Goal: Use online tool/utility: Utilize a website feature to perform a specific function

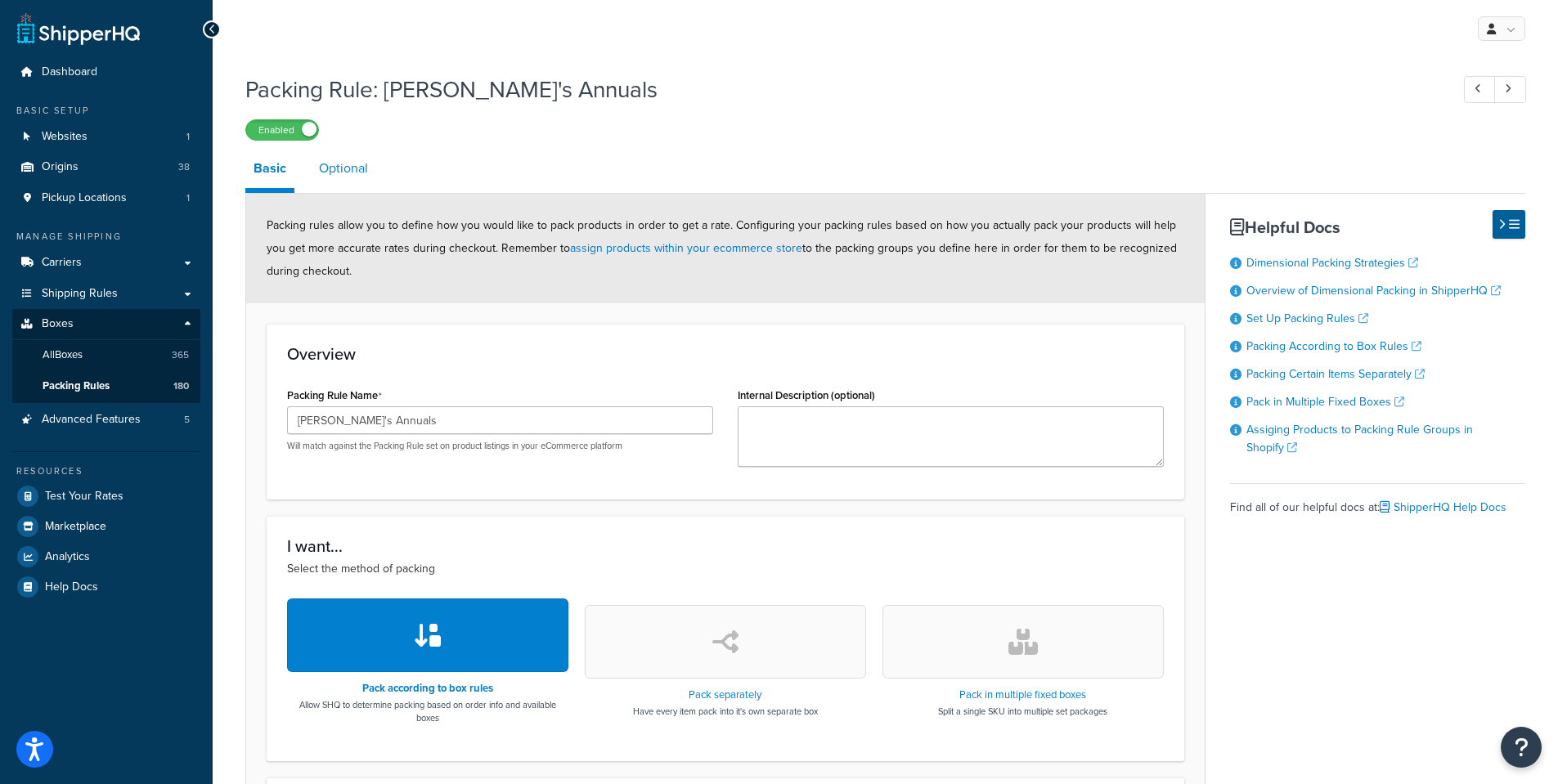
click at [336, 171] on link "Optional" at bounding box center [343, 168] width 66 height 40
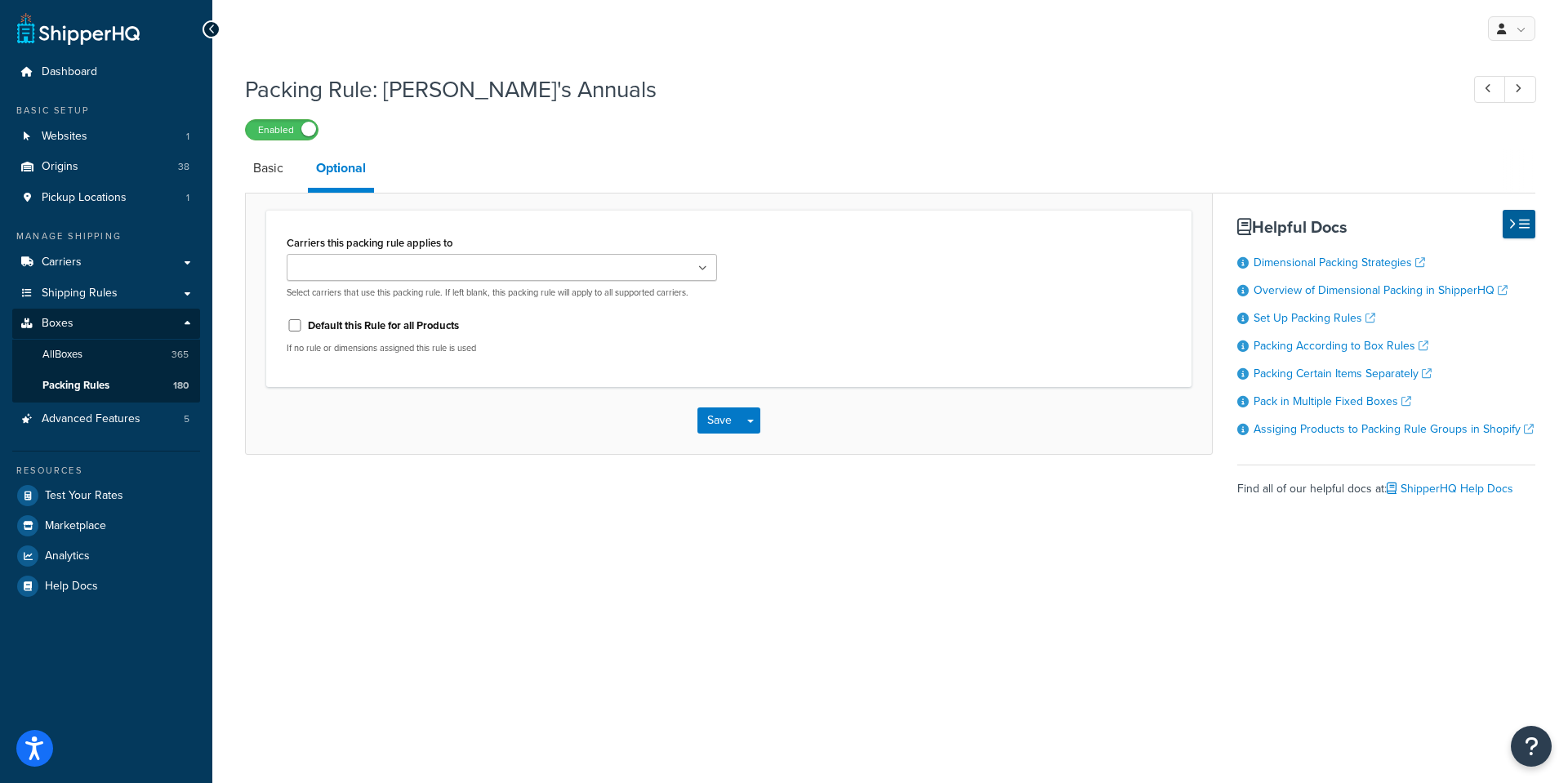
click at [708, 274] on ul at bounding box center [502, 268] width 431 height 27
click at [960, 308] on div "Carriers this packing rule applies to FedEx USPS FedEx Express for Beneficial I…" at bounding box center [728, 299] width 908 height 136
click at [262, 165] on link "Basic" at bounding box center [268, 168] width 46 height 39
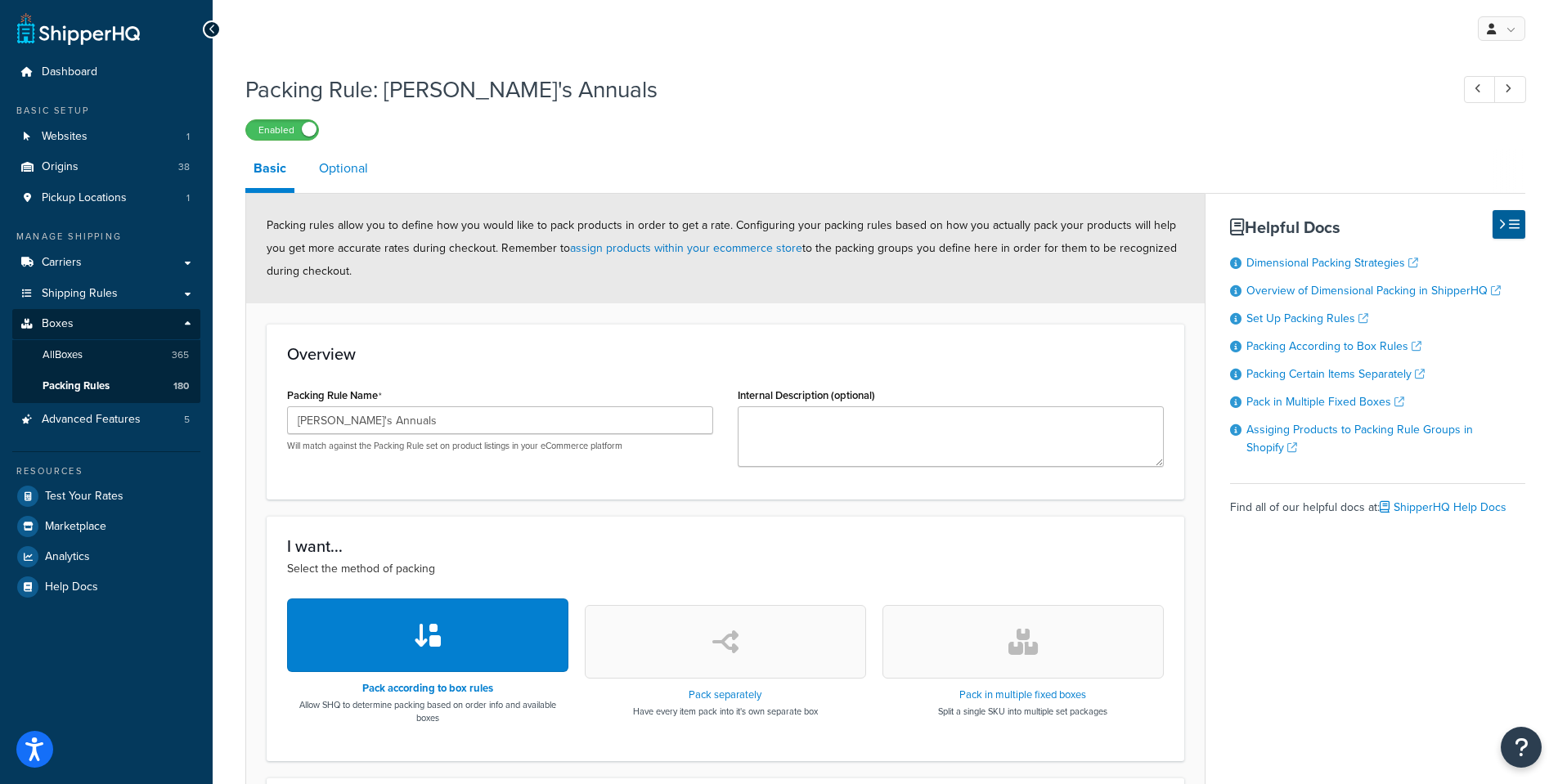
click at [343, 171] on link "Optional" at bounding box center [343, 168] width 66 height 40
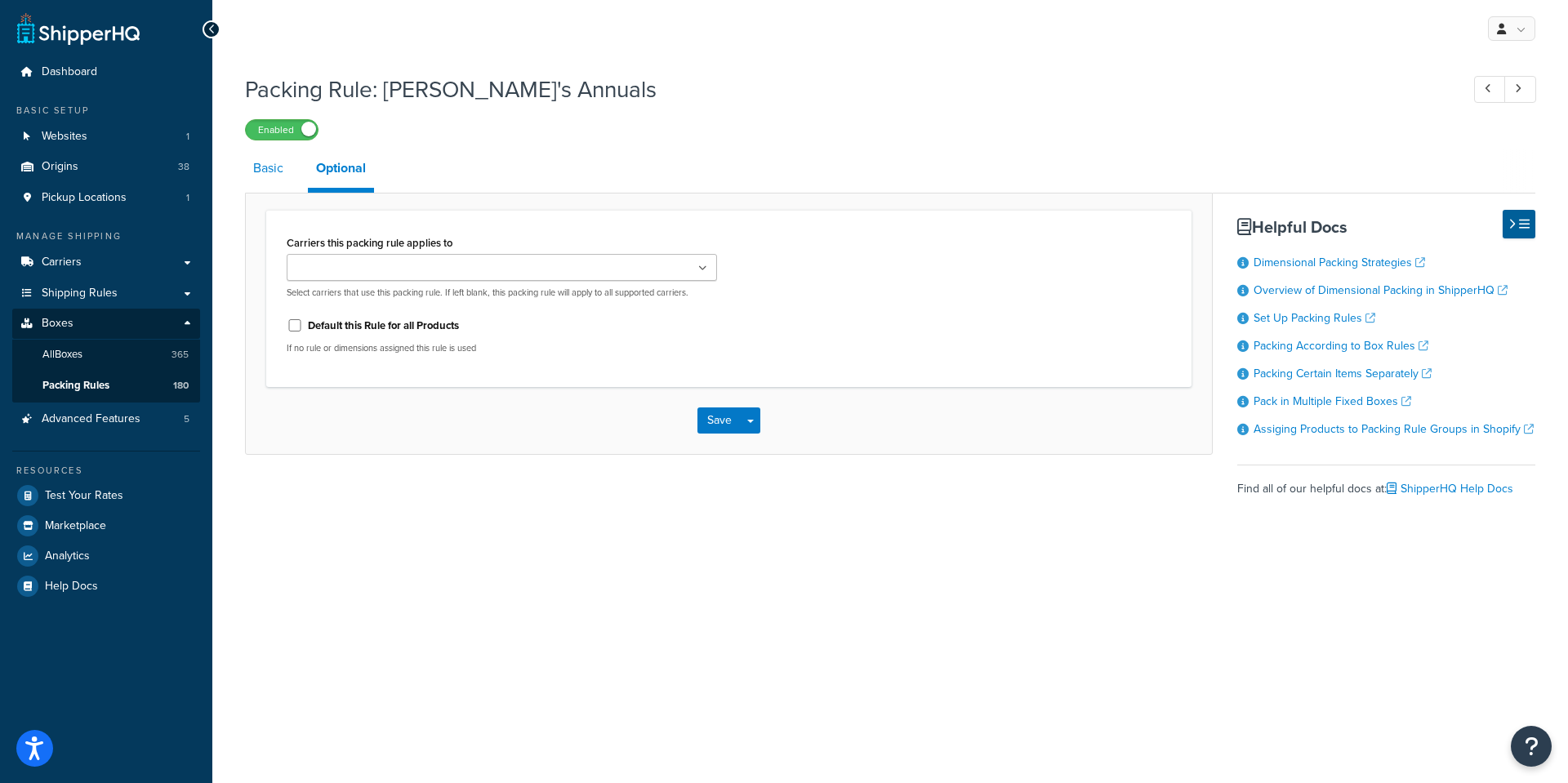
click at [260, 169] on link "Basic" at bounding box center [268, 168] width 46 height 39
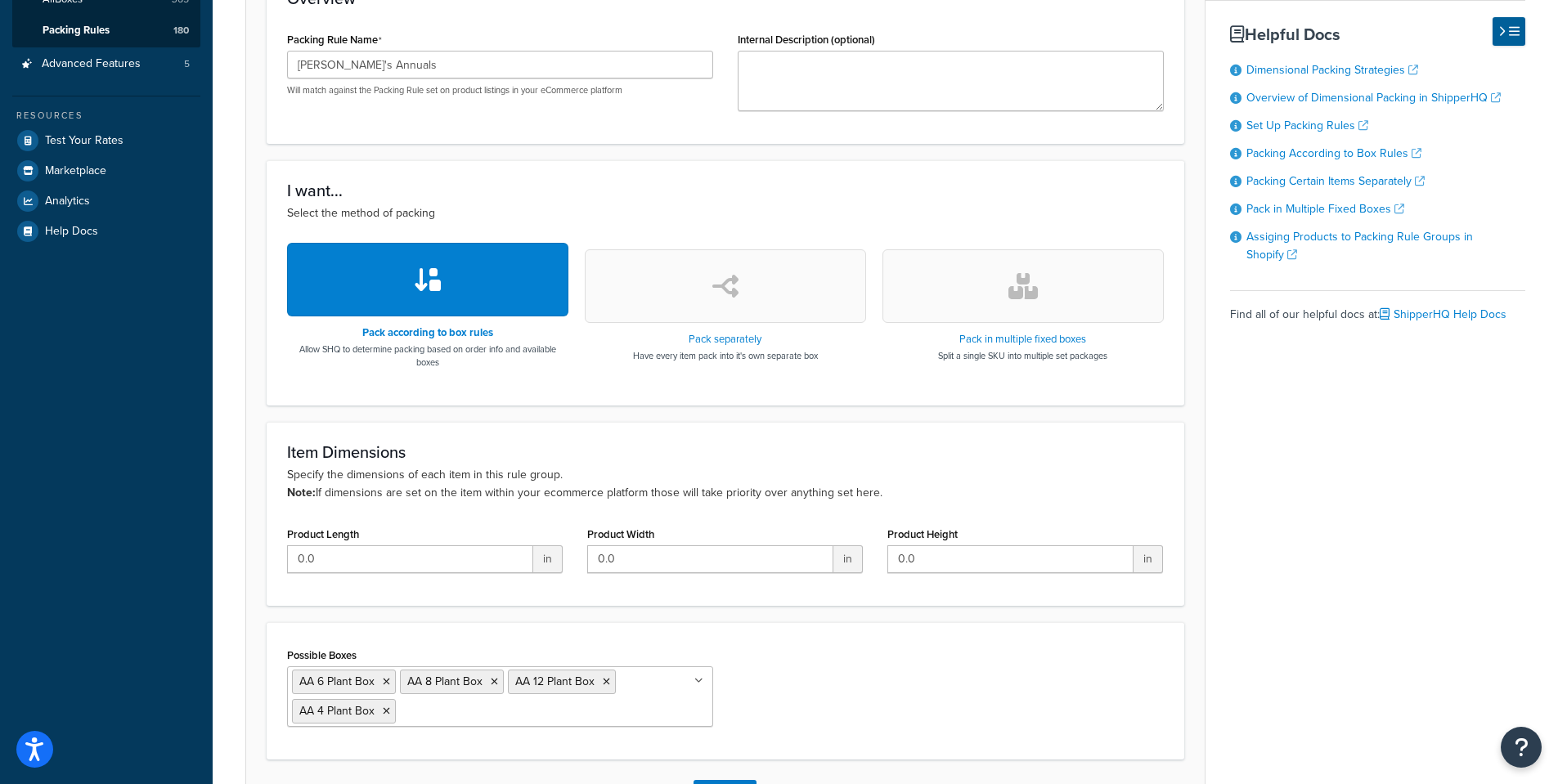
scroll to position [72, 0]
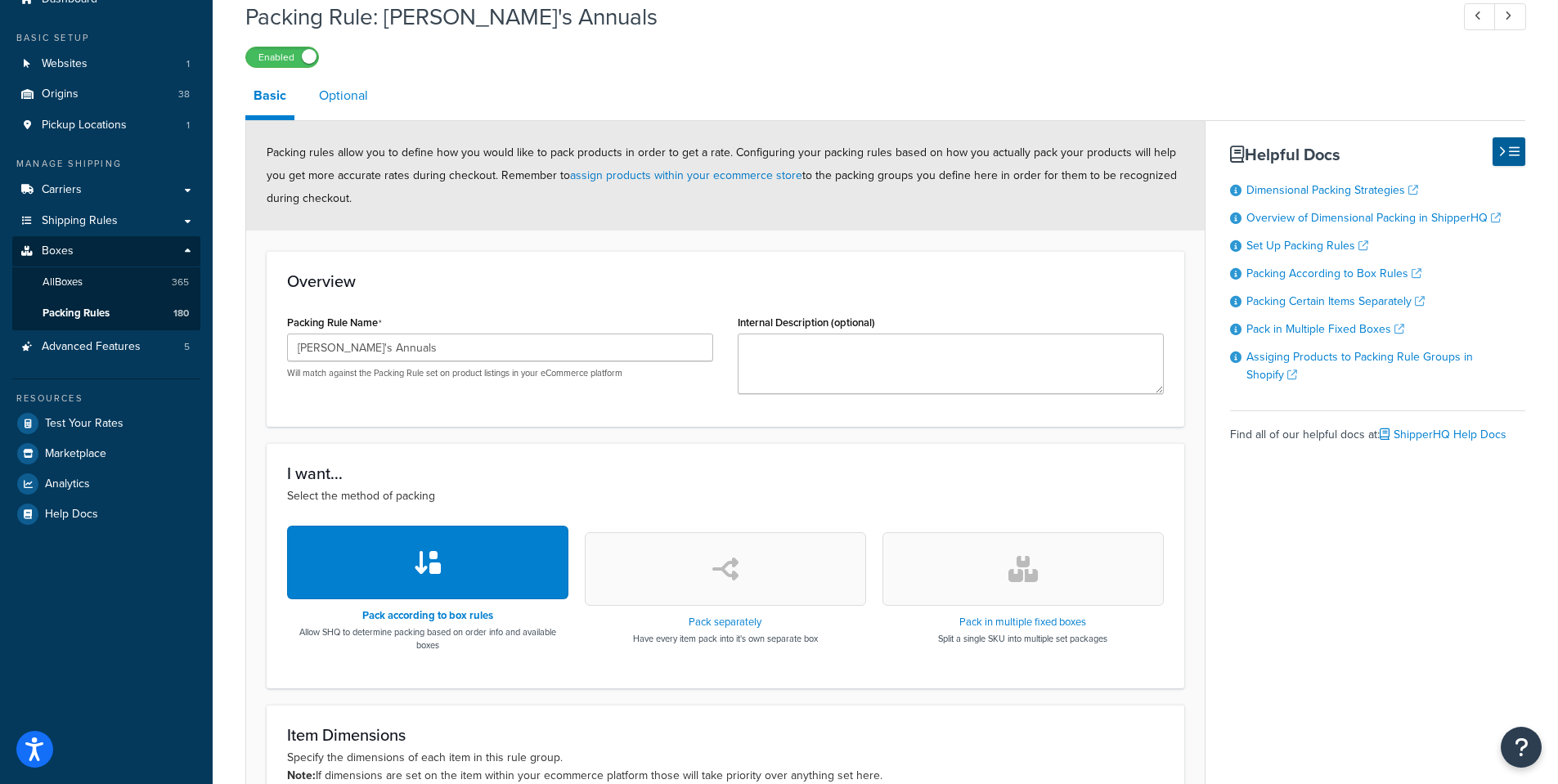
click at [346, 90] on link "Optional" at bounding box center [343, 95] width 66 height 40
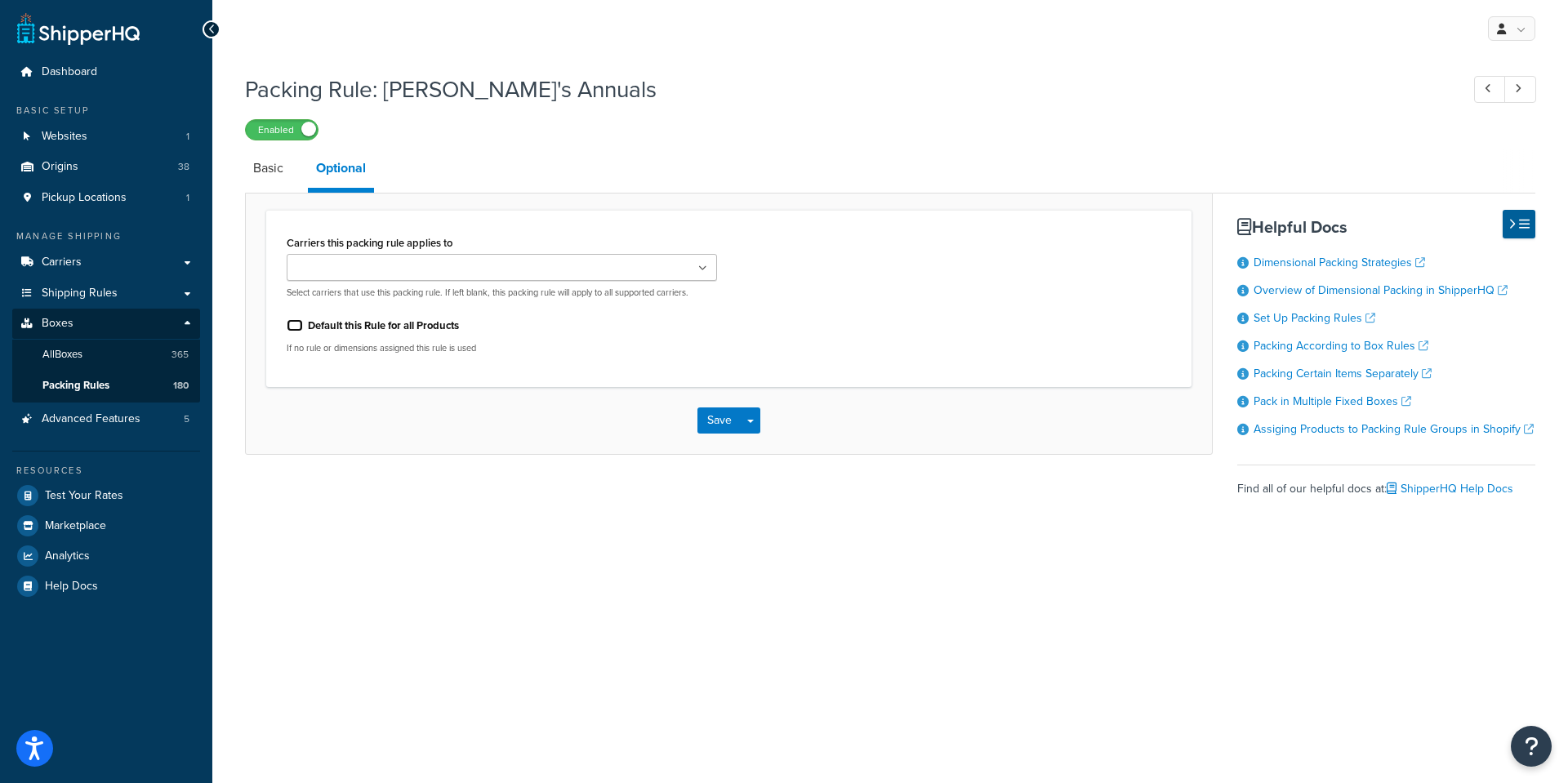
click at [293, 328] on input "Default this Rule for all Products" at bounding box center [295, 325] width 16 height 13
checkbox input "false"
click at [388, 405] on div "Save Save Dropdown Save and Edit Save and Duplicate Save and Create New" at bounding box center [728, 421] width 966 height 67
click at [269, 174] on link "Basic" at bounding box center [268, 168] width 46 height 39
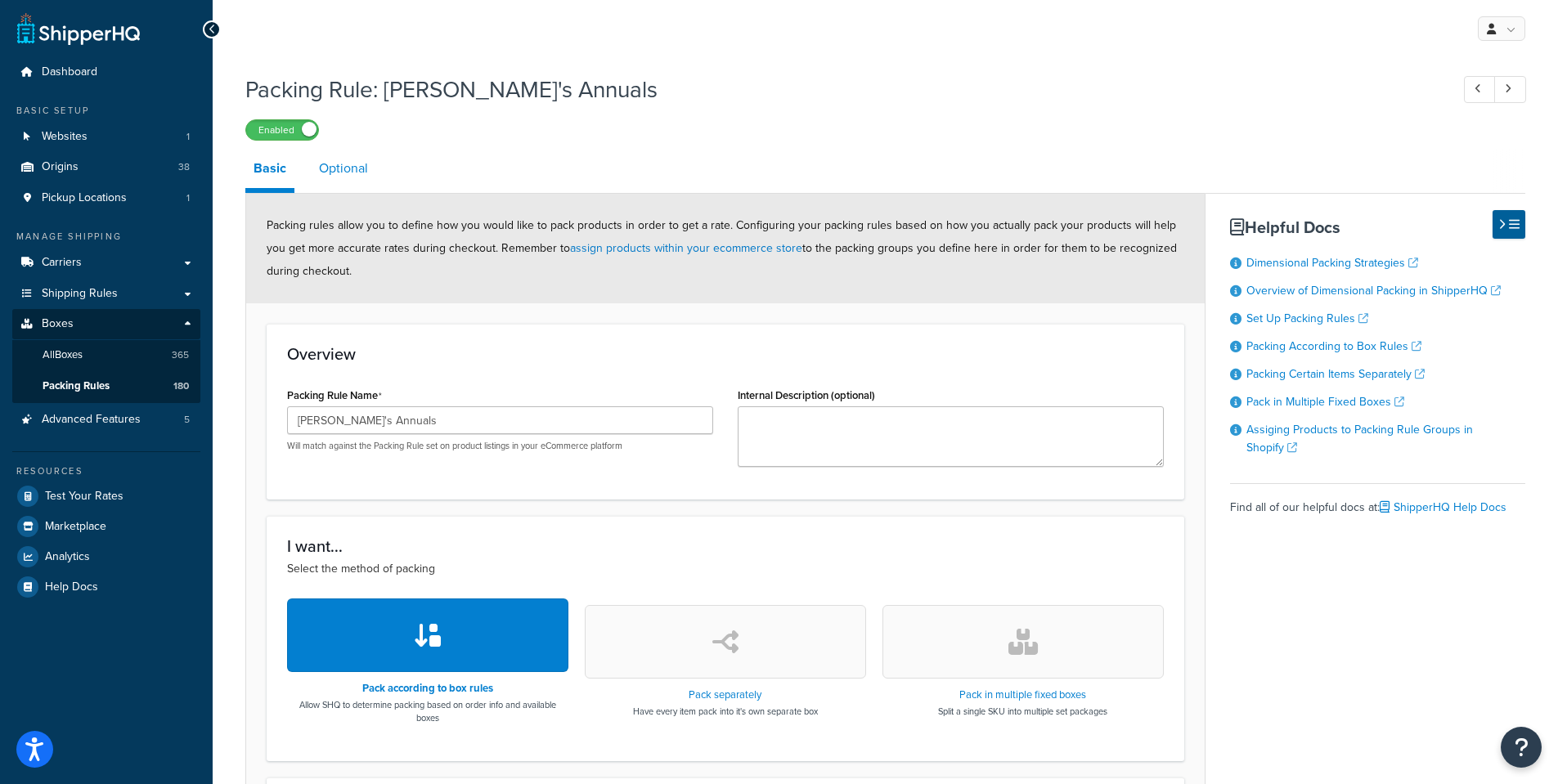
click at [351, 158] on link "Optional" at bounding box center [343, 168] width 66 height 40
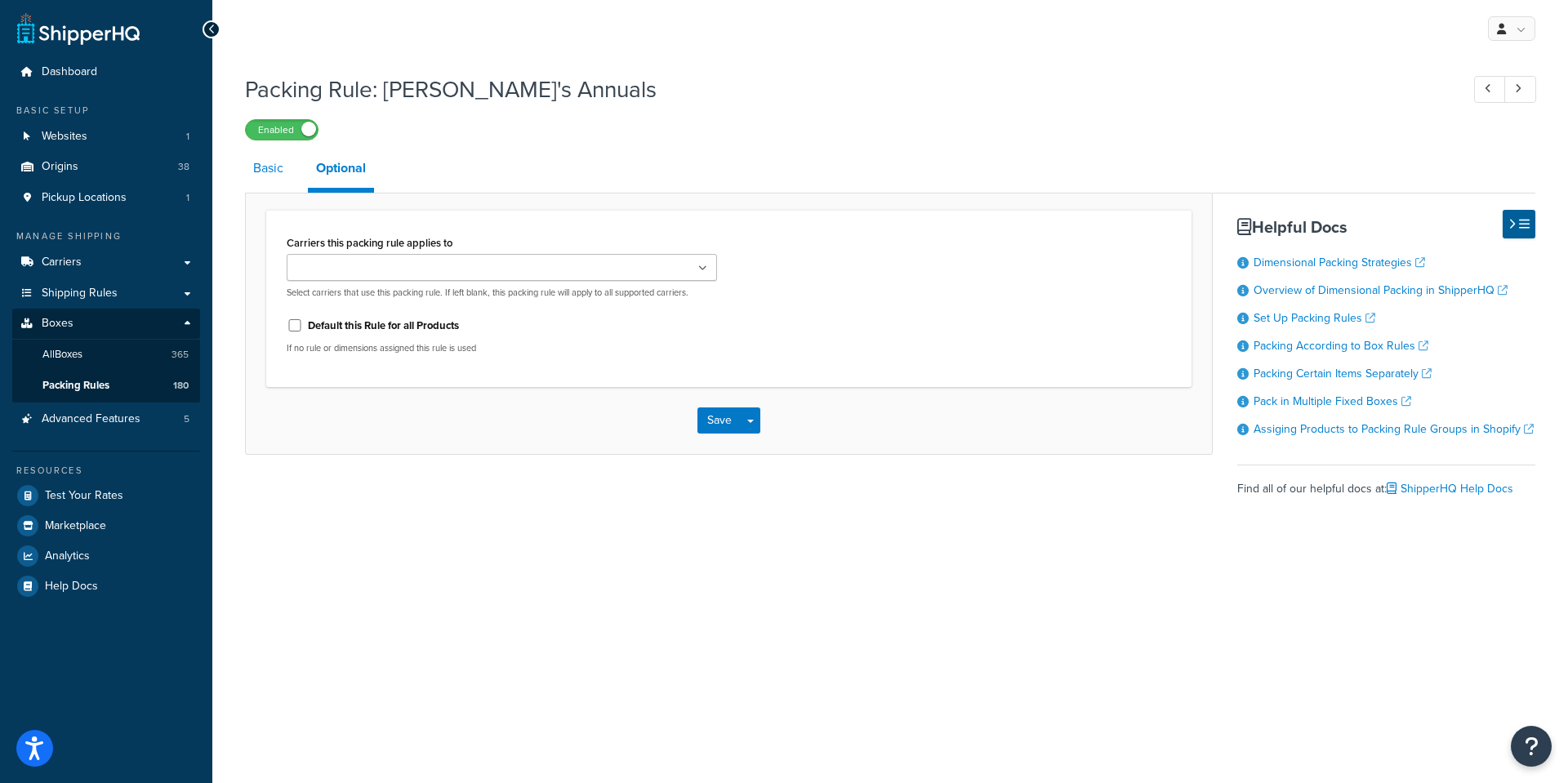
click at [265, 158] on link "Basic" at bounding box center [268, 168] width 46 height 39
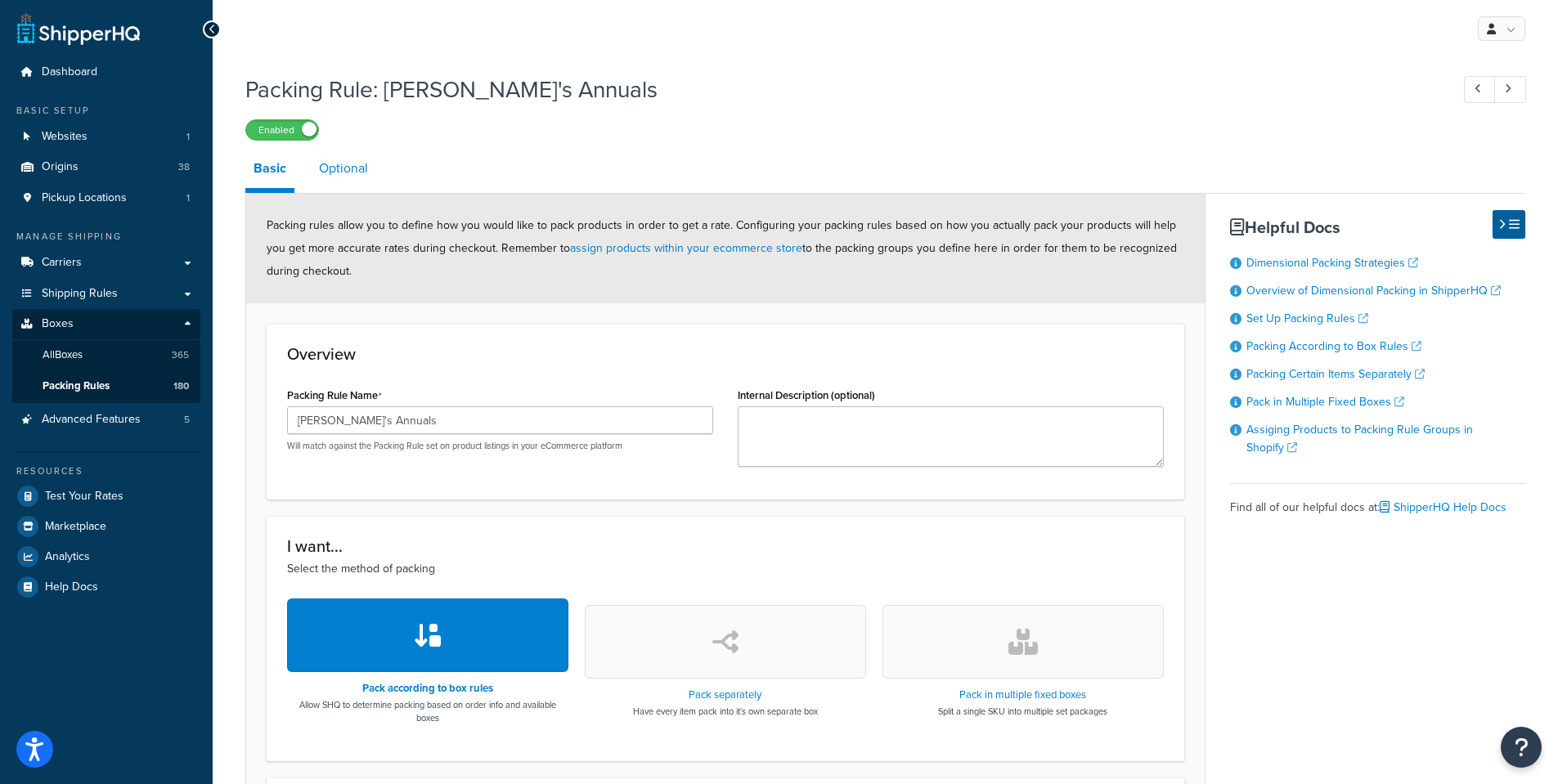
click at [321, 159] on link "Optional" at bounding box center [343, 168] width 66 height 40
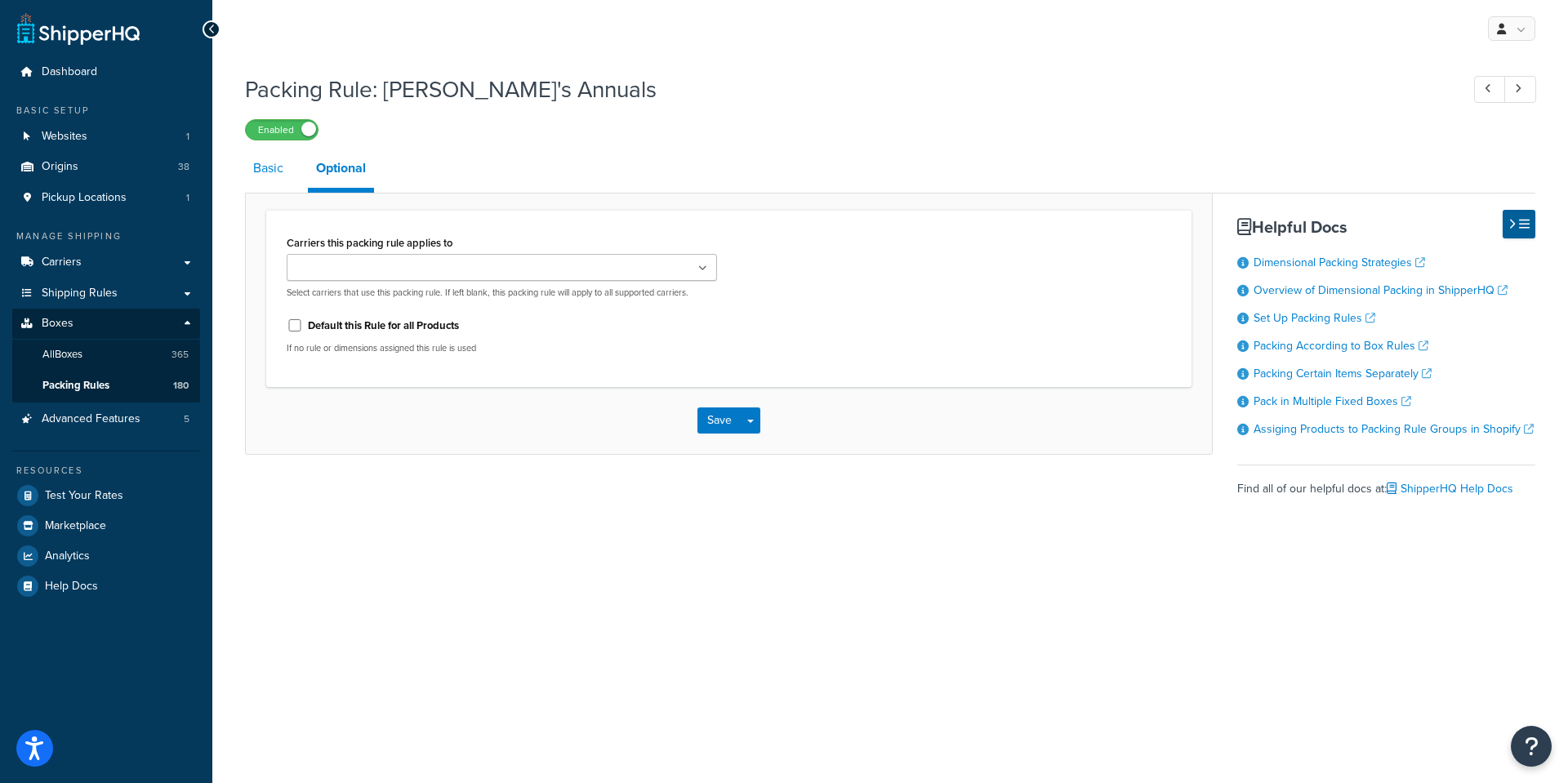
click at [261, 167] on link "Basic" at bounding box center [268, 168] width 46 height 39
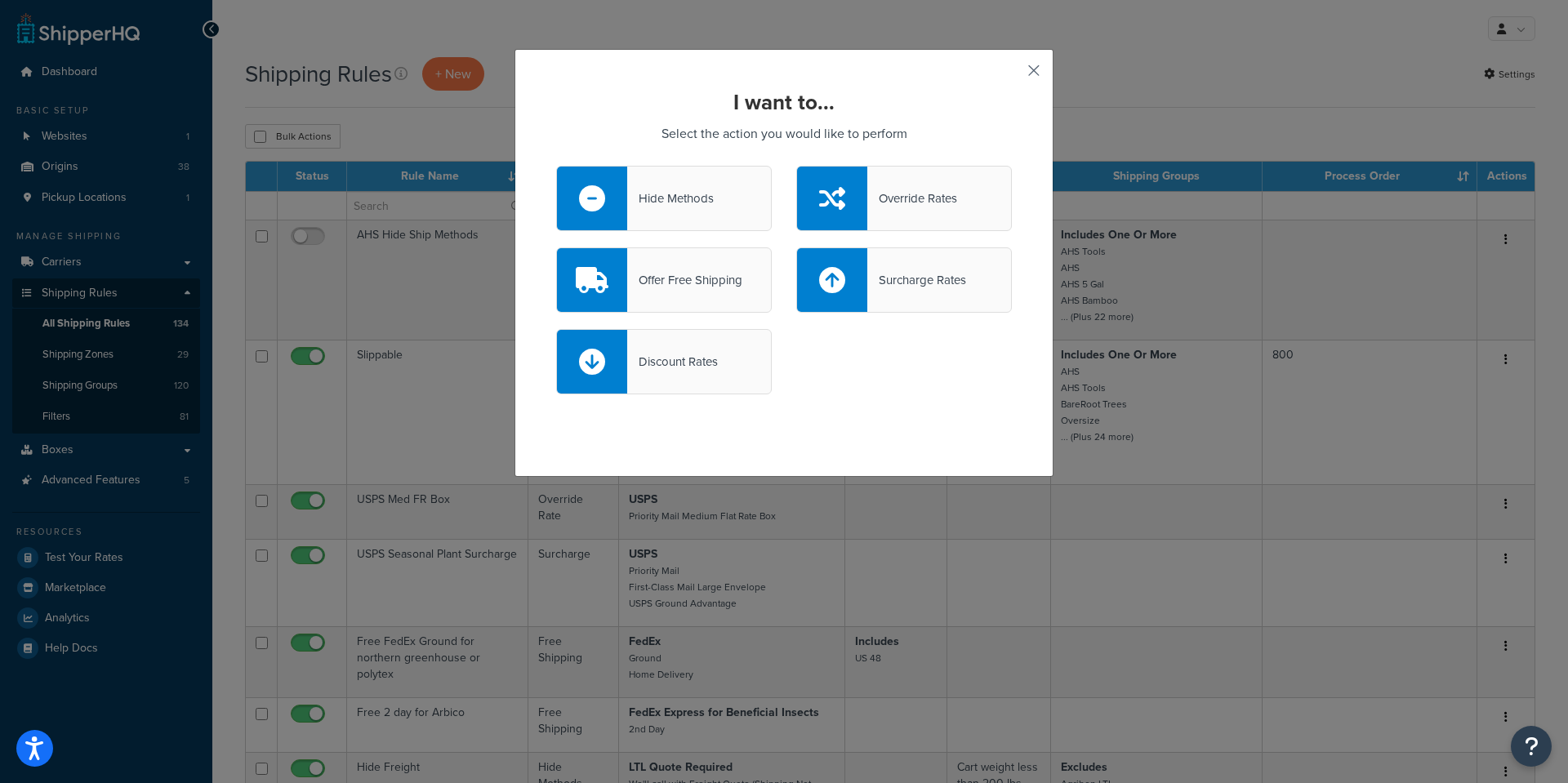
click at [1011, 74] on button "button" at bounding box center [1009, 76] width 4 height 4
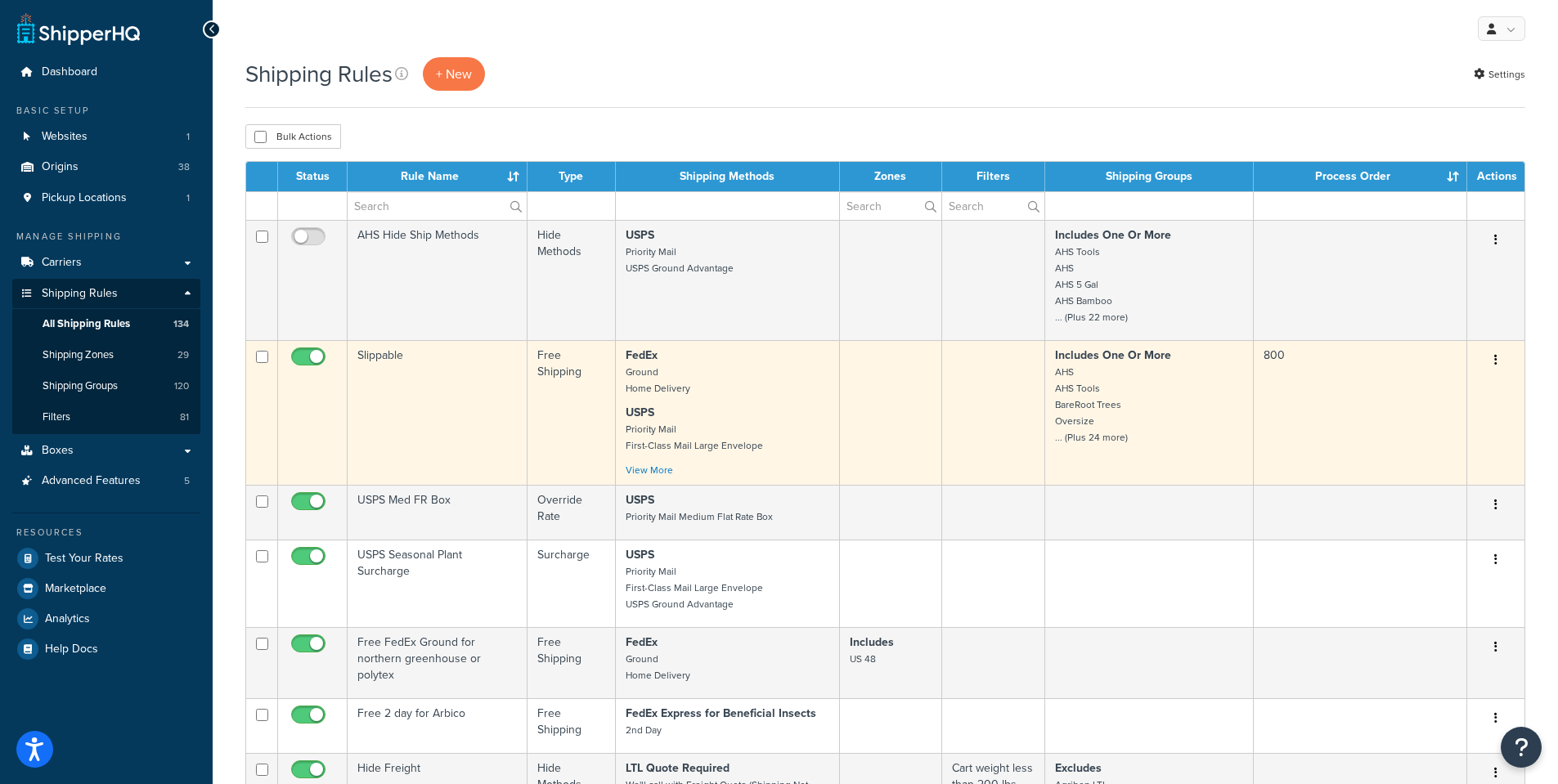
click at [394, 355] on td "Slippable" at bounding box center [437, 413] width 179 height 145
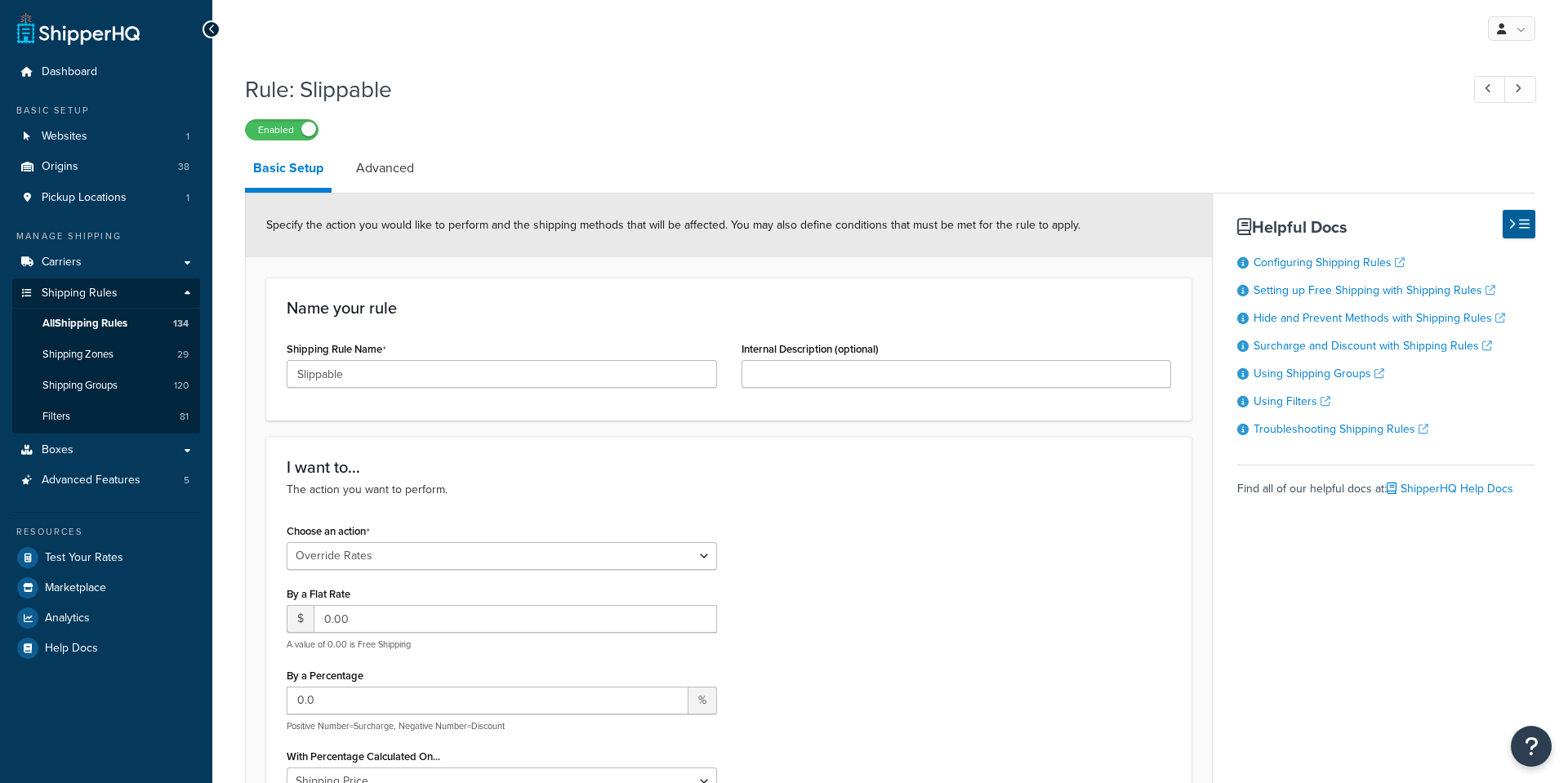
select select "OVERRIDE"
select select "BOX"
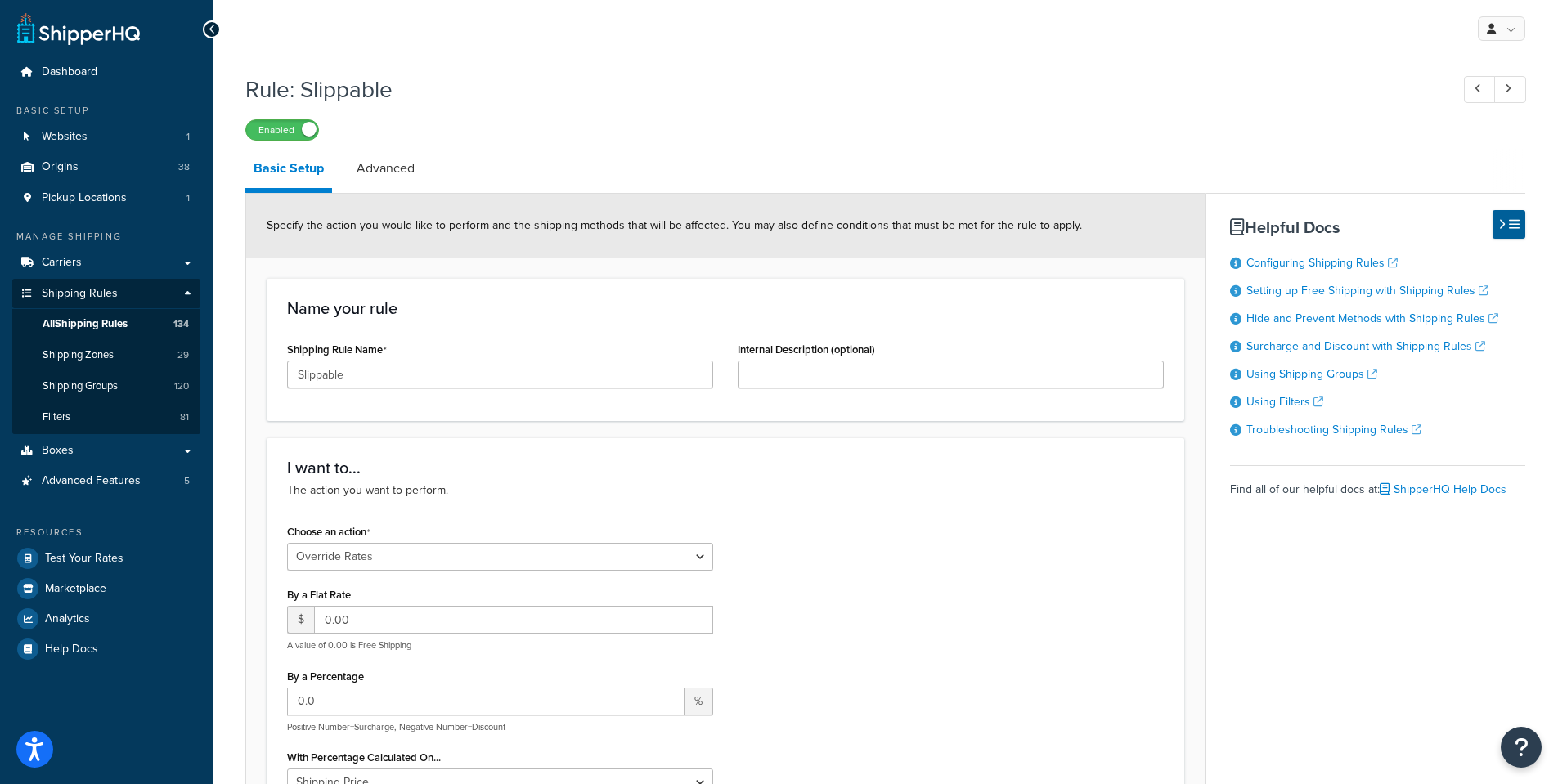
select select "OVERRIDE"
select select "BOX"
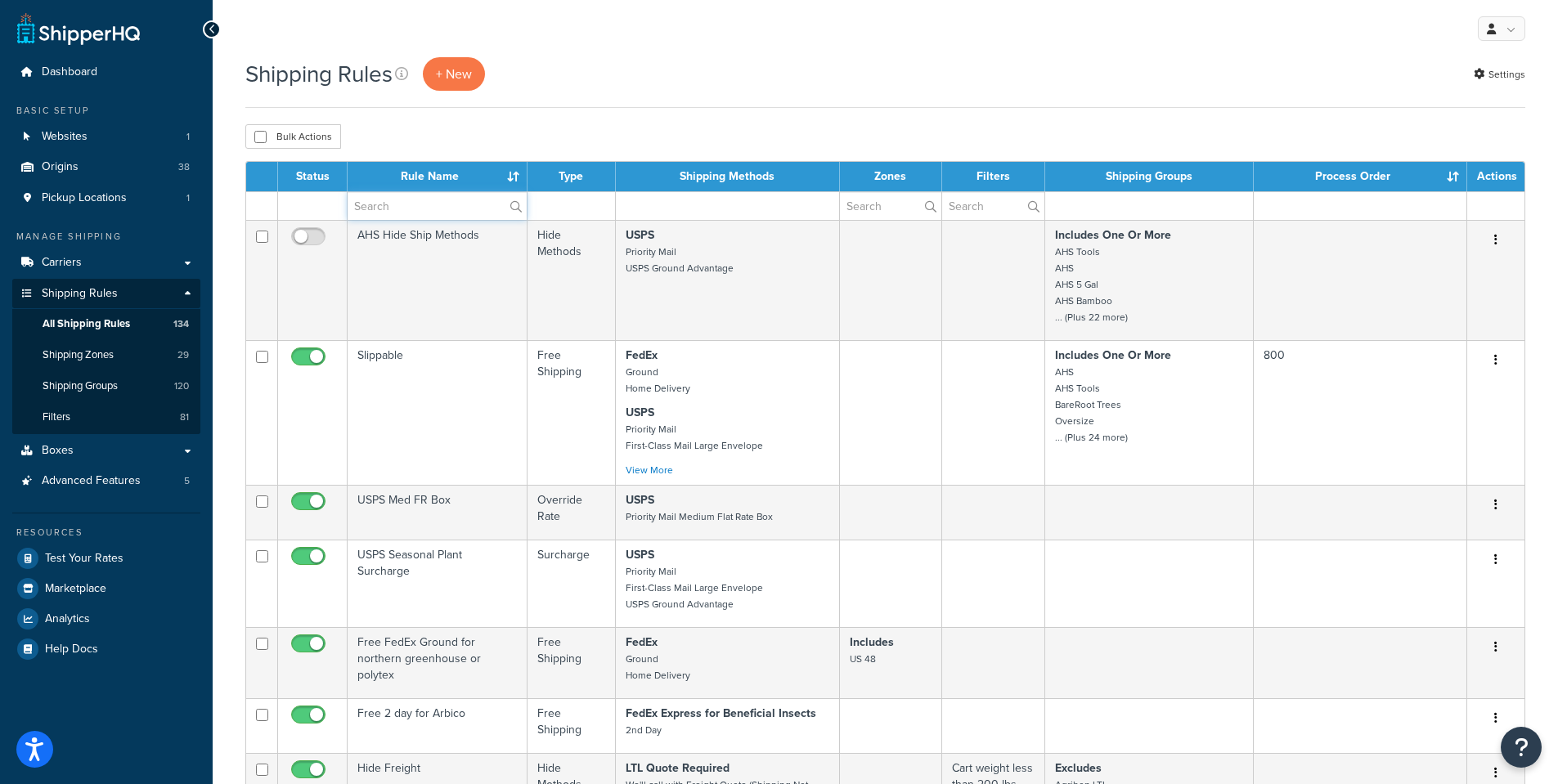
drag, startPoint x: 394, startPoint y: 214, endPoint x: 389, endPoint y: 200, distance: 14.9
click at [392, 210] on input "text" at bounding box center [437, 205] width 179 height 28
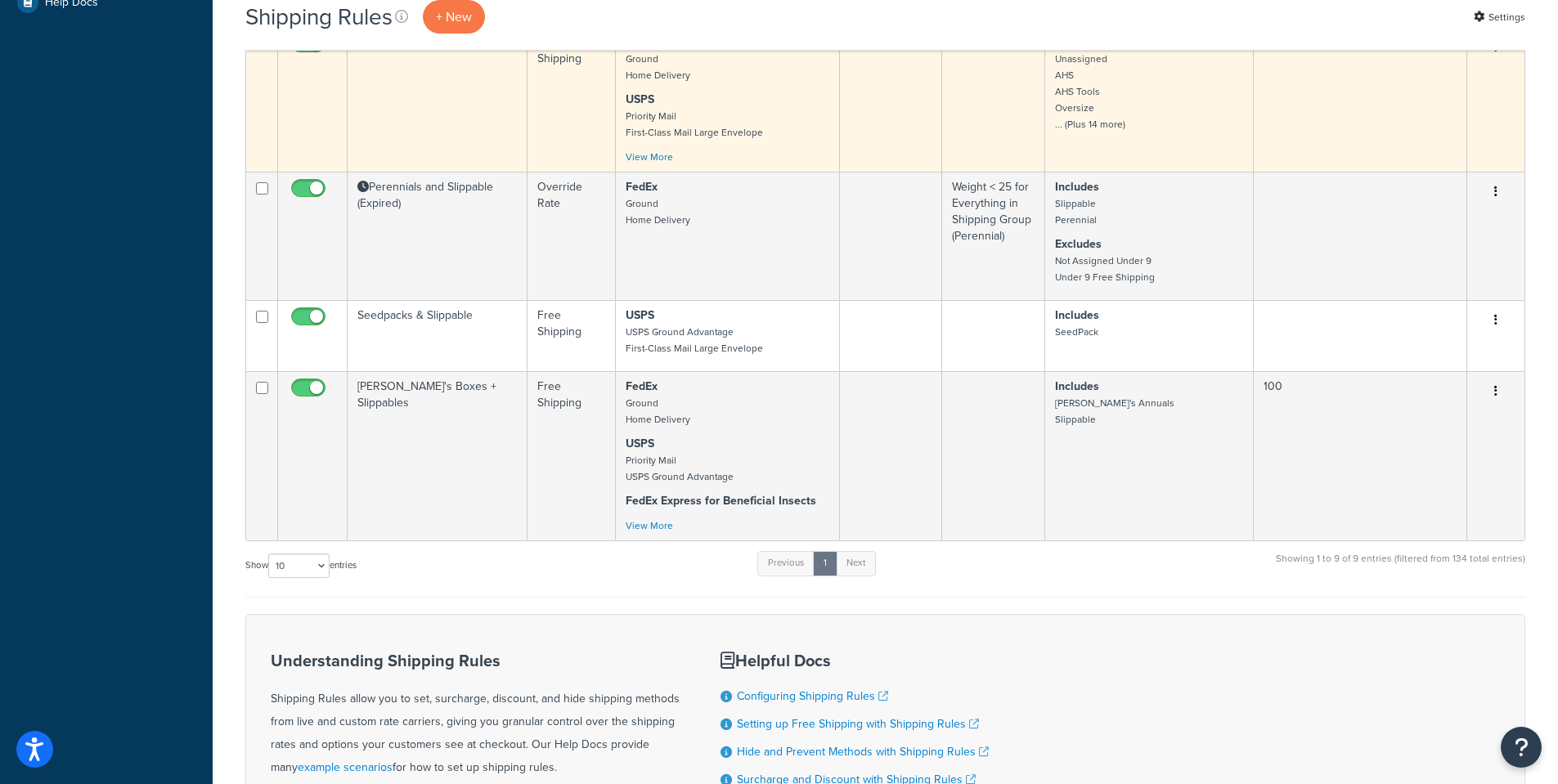
scroll to position [654, 0]
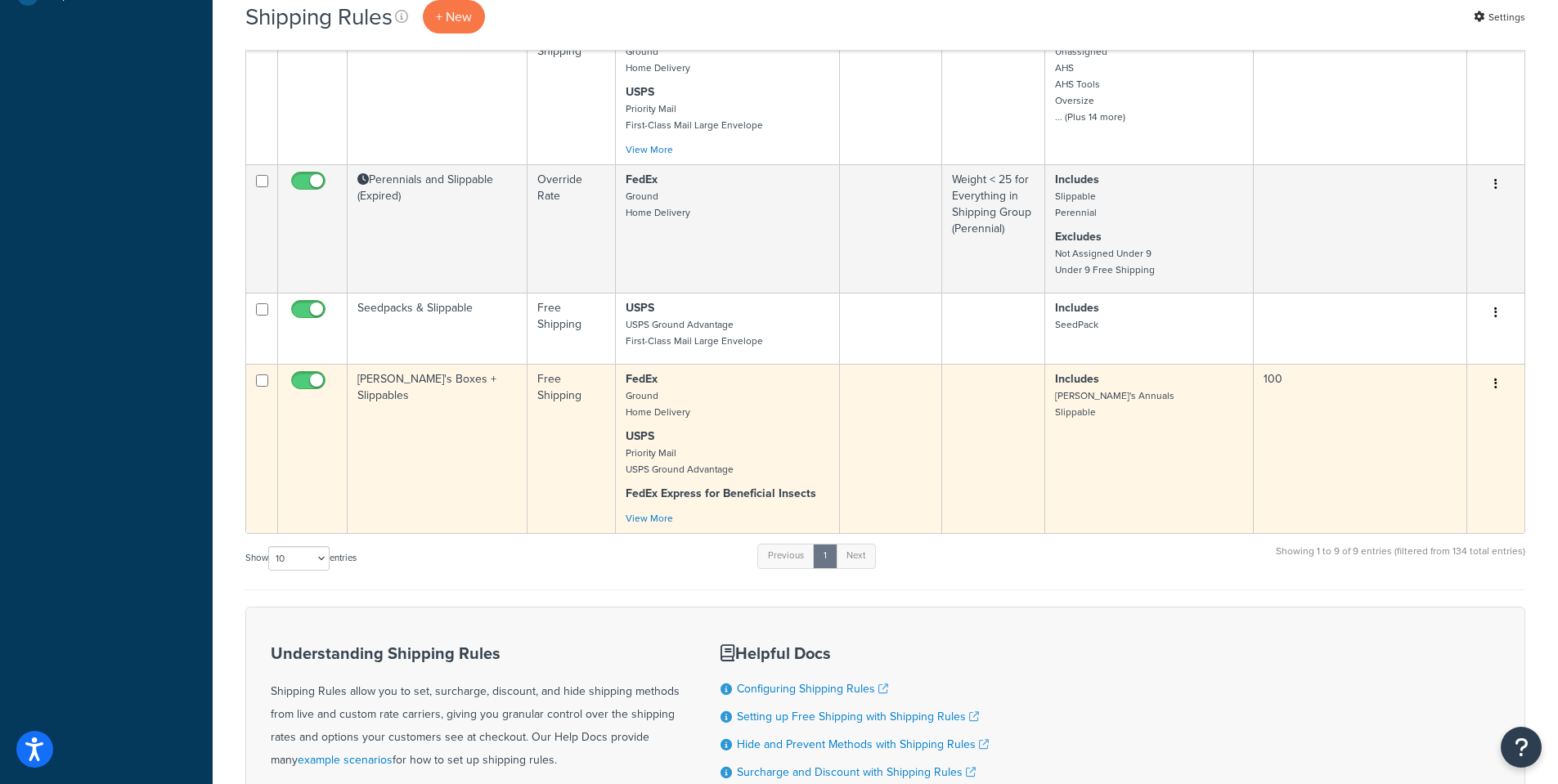
type input "slippable"
click at [403, 448] on td "Annie's Boxes + Slippables" at bounding box center [437, 447] width 179 height 169
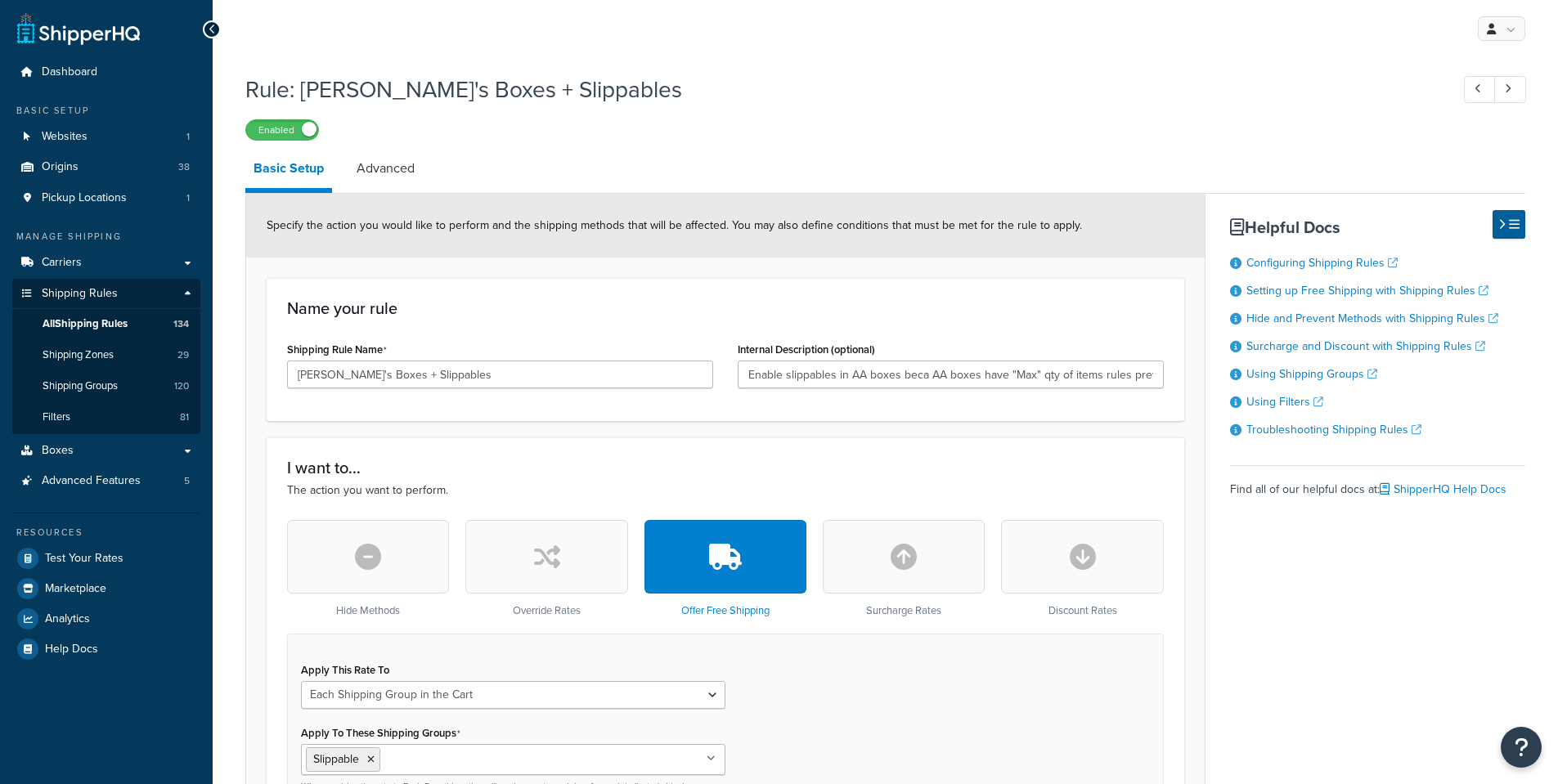
select select "SHIPPING_GROUP"
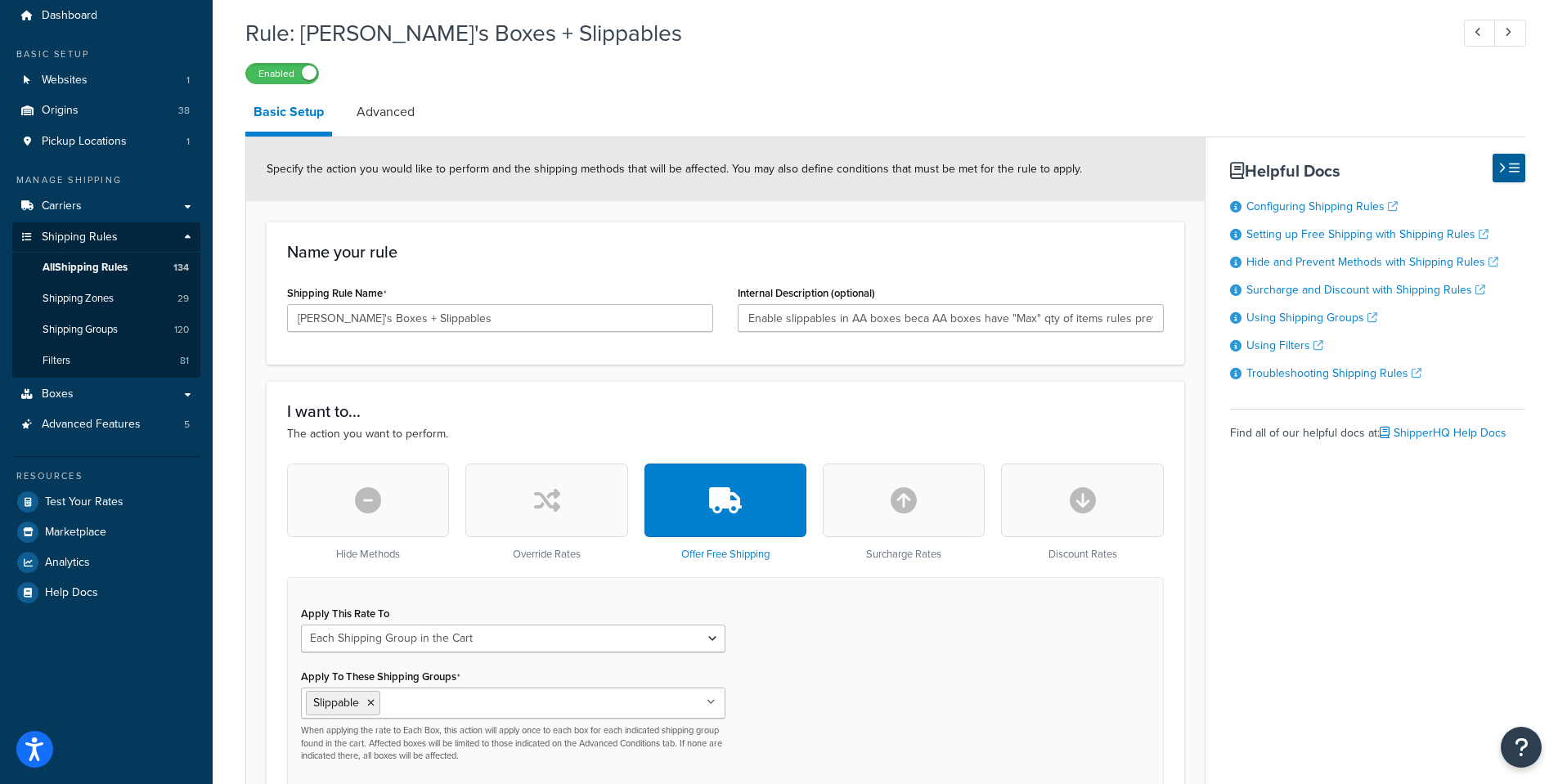
scroll to position [24, 0]
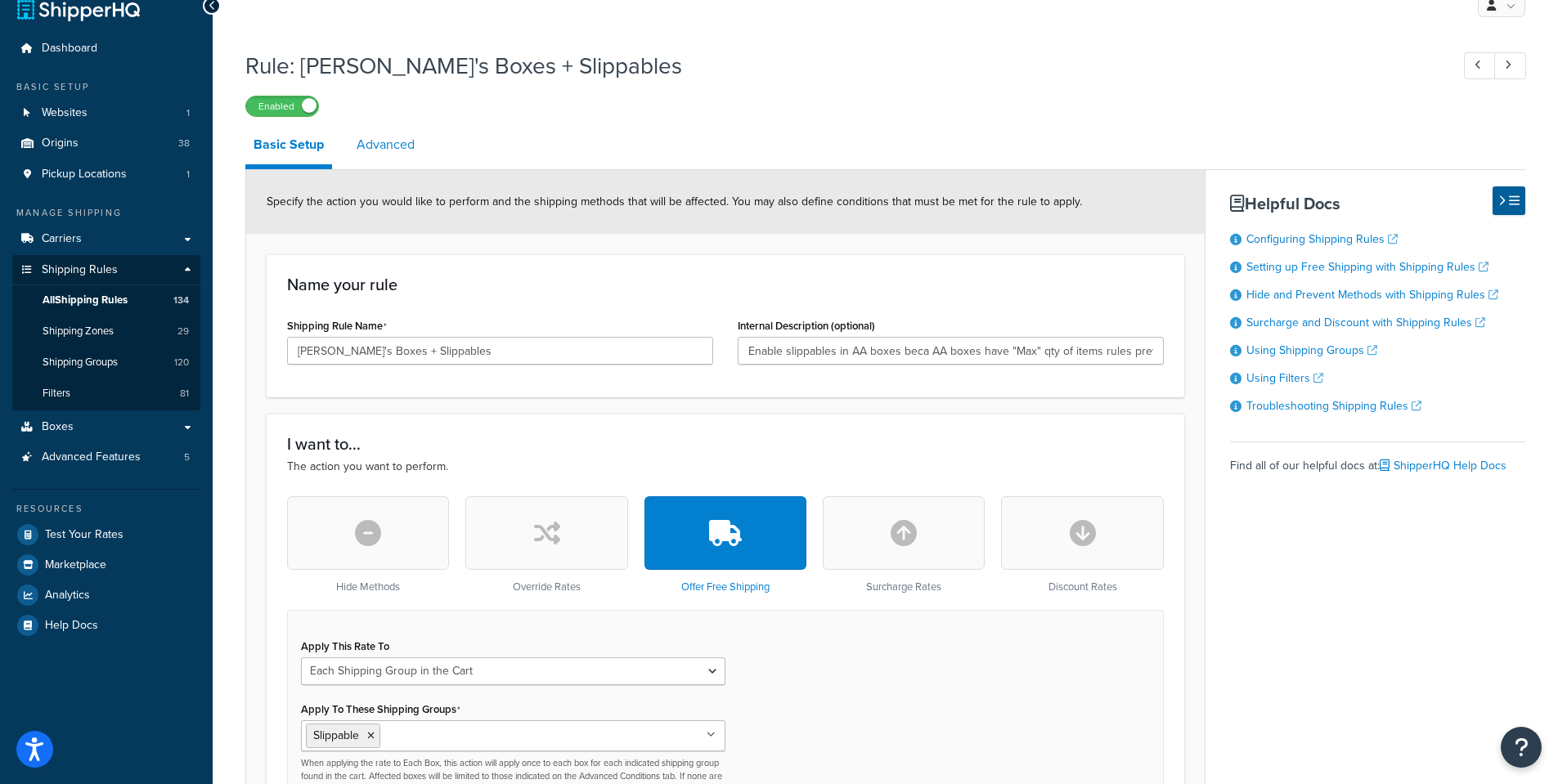
click at [394, 140] on link "Advanced" at bounding box center [385, 145] width 74 height 40
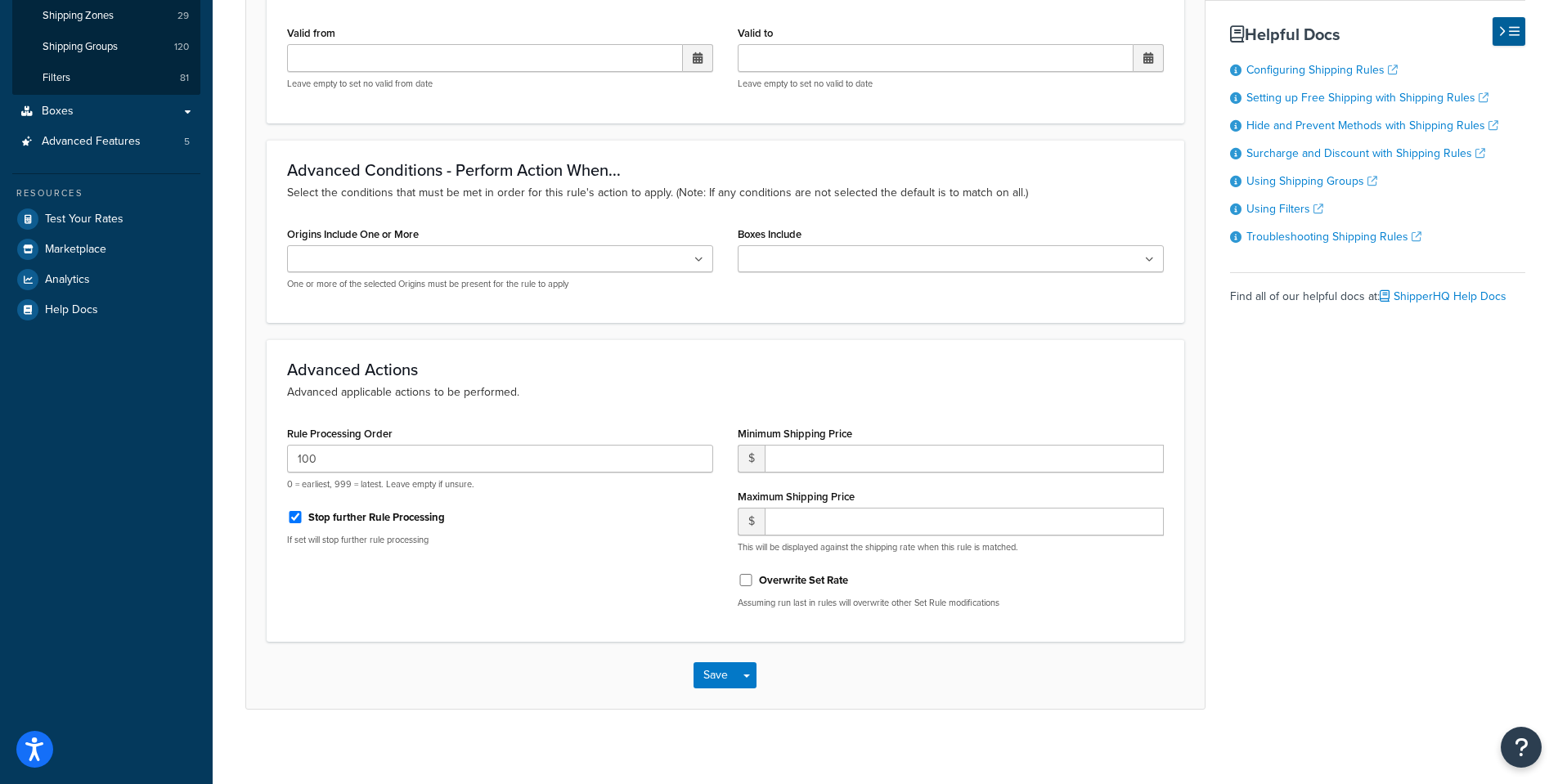
scroll to position [346, 0]
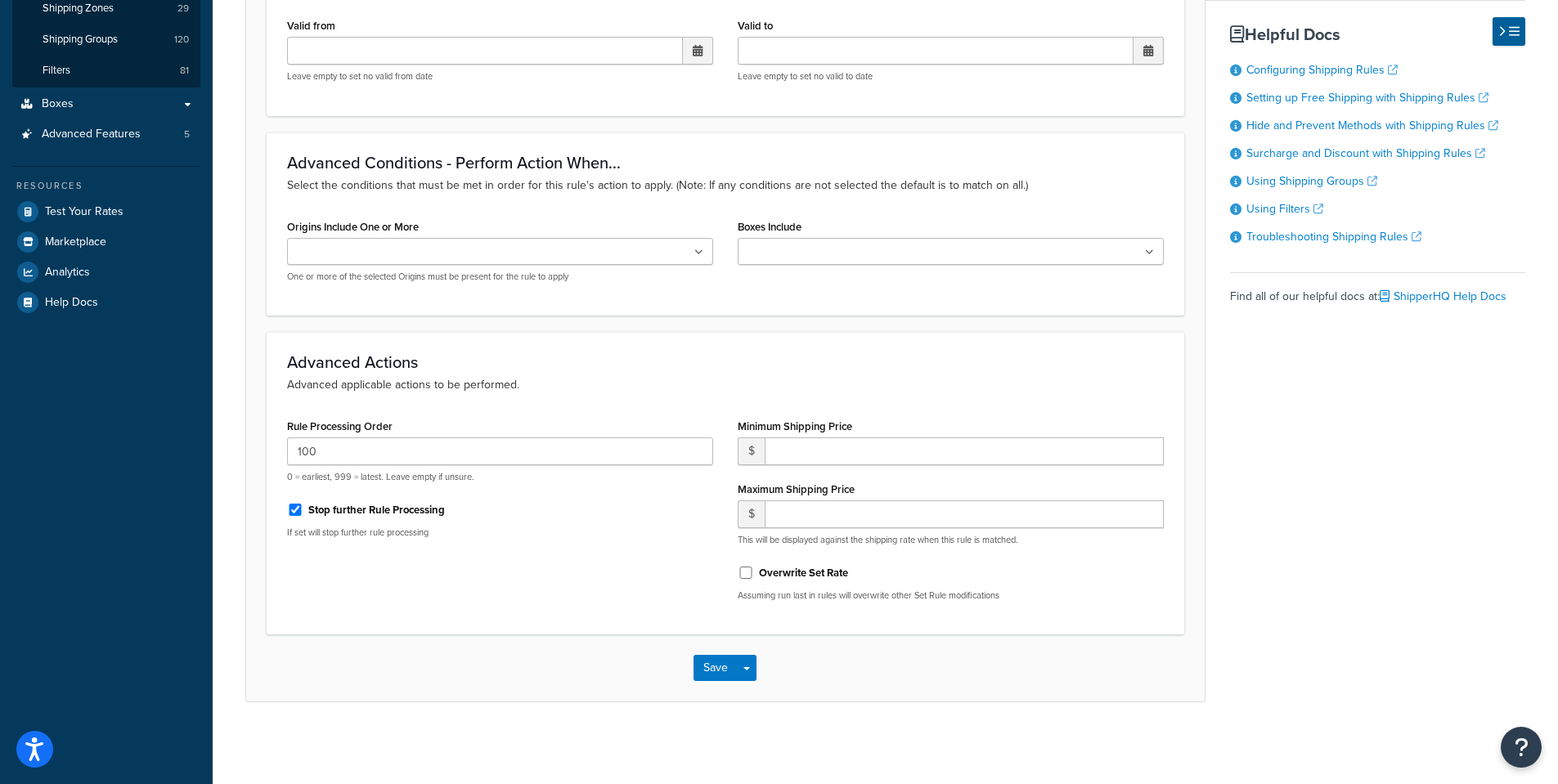
click at [702, 250] on icon at bounding box center [698, 253] width 9 height 10
click at [347, 249] on input "Origins Include One or More" at bounding box center [365, 253] width 145 height 18
type input "PV"
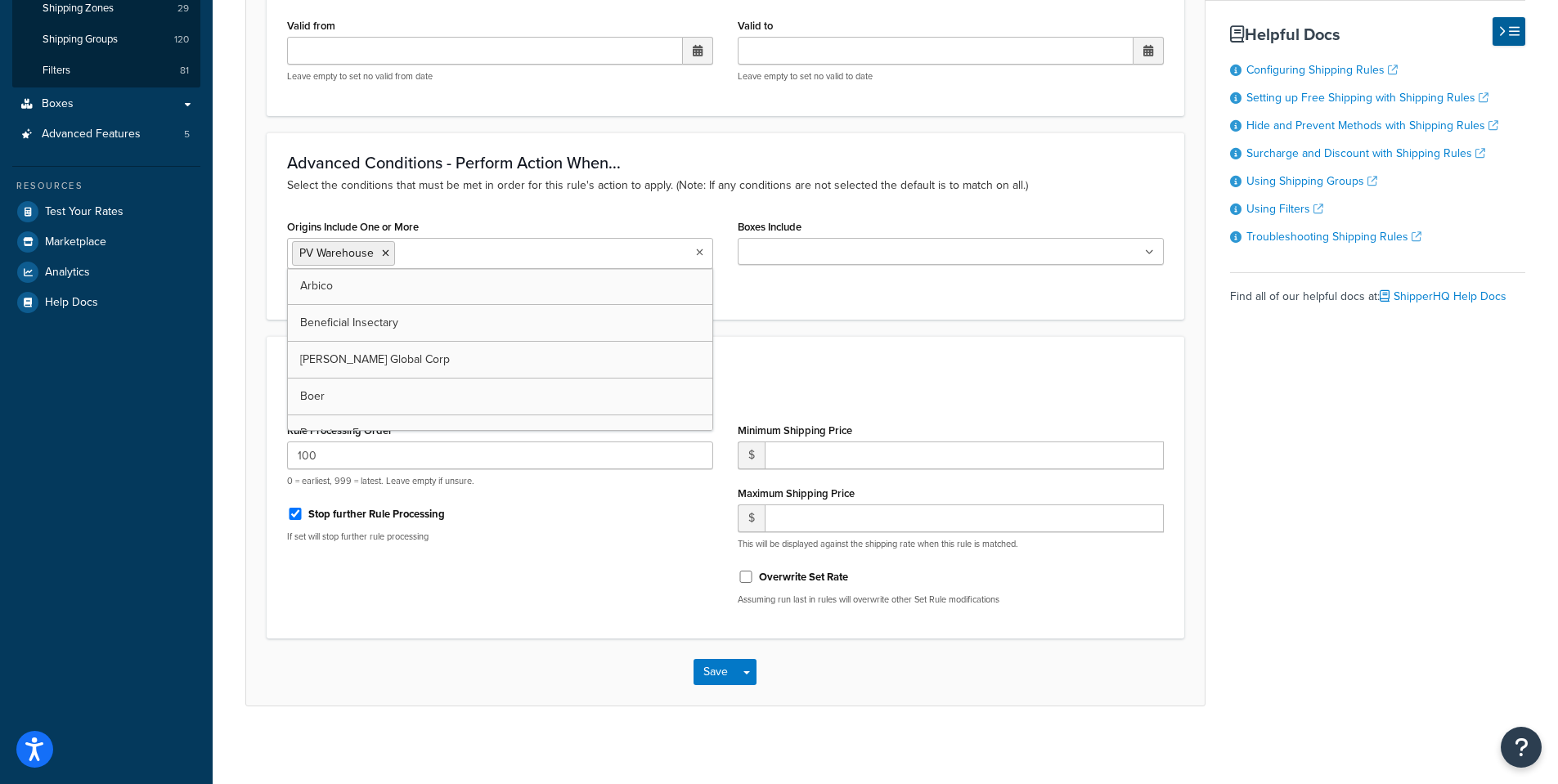
drag, startPoint x: 861, startPoint y: 297, endPoint x: 887, endPoint y: 270, distance: 37.5
click at [867, 294] on div "Origins Include One or More PV Warehouse Arbico Beneficial Insectary Berry Glob…" at bounding box center [725, 257] width 901 height 84
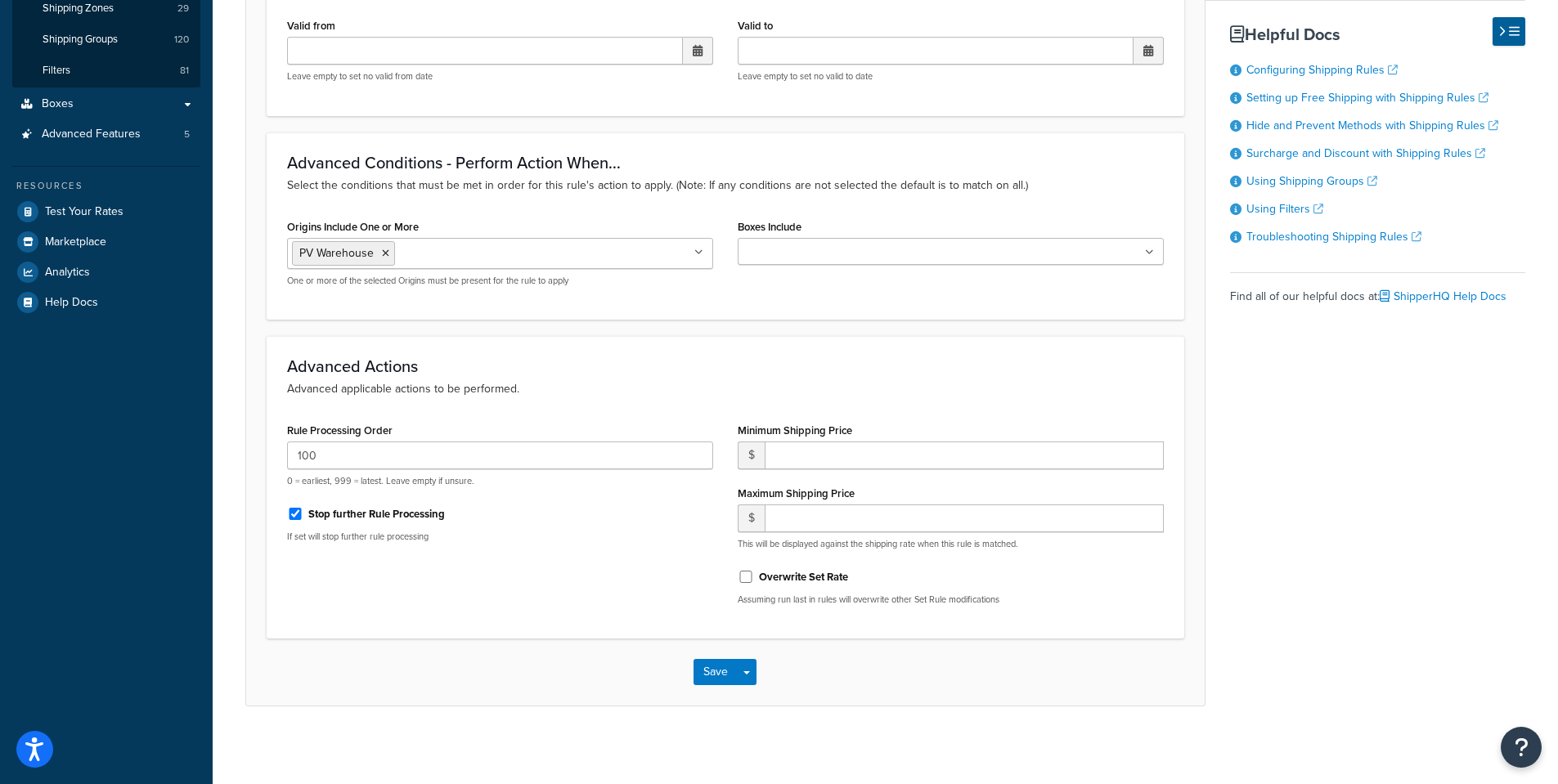
click at [1148, 246] on ul at bounding box center [951, 252] width 426 height 27
type input "a"
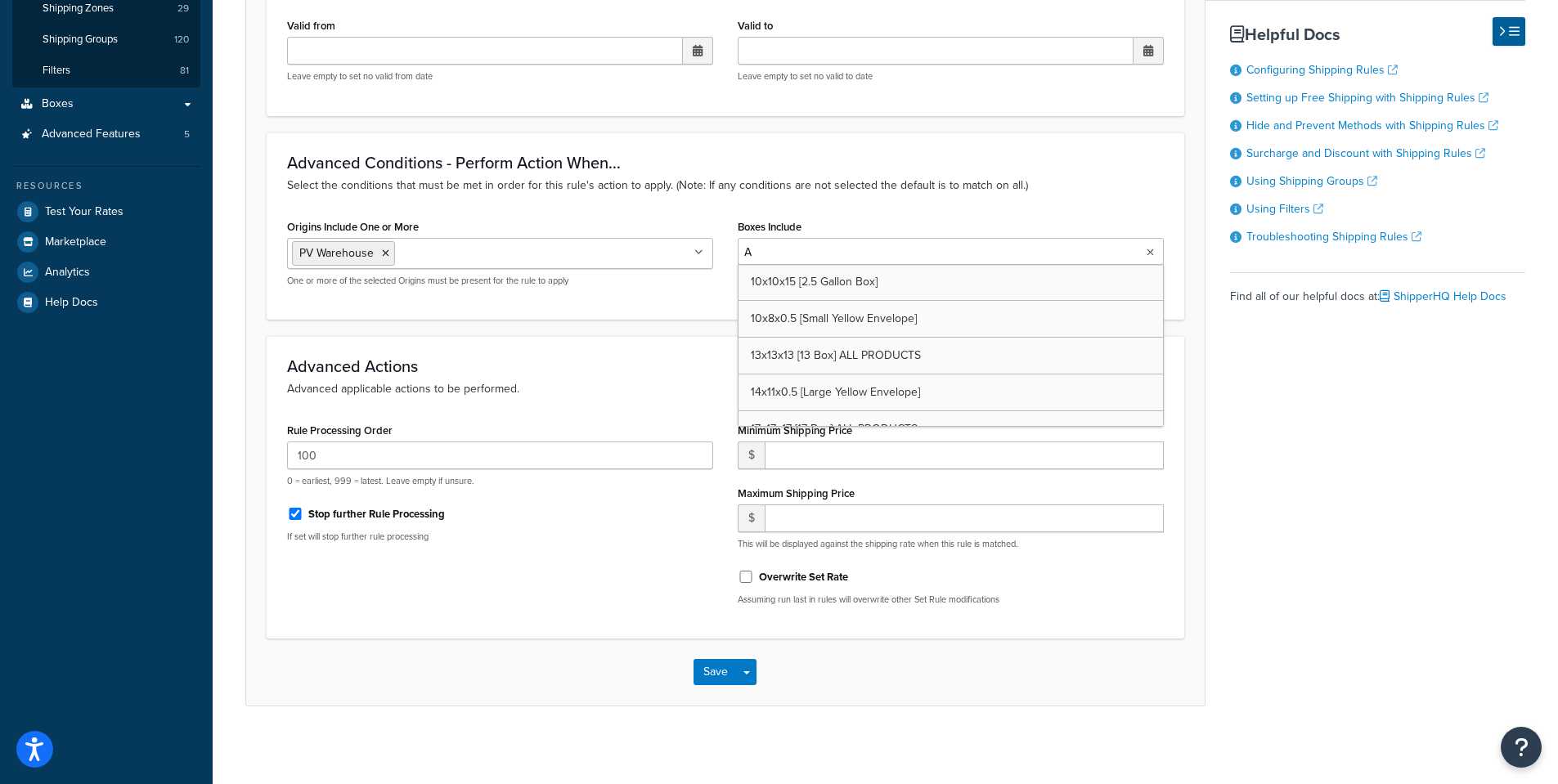
type input "AA"
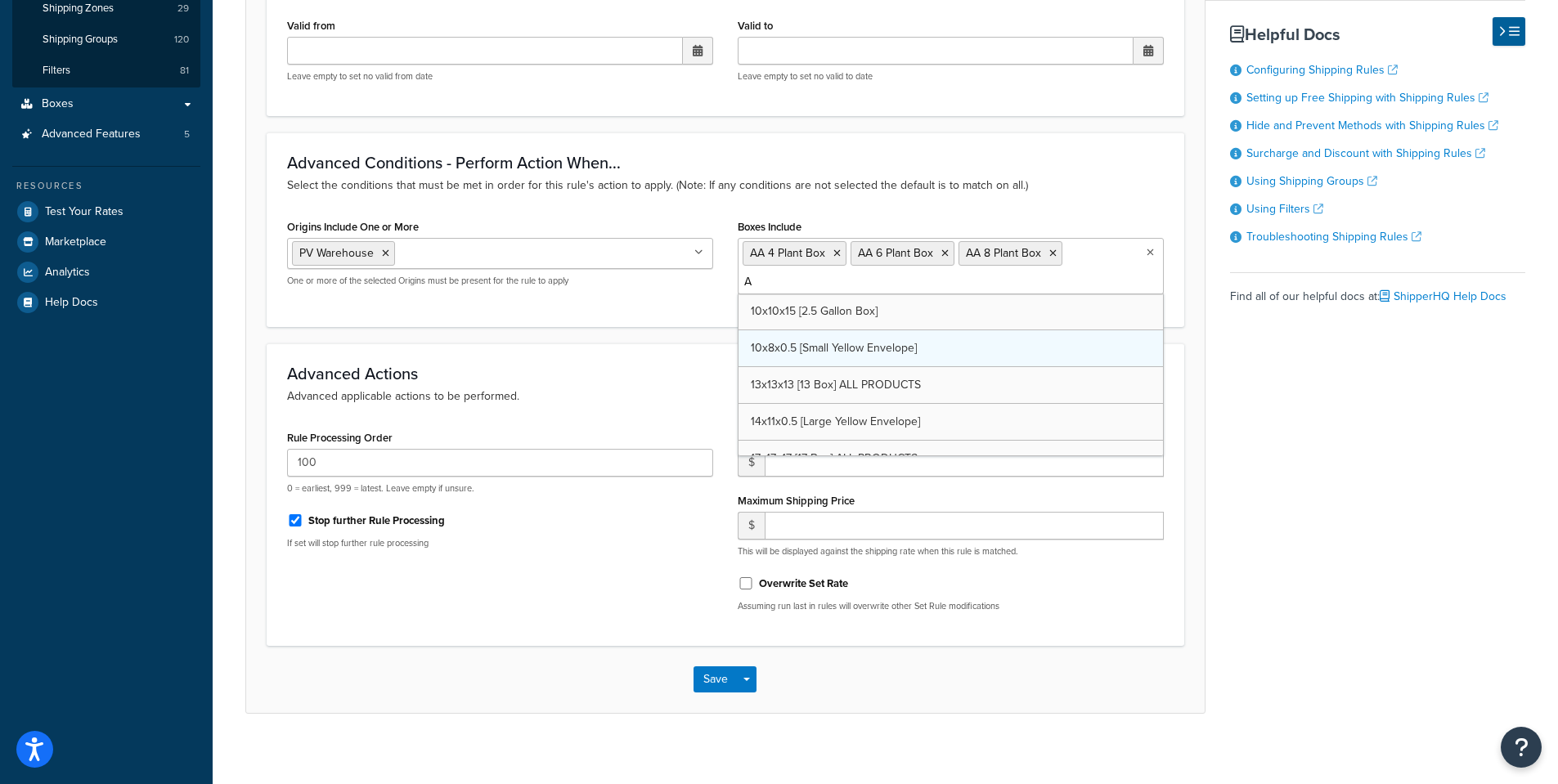
type input "AA"
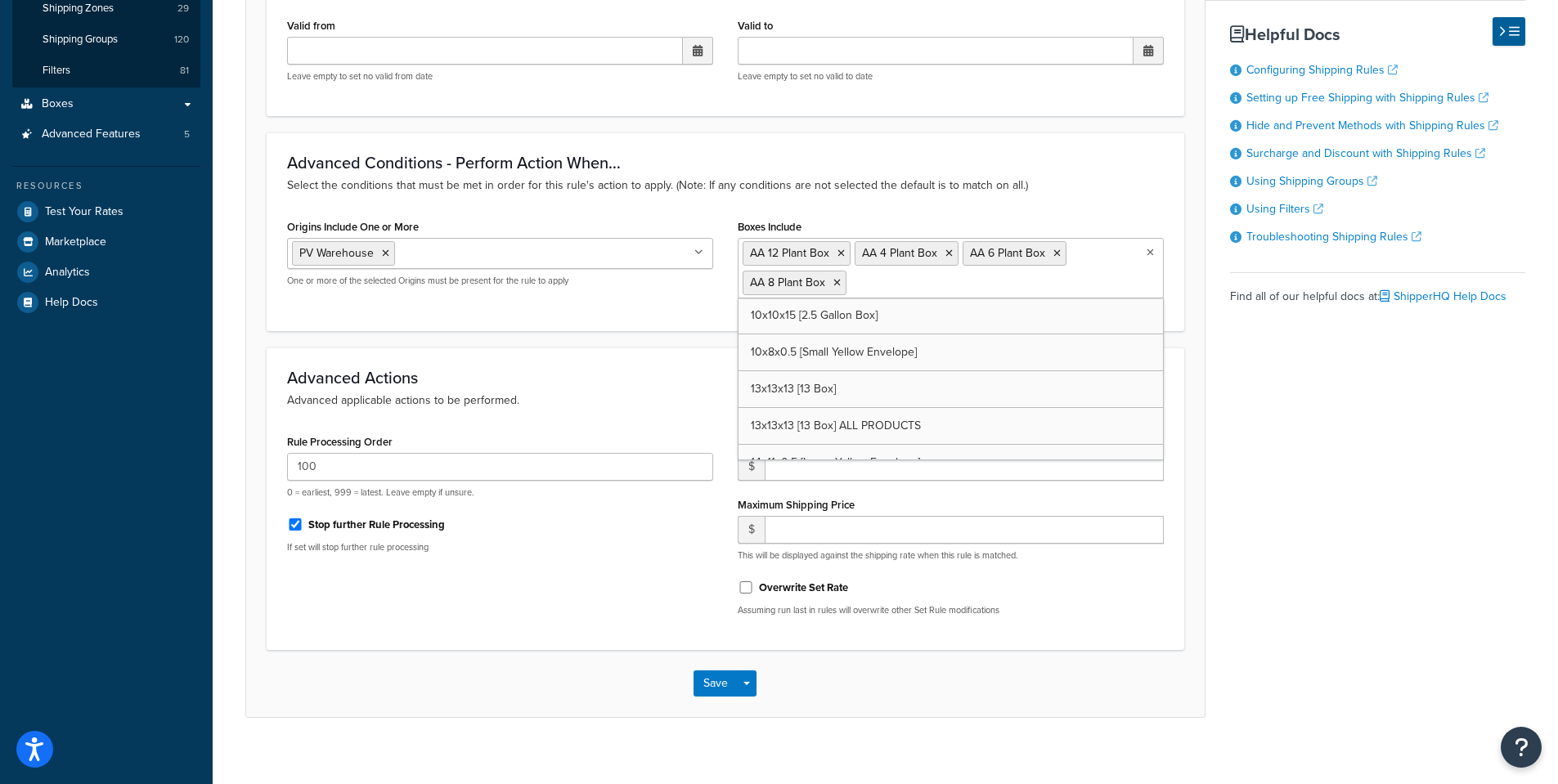
click at [644, 357] on div "Advanced Actions Advanced applicable actions to be performed. Rule Processing O…" at bounding box center [724, 499] width 917 height 303
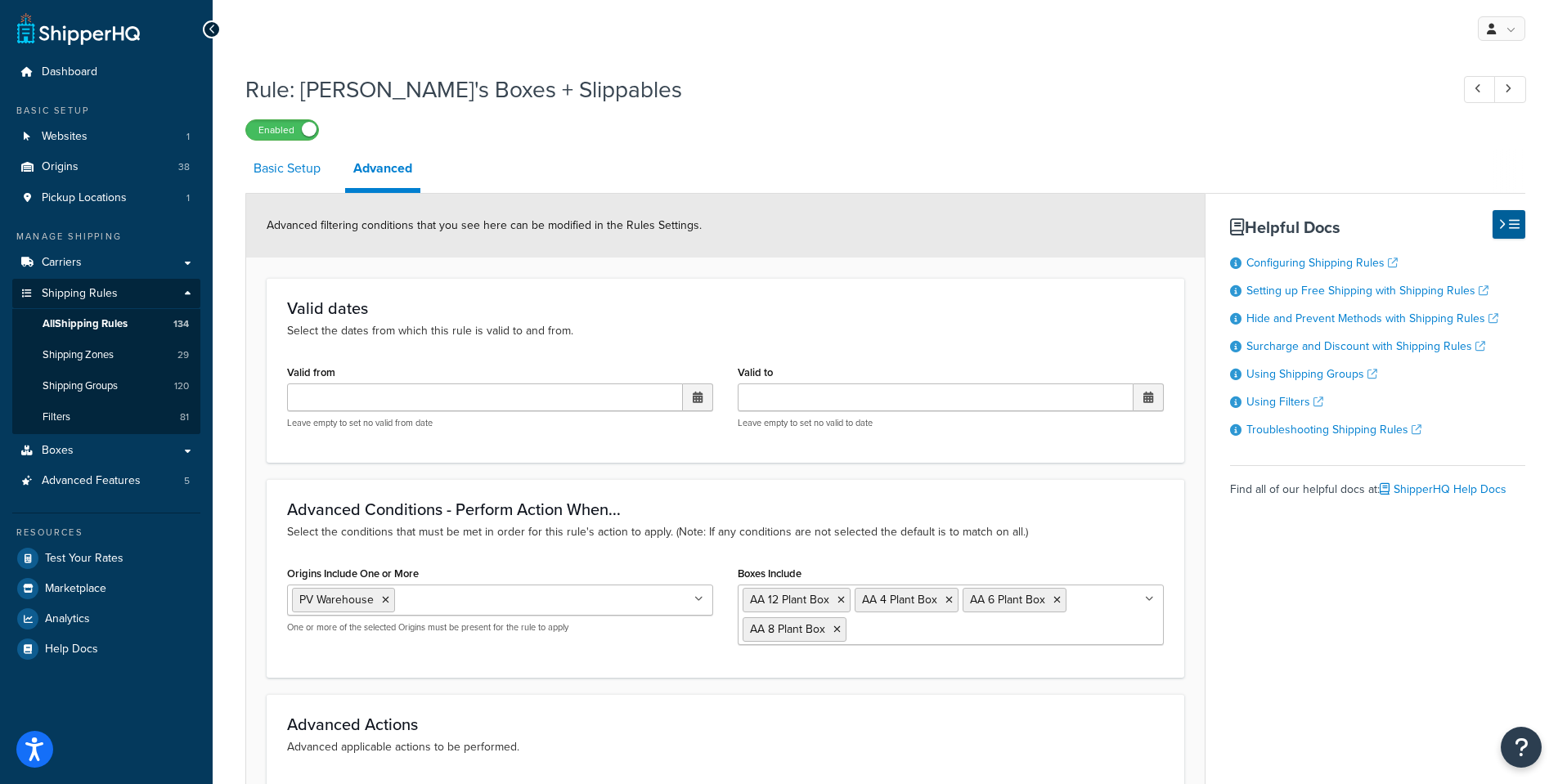
click at [276, 168] on link "Basic Setup" at bounding box center [287, 168] width 83 height 40
select select "SHIPPING_GROUP"
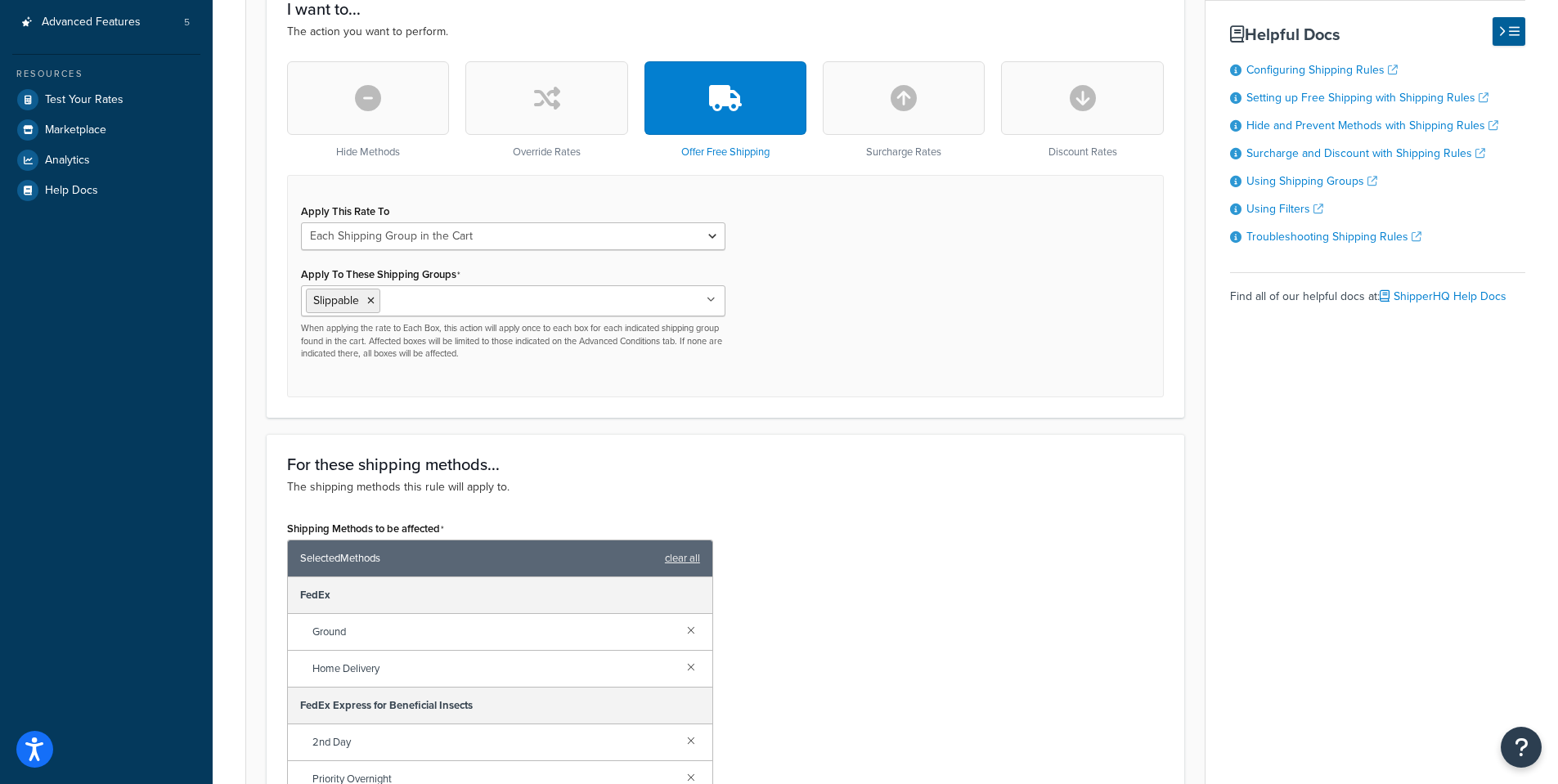
scroll to position [491, 0]
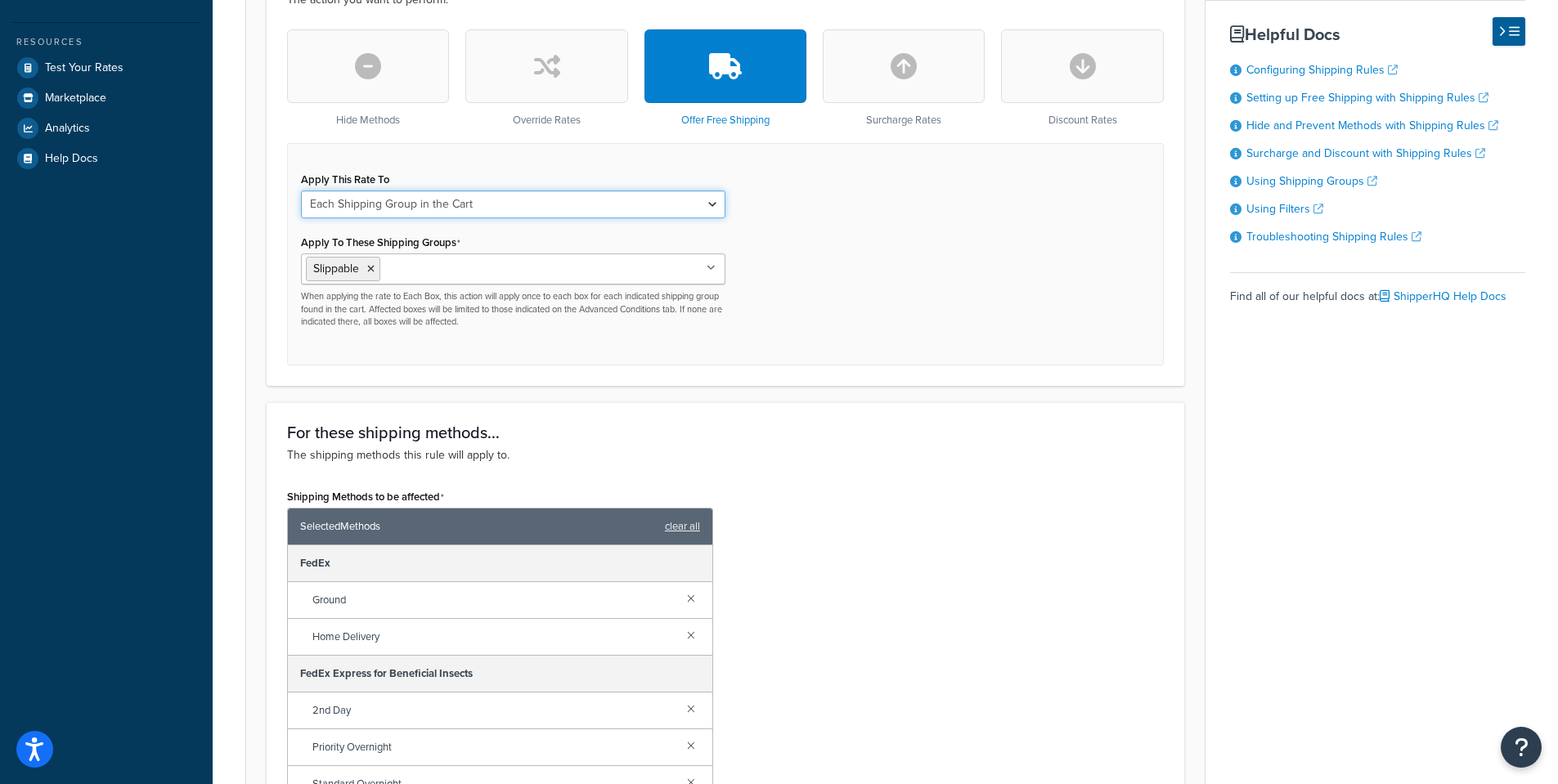
click at [710, 202] on select "Each Shipment in the Cart Each Origin in the Cart Each Shipping Group in the Ca…" at bounding box center [513, 204] width 424 height 28
click at [932, 437] on h3 "For these shipping methods..." at bounding box center [725, 432] width 877 height 18
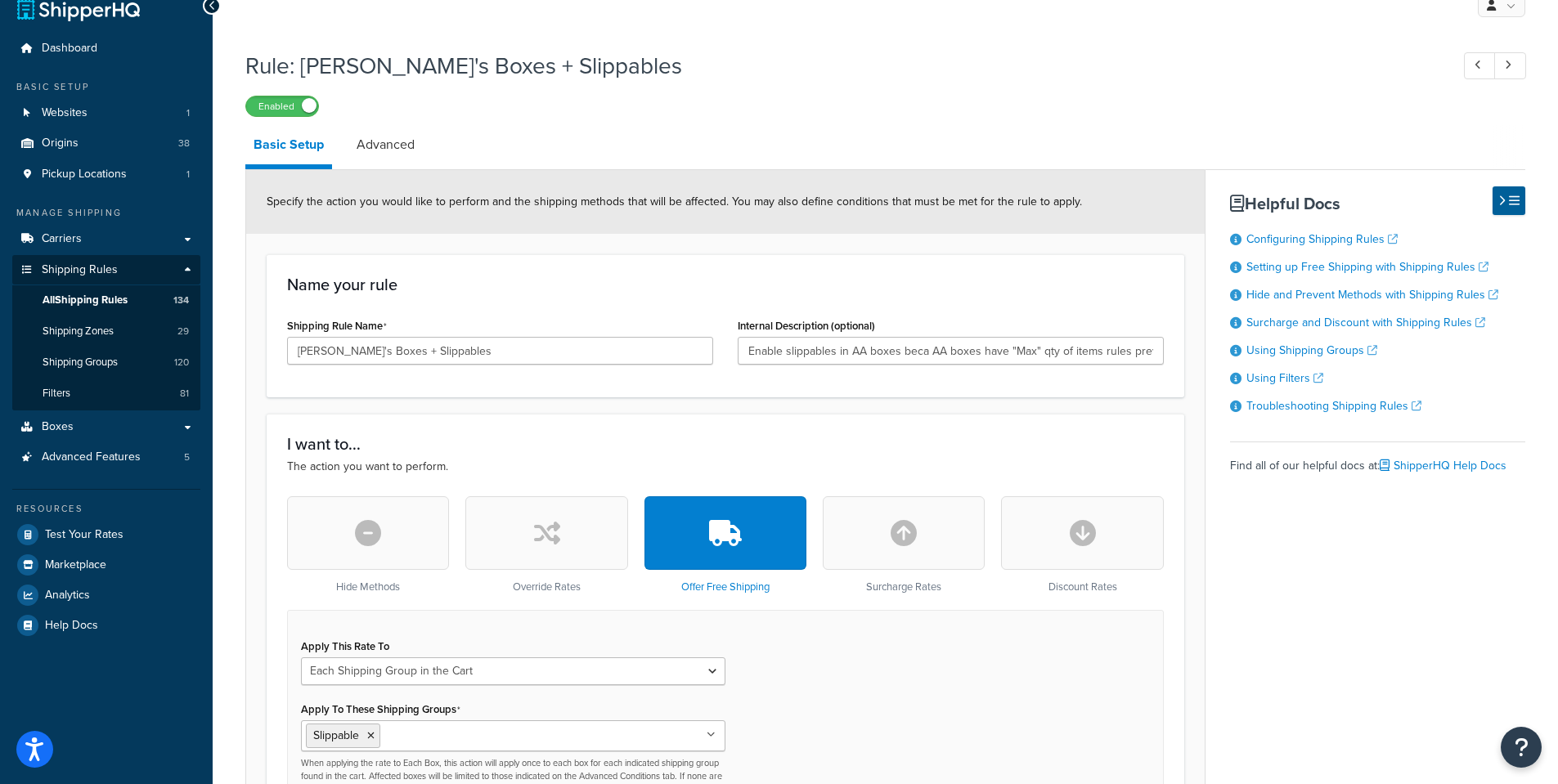
scroll to position [0, 0]
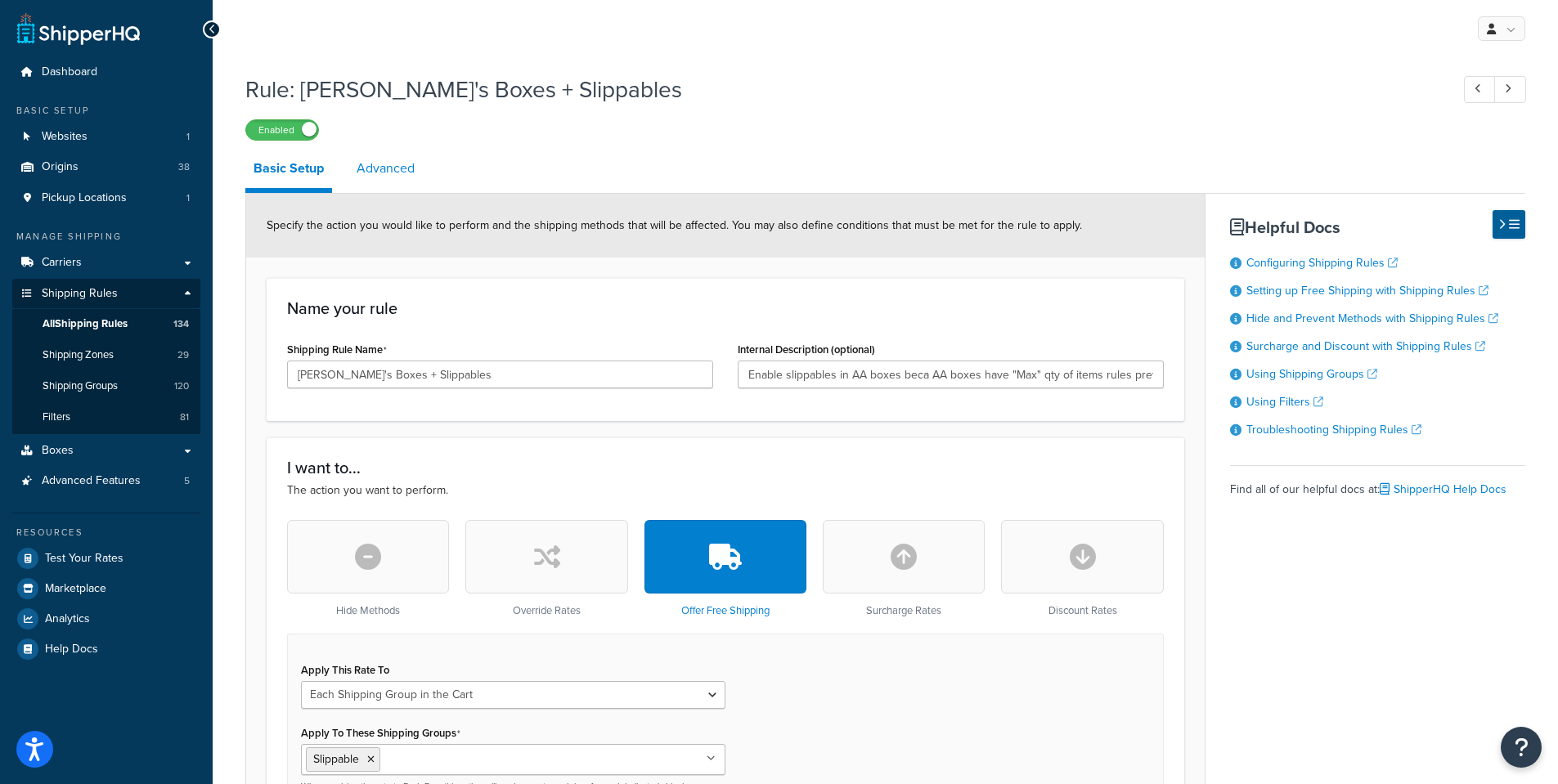
click at [374, 166] on link "Advanced" at bounding box center [385, 168] width 74 height 40
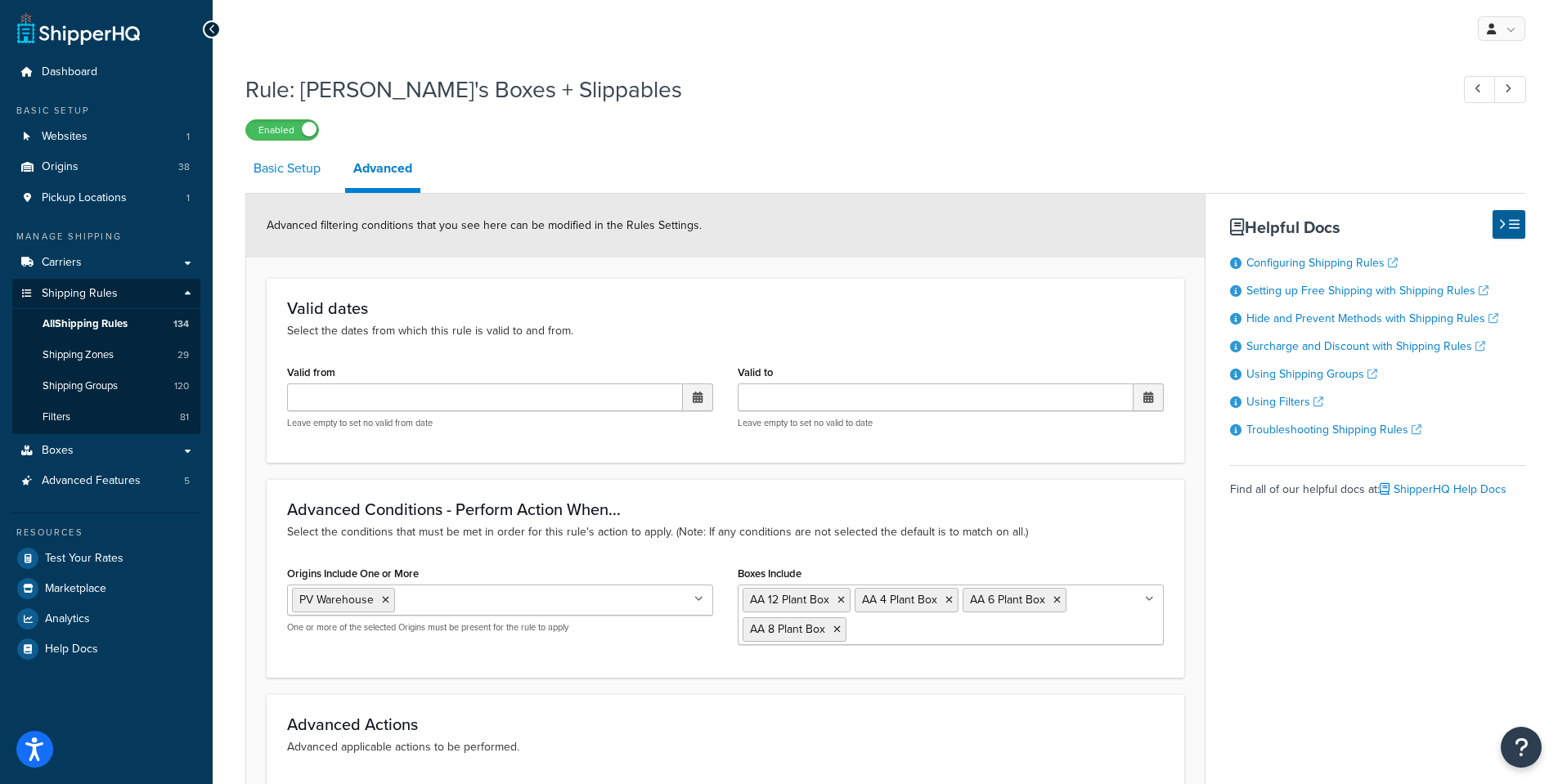
click at [280, 169] on link "Basic Setup" at bounding box center [287, 168] width 83 height 40
select select "SHIPPING_GROUP"
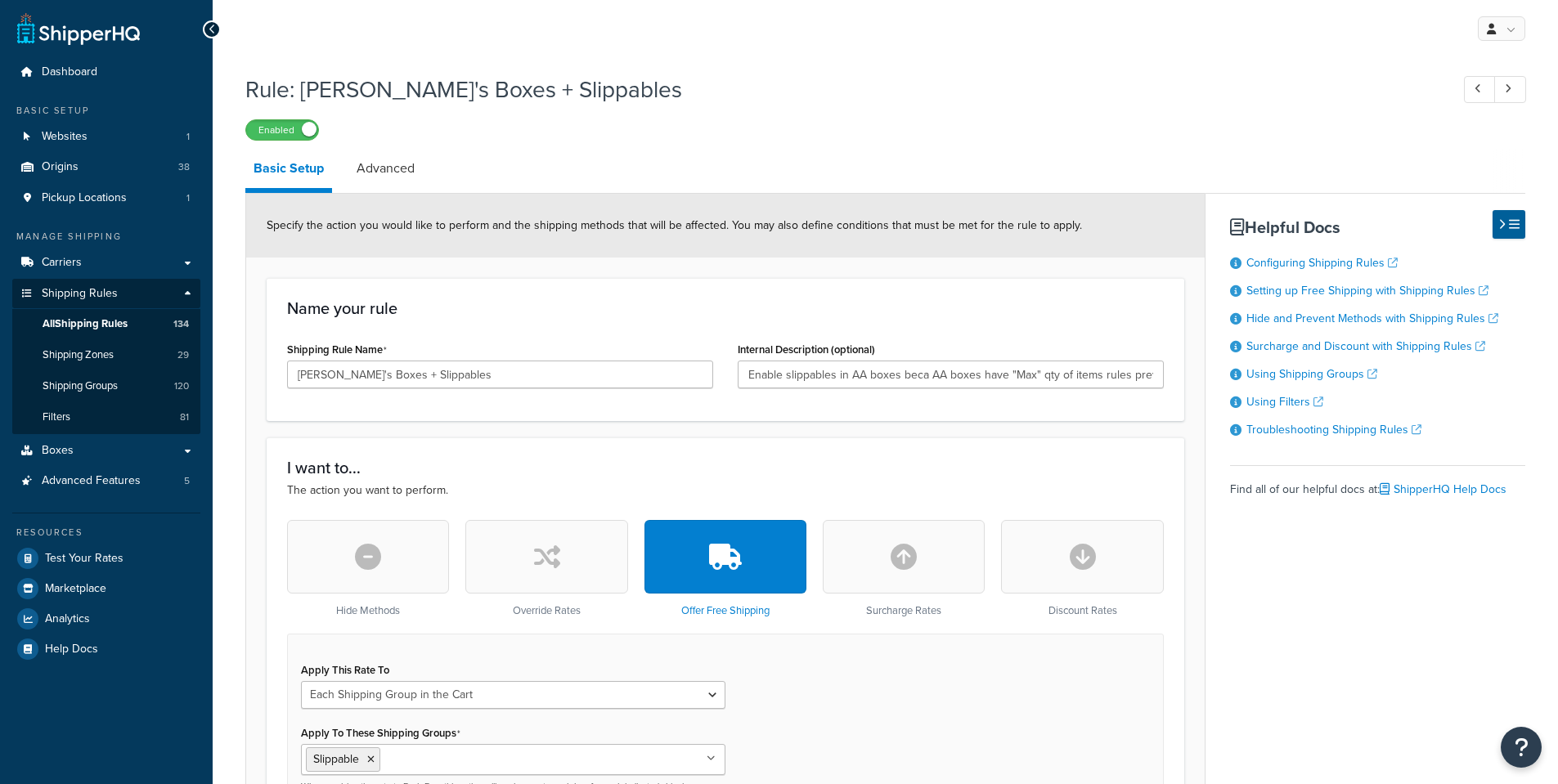
select select "SHIPPING_GROUP"
click at [58, 449] on span "Boxes" at bounding box center [57, 450] width 32 height 14
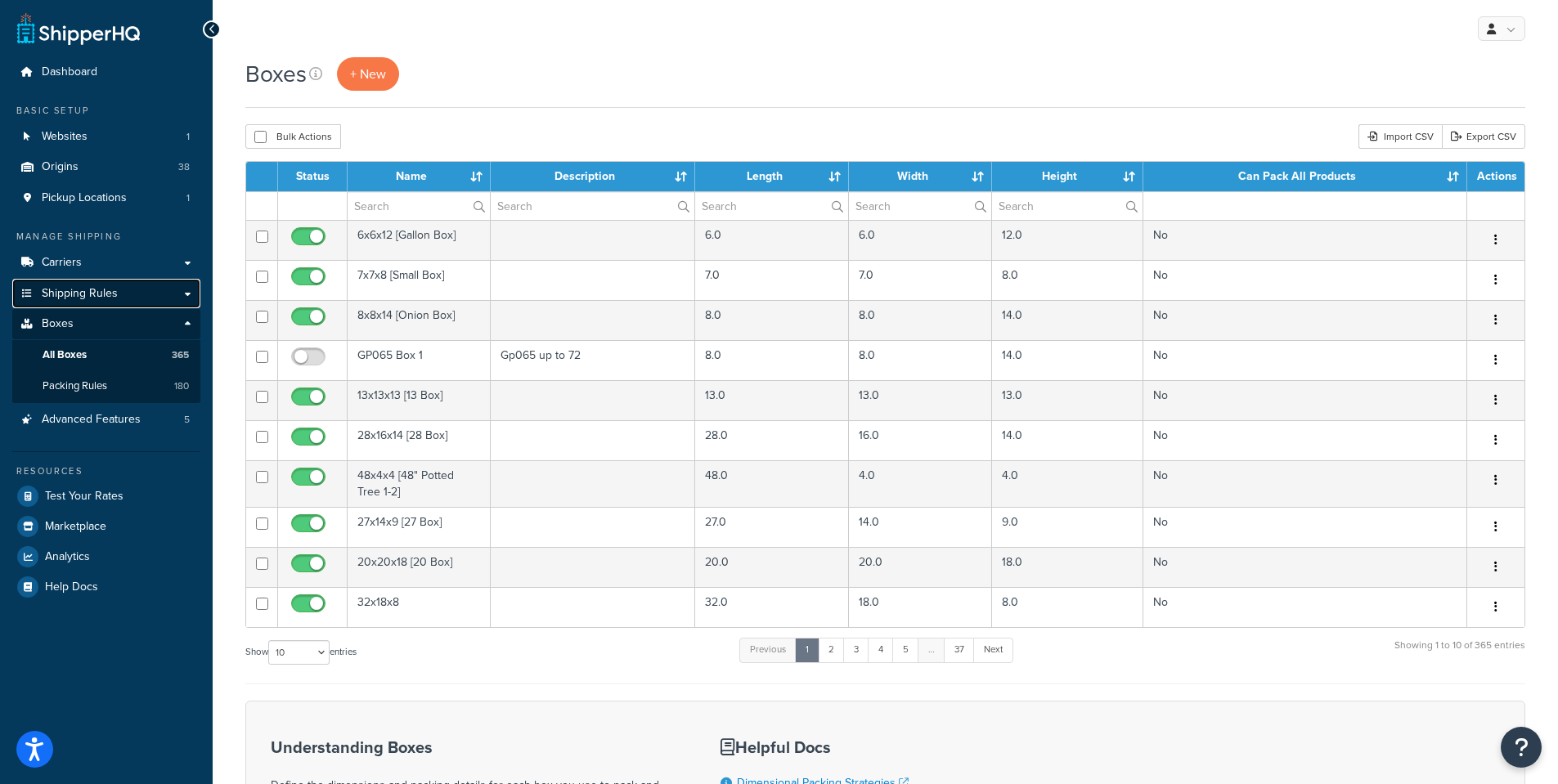
click at [190, 295] on link "Shipping Rules" at bounding box center [106, 293] width 188 height 30
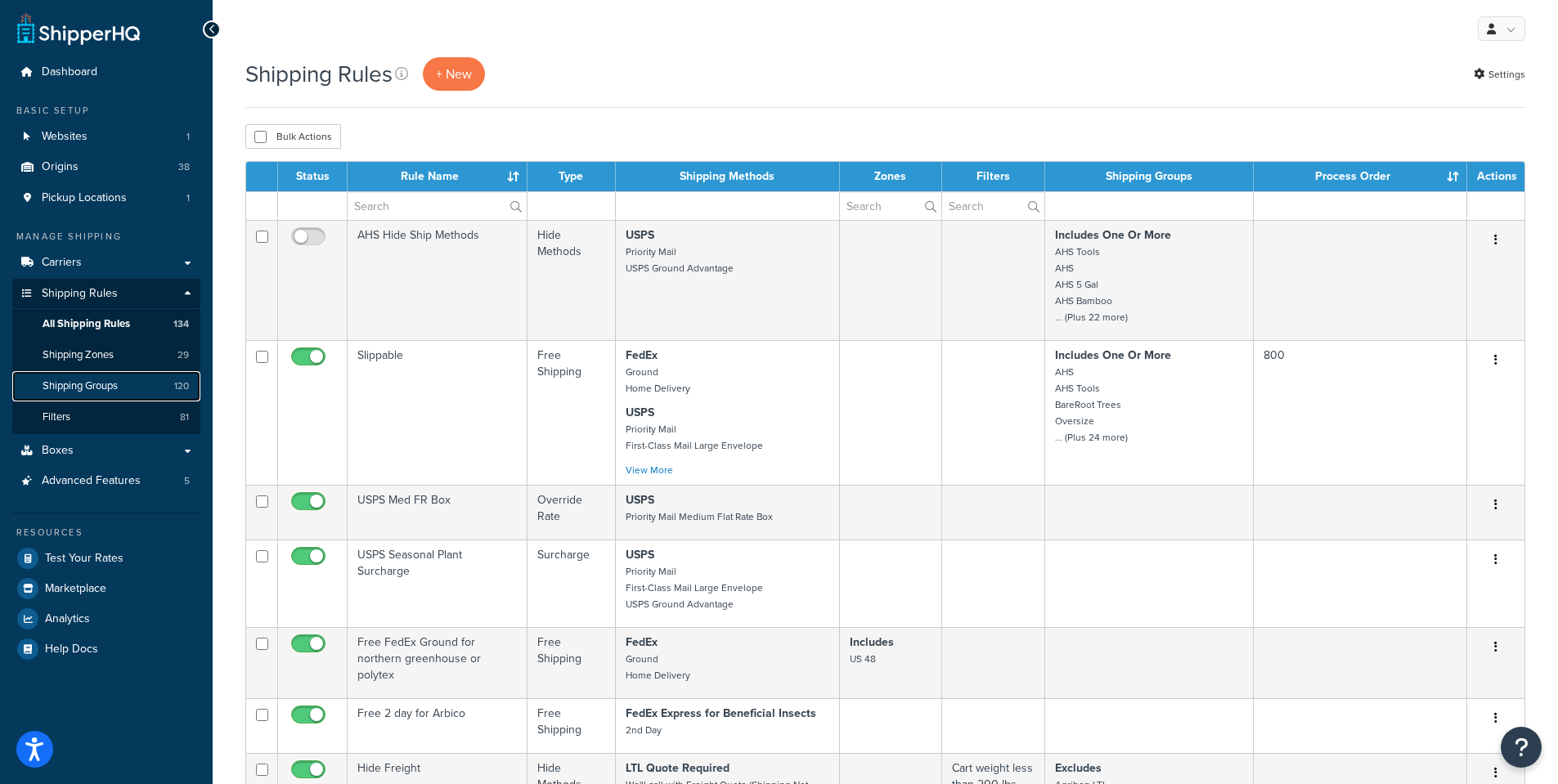
click at [99, 392] on span "Shipping Groups" at bounding box center [80, 386] width 75 height 14
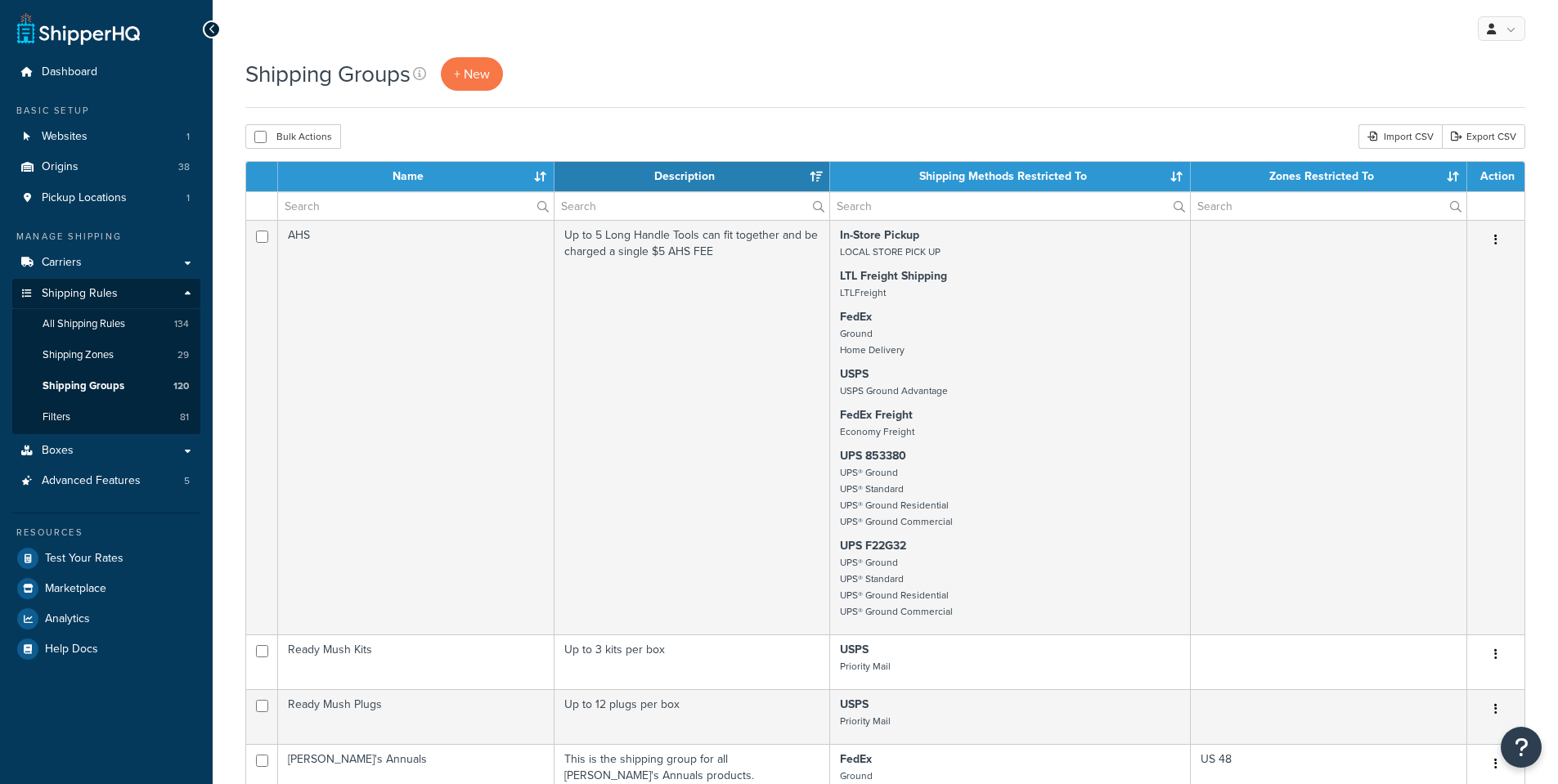
select select "15"
click at [344, 203] on input "text" at bounding box center [416, 205] width 276 height 28
type input "AA"
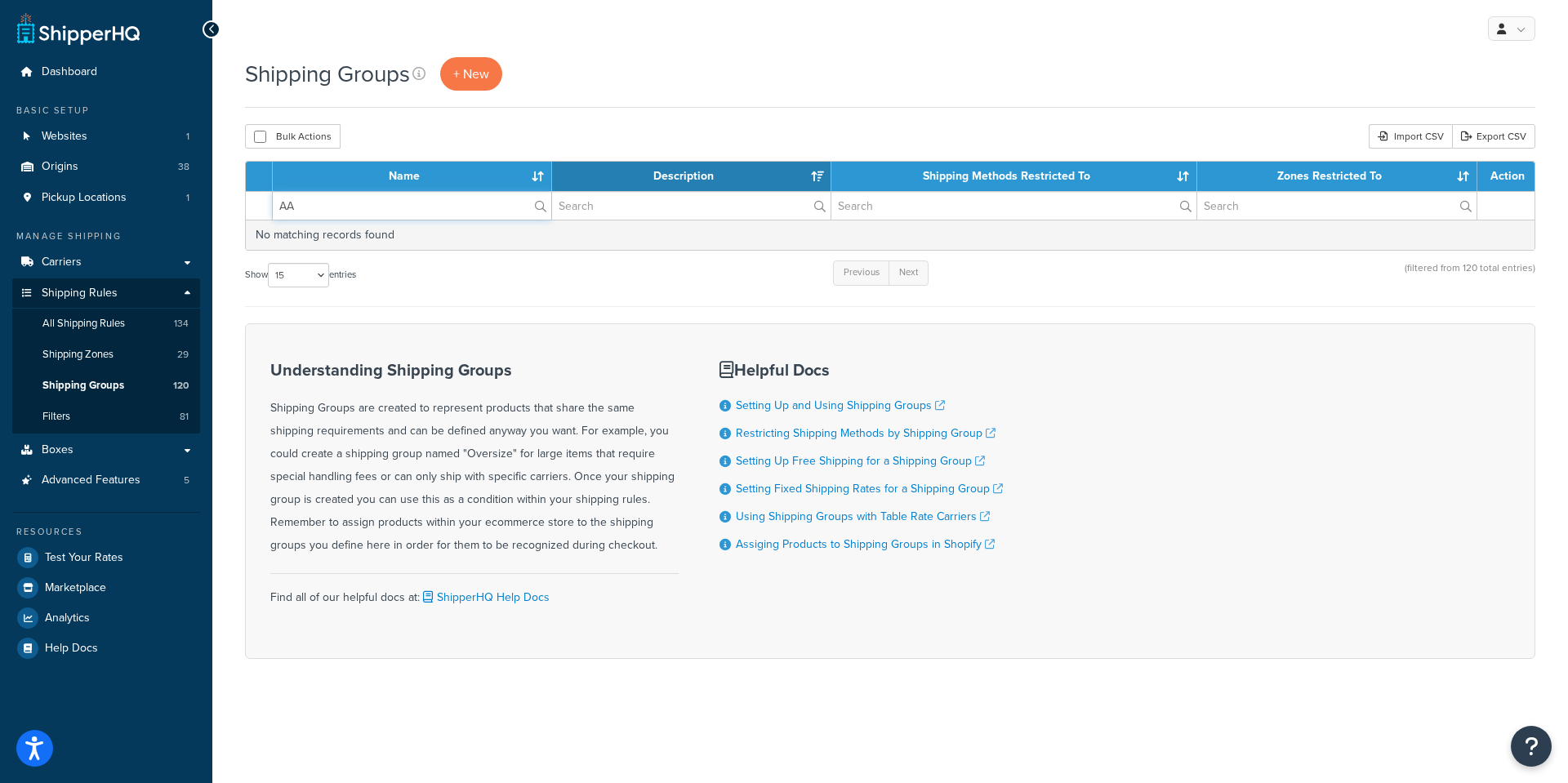
drag, startPoint x: 341, startPoint y: 205, endPoint x: 217, endPoint y: 201, distance: 124.1
click at [208, 202] on div "Dashboard Basic Setup Websites 1 Origins 38 Pickup Locations 1 Manage Shipping …" at bounding box center [784, 391] width 1568 height 783
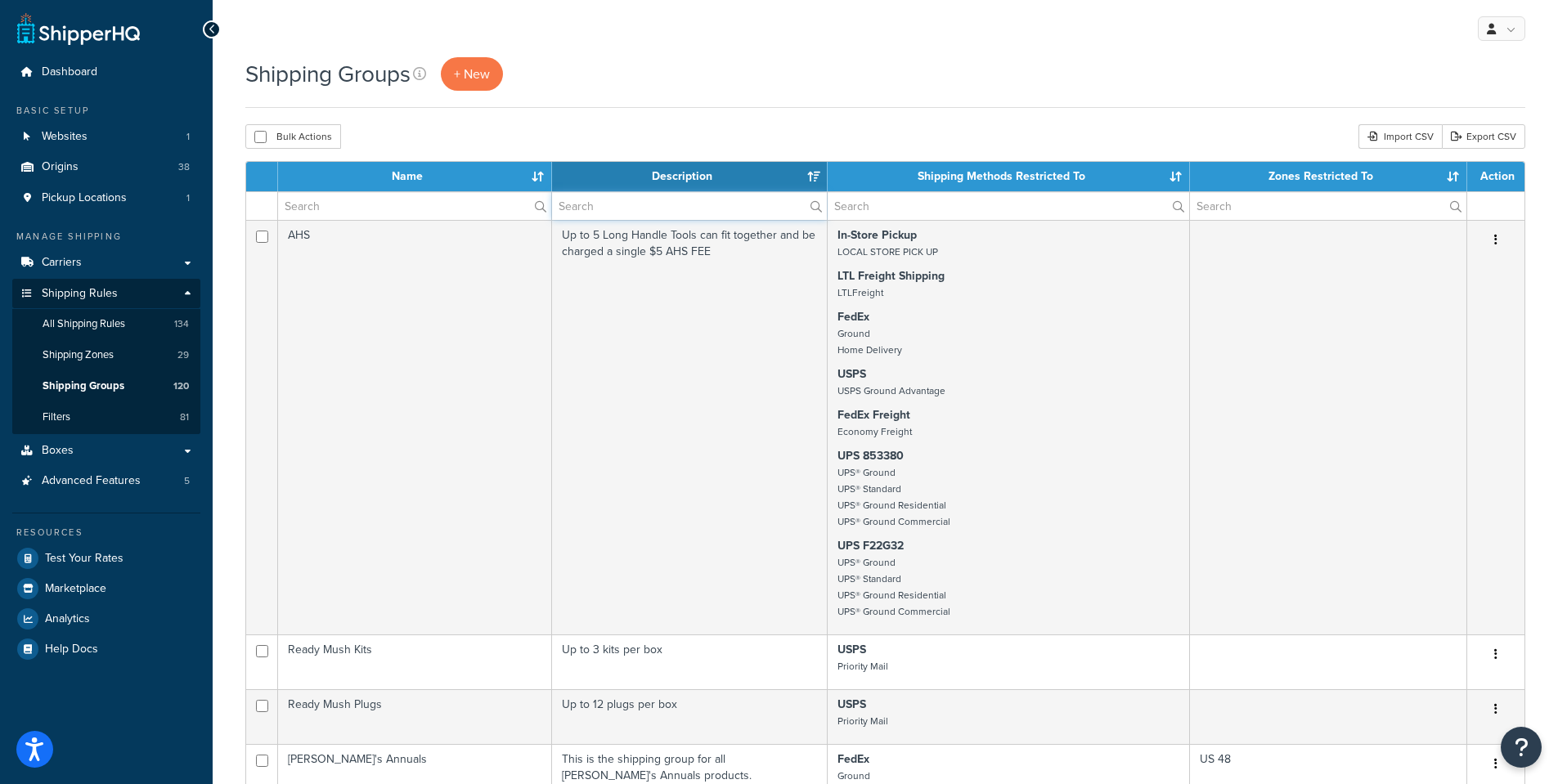
click at [593, 203] on input "text" at bounding box center [689, 205] width 275 height 28
type input "AA"
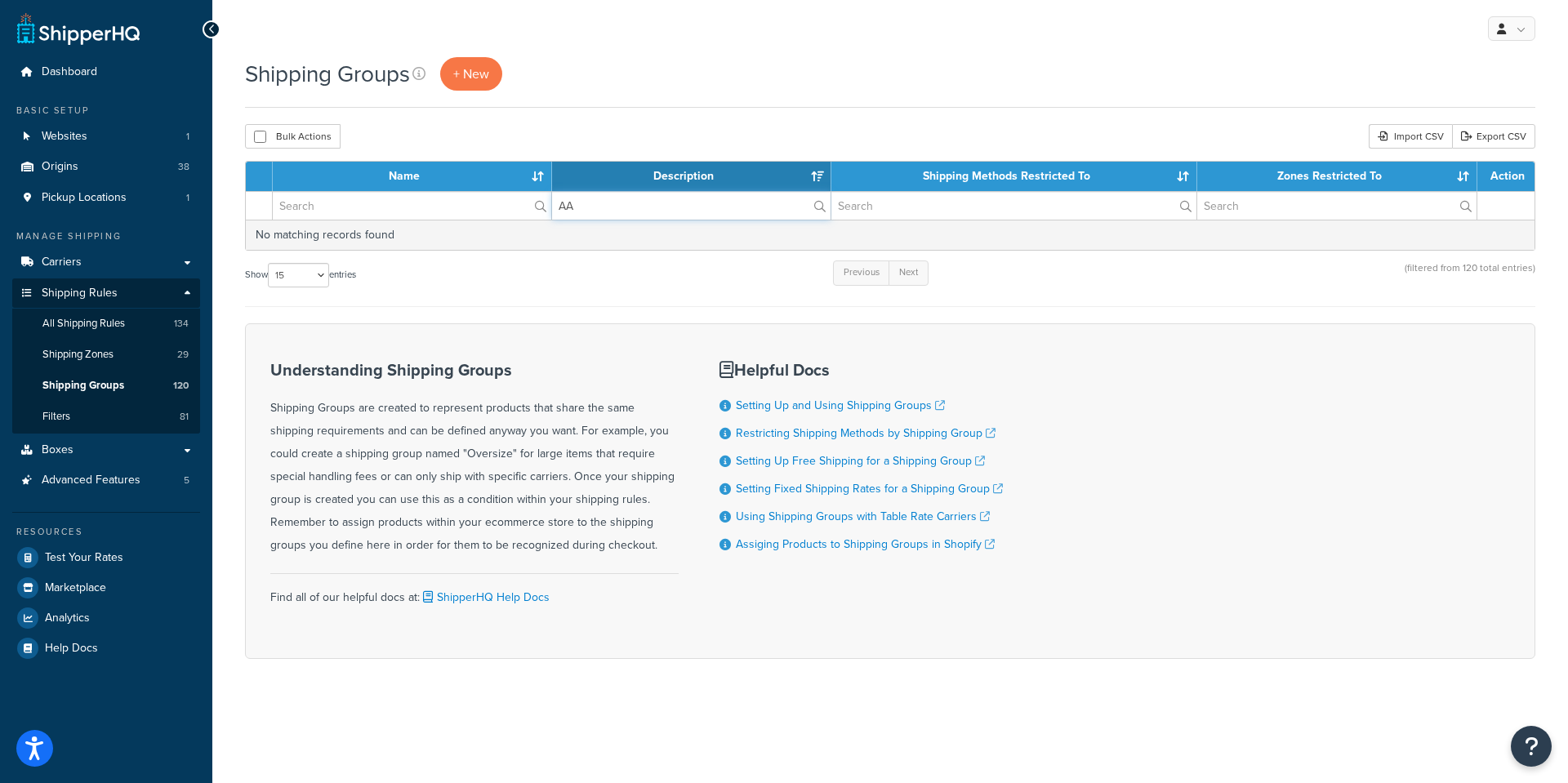
drag, startPoint x: 539, startPoint y: 205, endPoint x: 419, endPoint y: 205, distance: 120.0
click at [419, 205] on tr "AA" at bounding box center [890, 205] width 1289 height 29
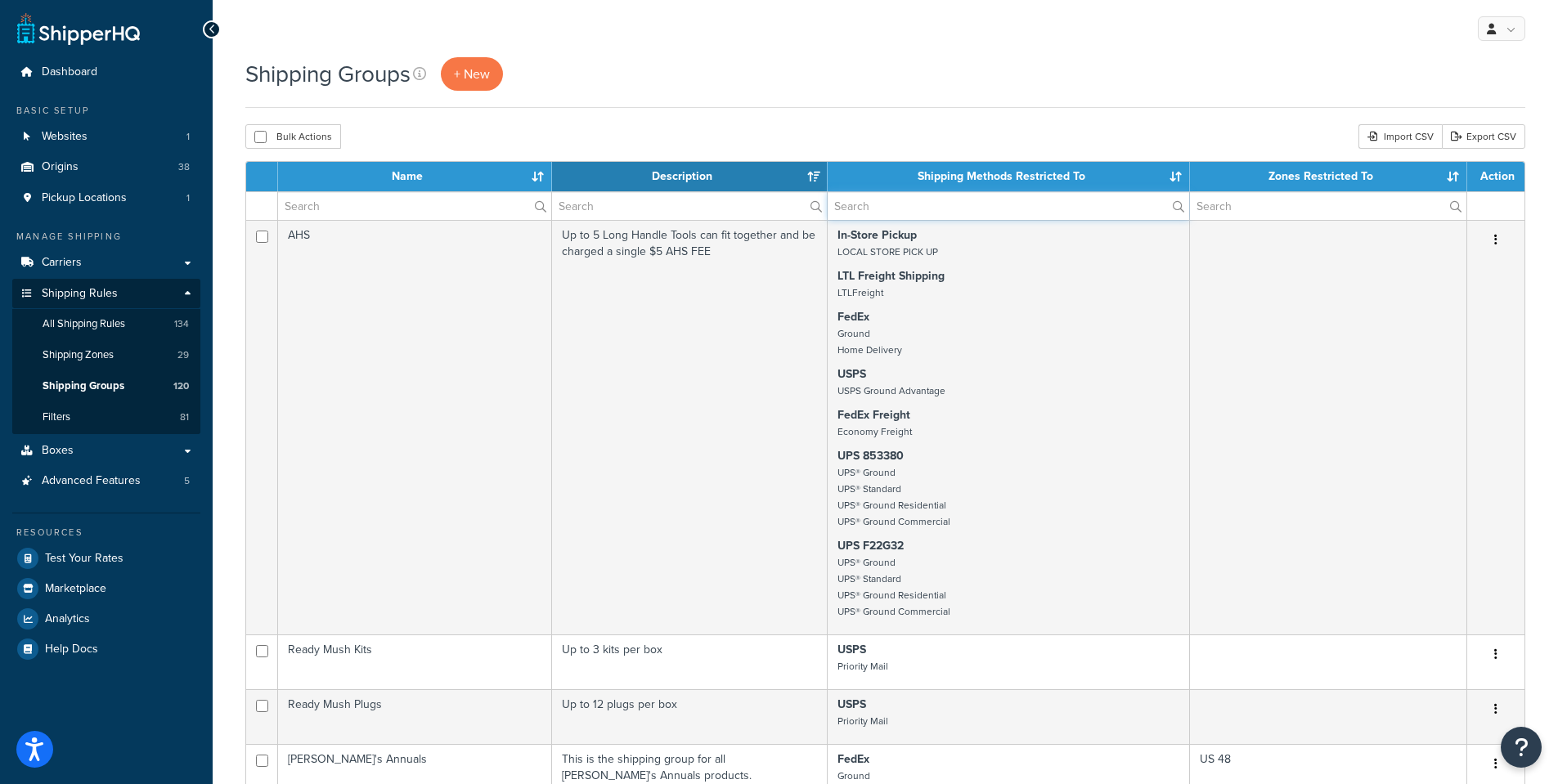
click at [921, 211] on input "text" at bounding box center [1009, 205] width 363 height 28
type input "AA"
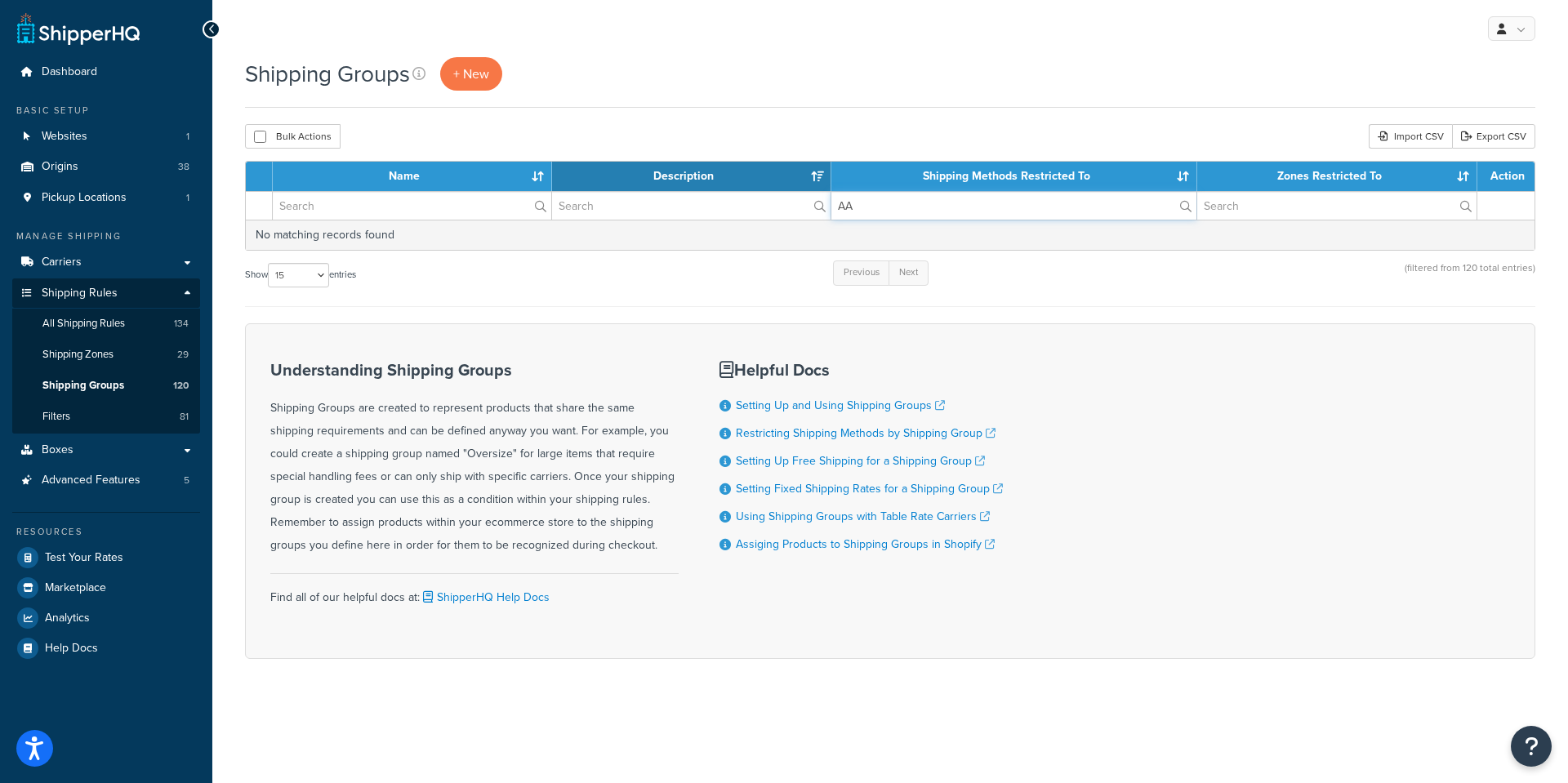
drag, startPoint x: 920, startPoint y: 211, endPoint x: 770, endPoint y: 212, distance: 150.0
click at [770, 212] on tr "AA" at bounding box center [890, 205] width 1289 height 29
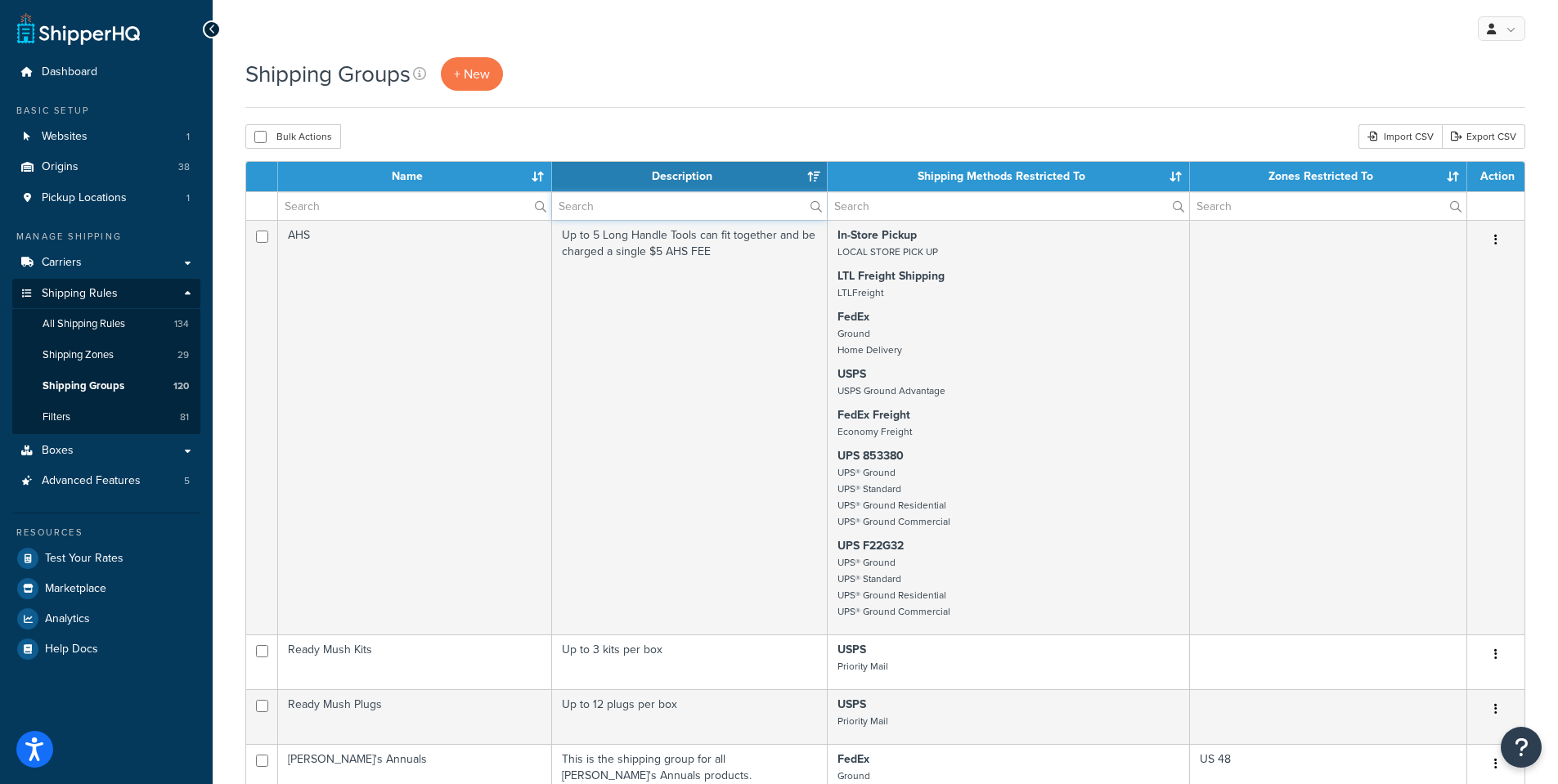
click at [625, 212] on input "text" at bounding box center [689, 205] width 275 height 28
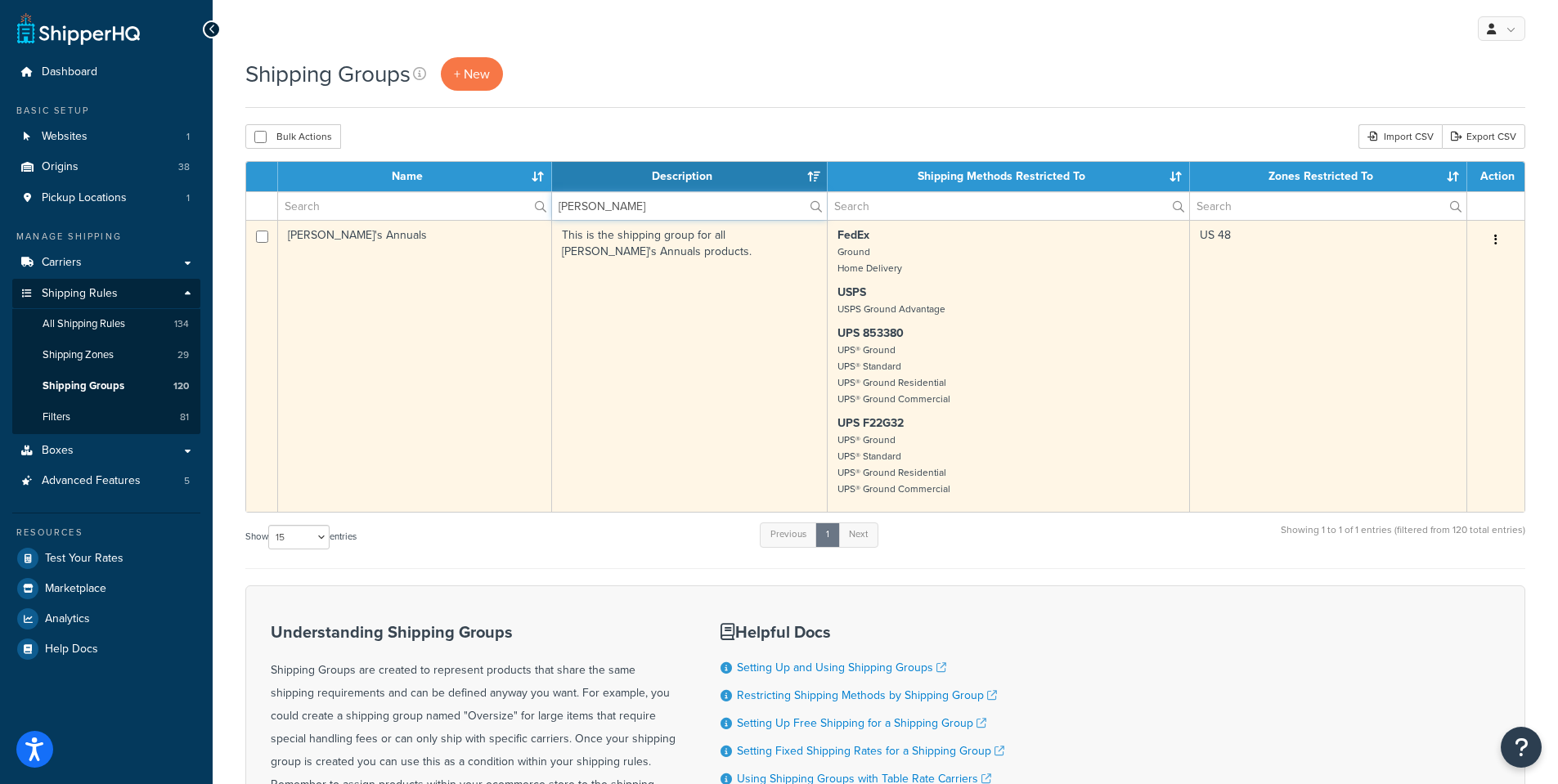
type input "[PERSON_NAME]"
click at [337, 232] on td "[PERSON_NAME]'s Annuals" at bounding box center [415, 365] width 274 height 292
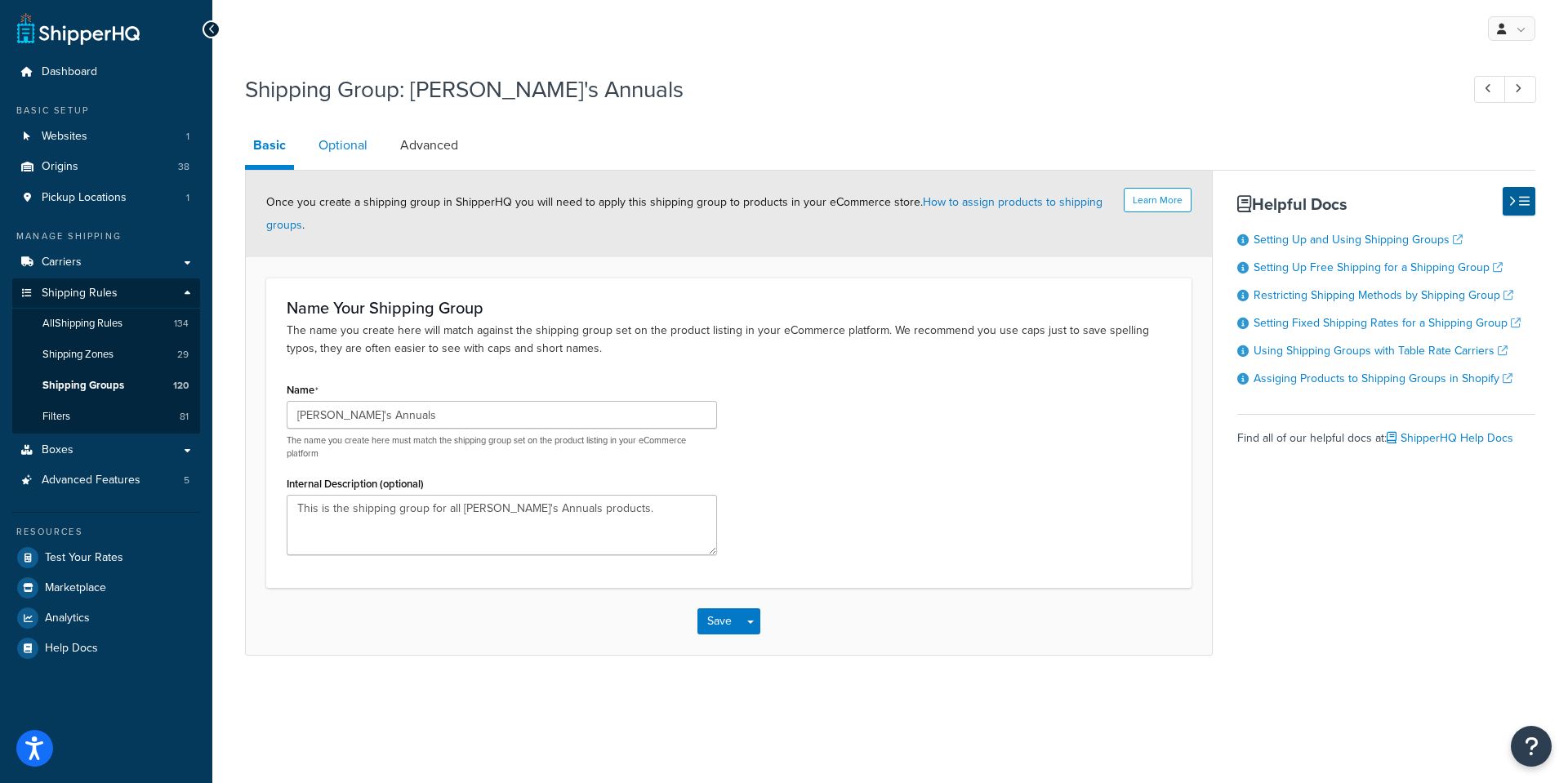
click at [334, 147] on link "Optional" at bounding box center [343, 145] width 65 height 39
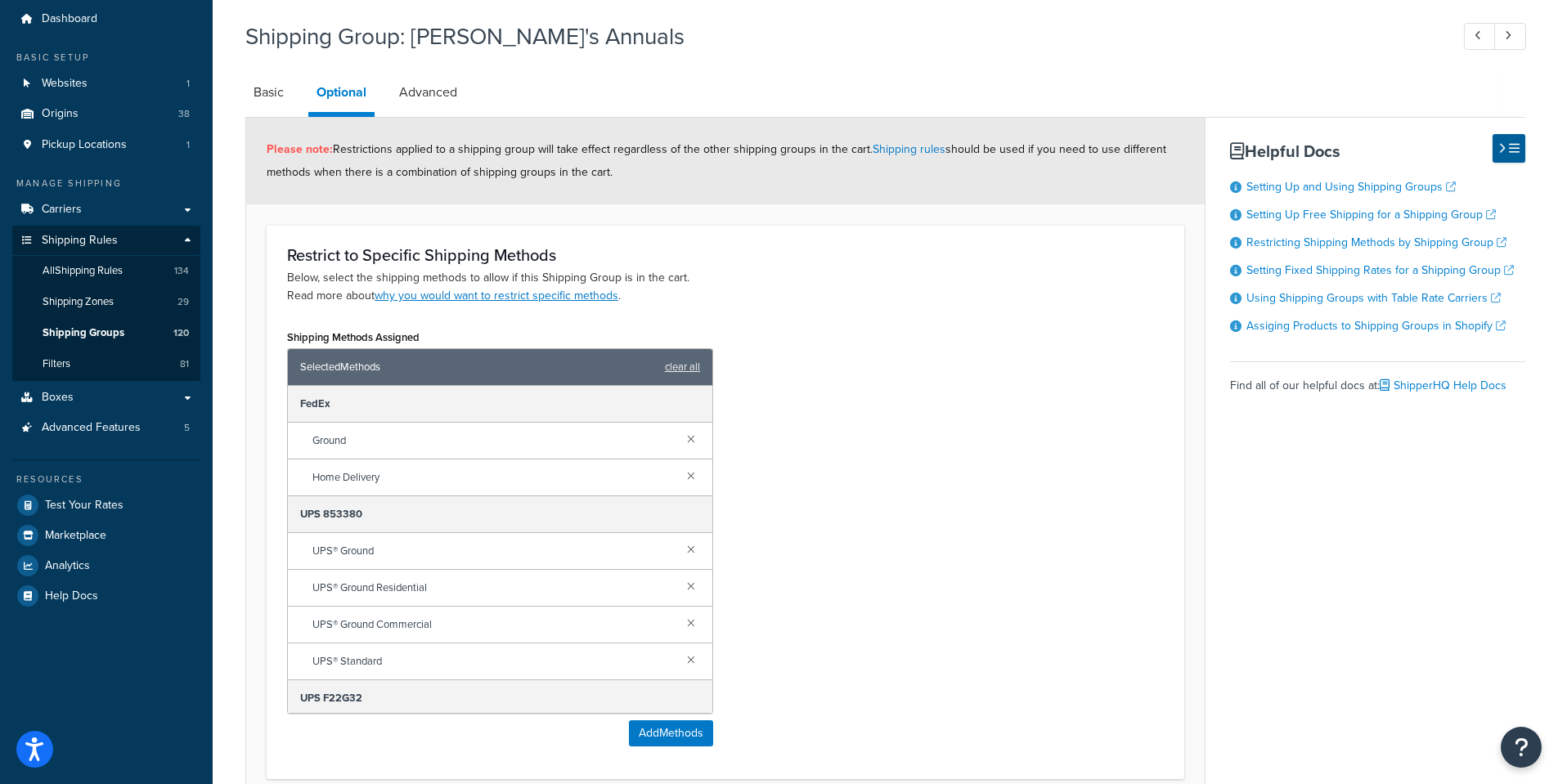
scroll to position [82, 0]
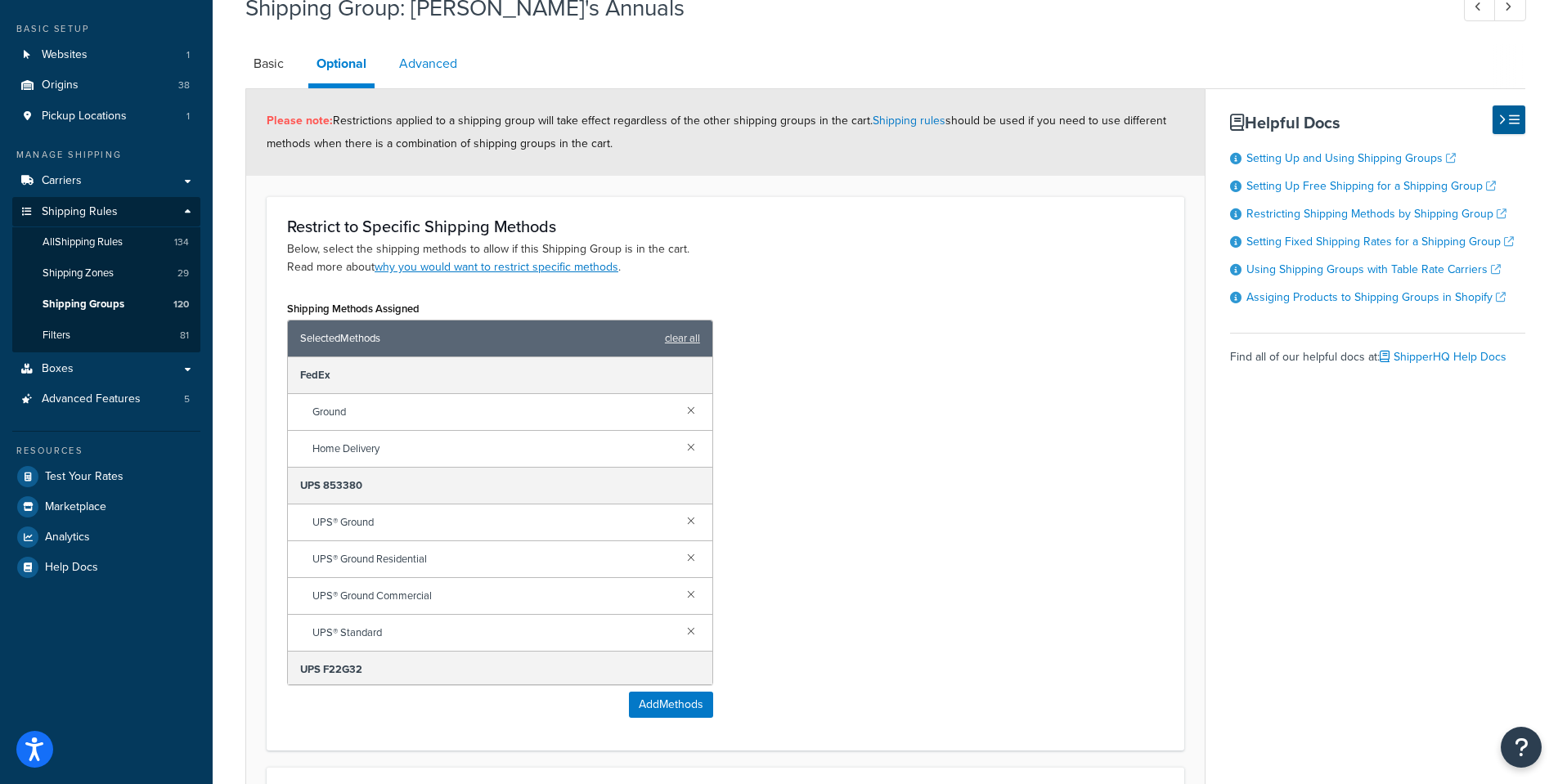
click at [426, 63] on link "Advanced" at bounding box center [427, 64] width 74 height 40
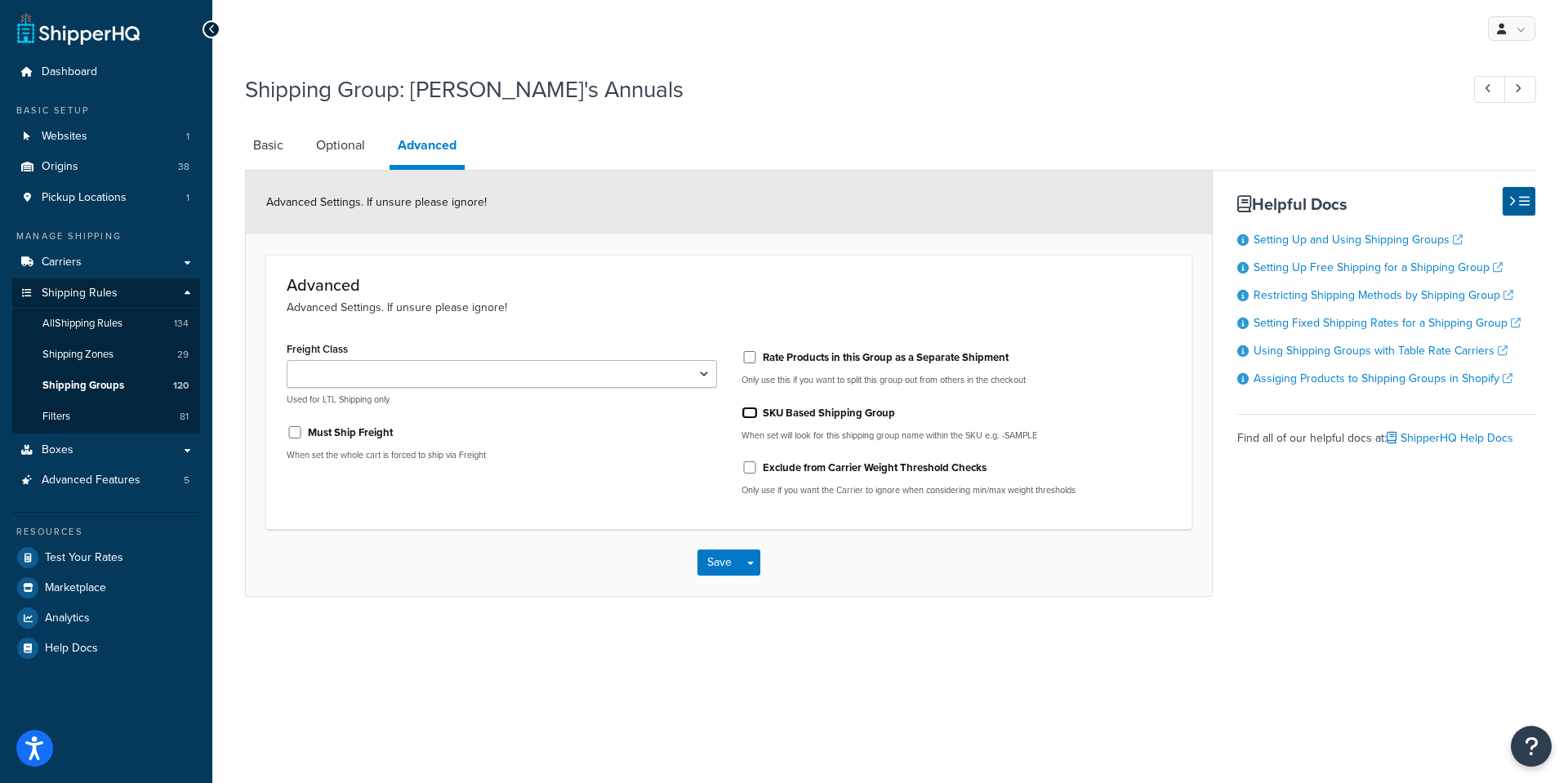
click at [751, 412] on input "SKU Based Shipping Group" at bounding box center [749, 412] width 16 height 13
click at [748, 409] on input "SKU Based Shipping Group" at bounding box center [749, 412] width 16 height 13
checkbox input "false"
click at [72, 450] on link "Boxes" at bounding box center [106, 450] width 188 height 30
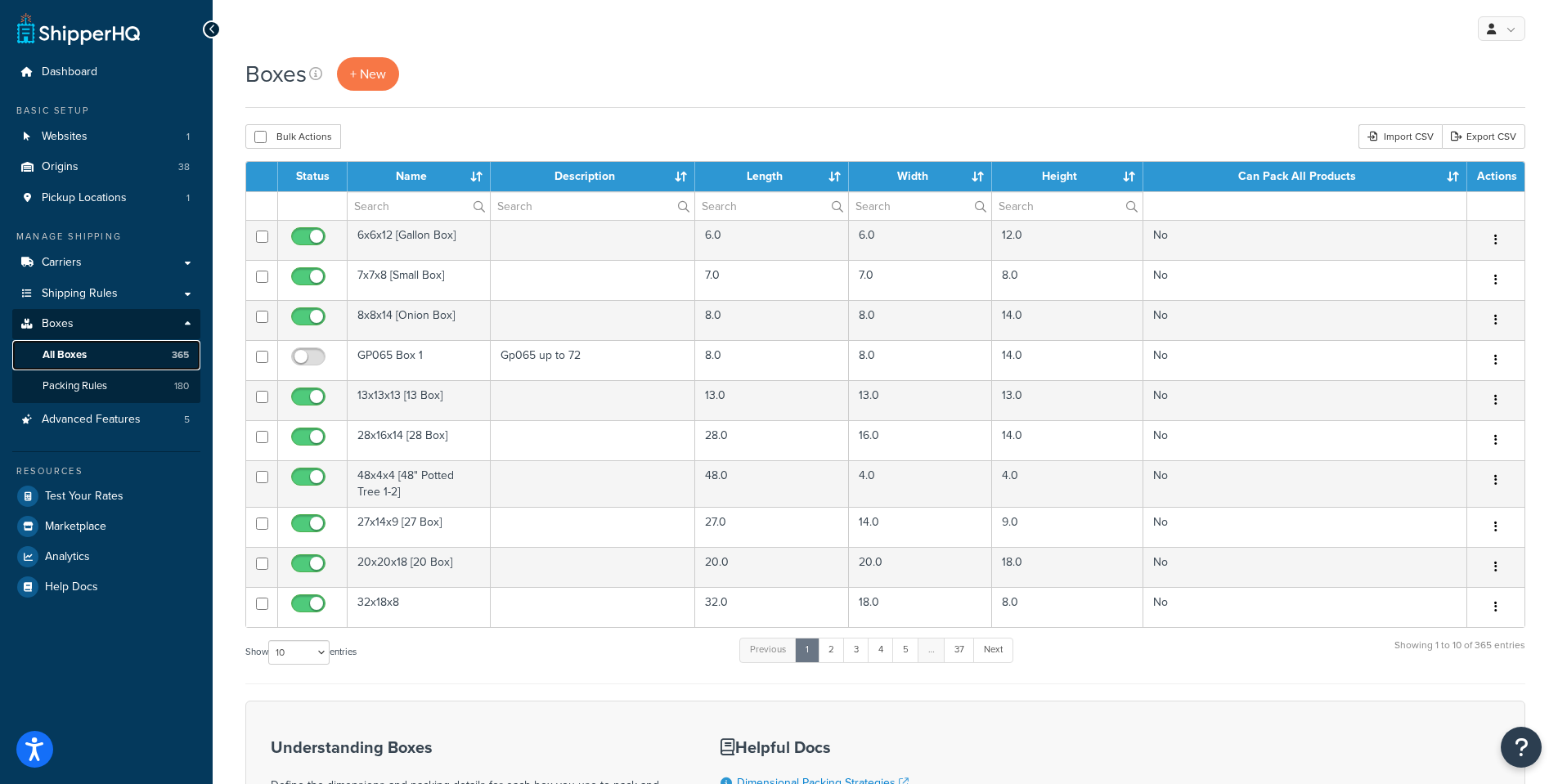
click at [66, 357] on span "All Boxes" at bounding box center [65, 355] width 44 height 14
click at [542, 204] on input "text" at bounding box center [593, 205] width 205 height 28
type input "AA"
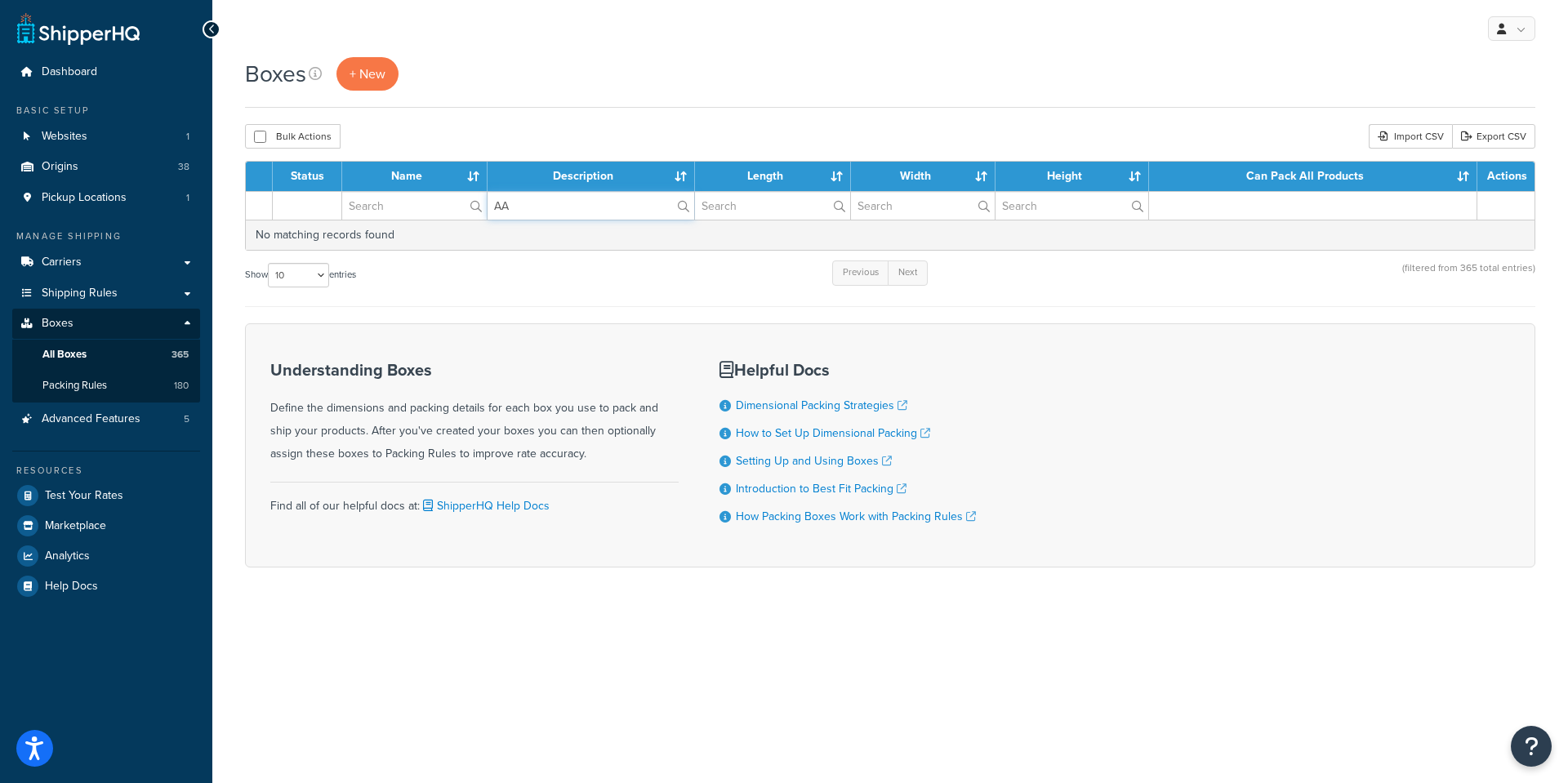
drag, startPoint x: 540, startPoint y: 202, endPoint x: 475, endPoint y: 199, distance: 65.1
click at [475, 199] on tr "AA" at bounding box center [890, 205] width 1289 height 29
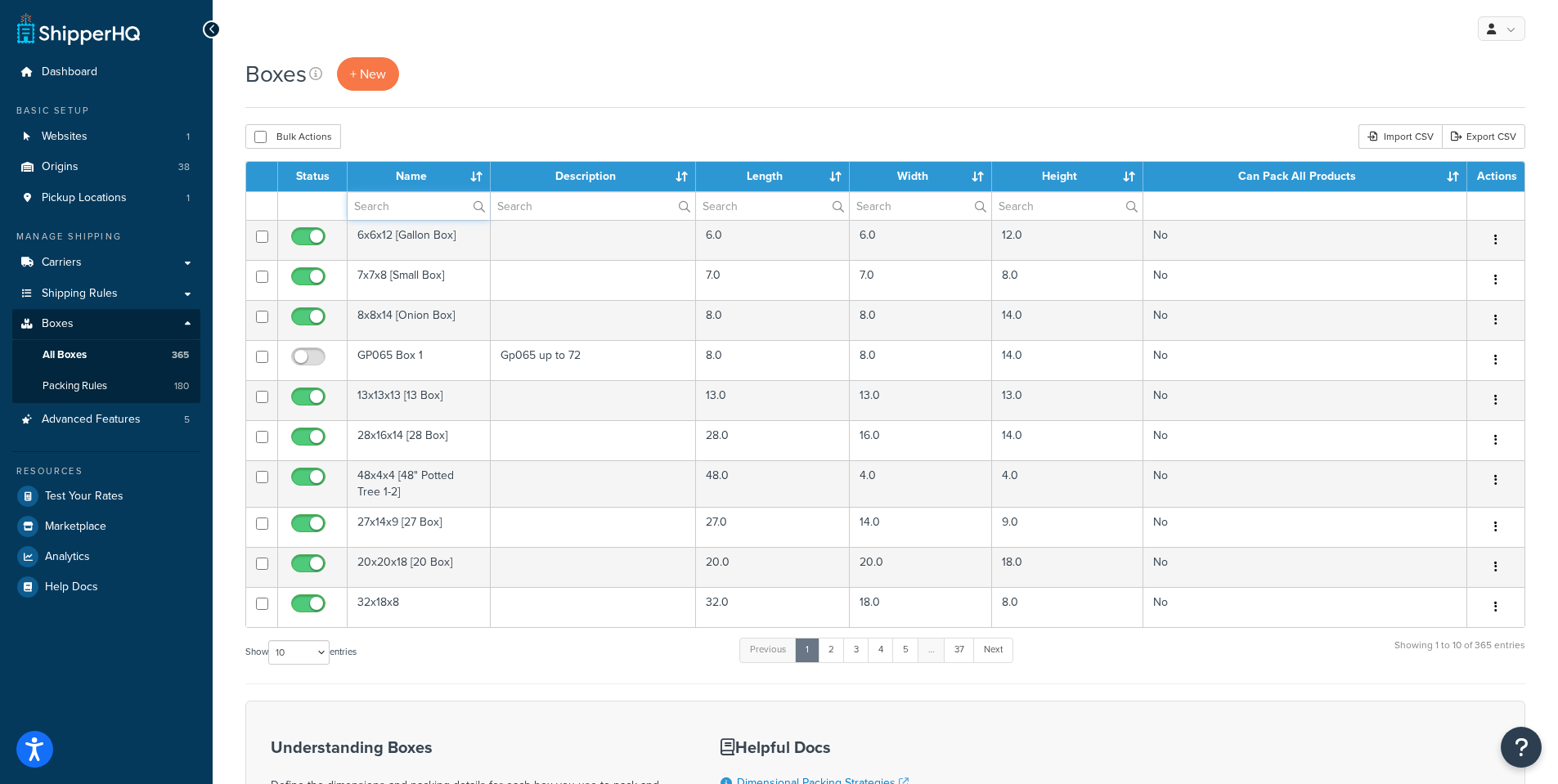
click at [390, 204] on input "text" at bounding box center [418, 205] width 142 height 28
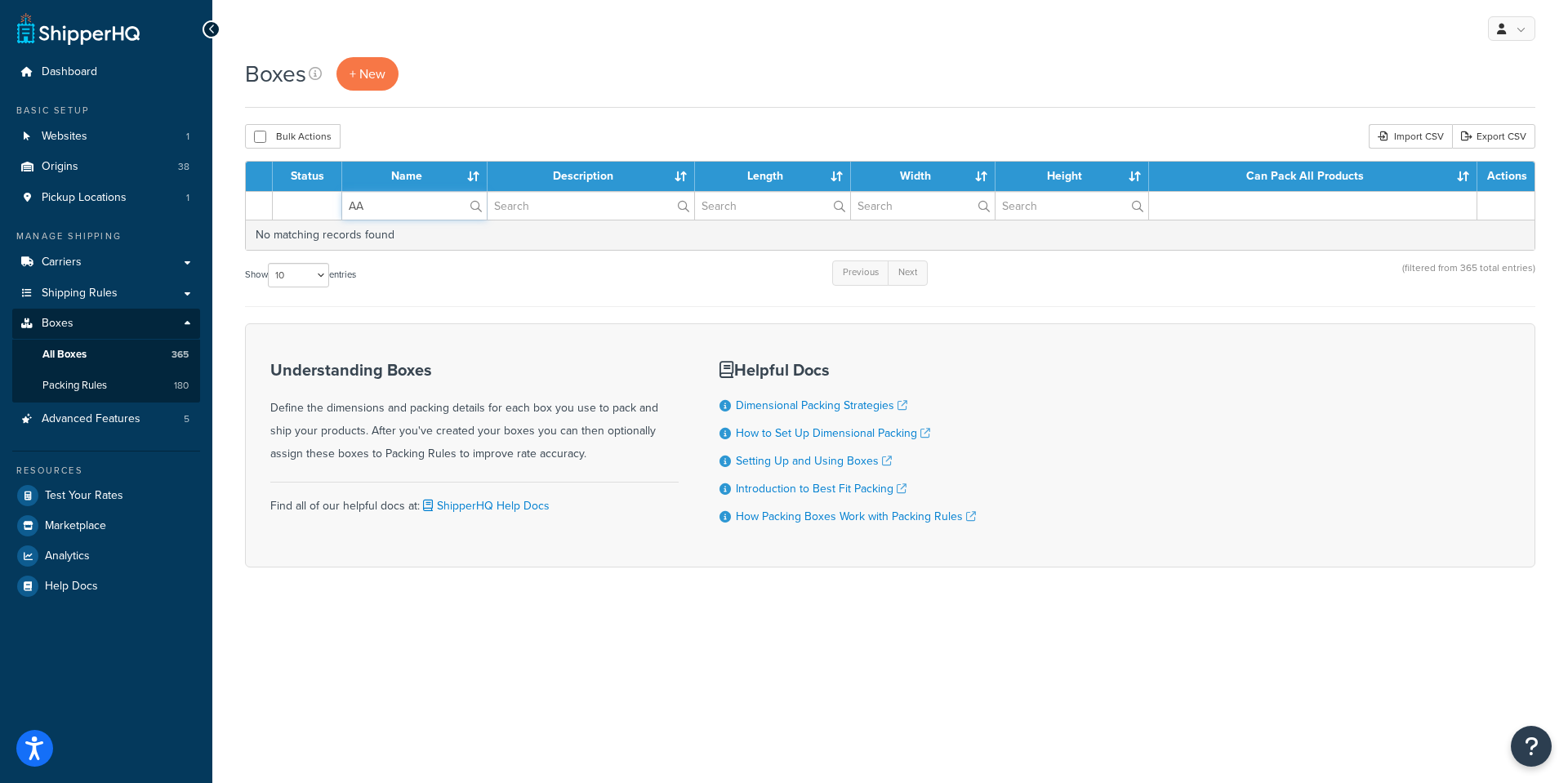
type input "A"
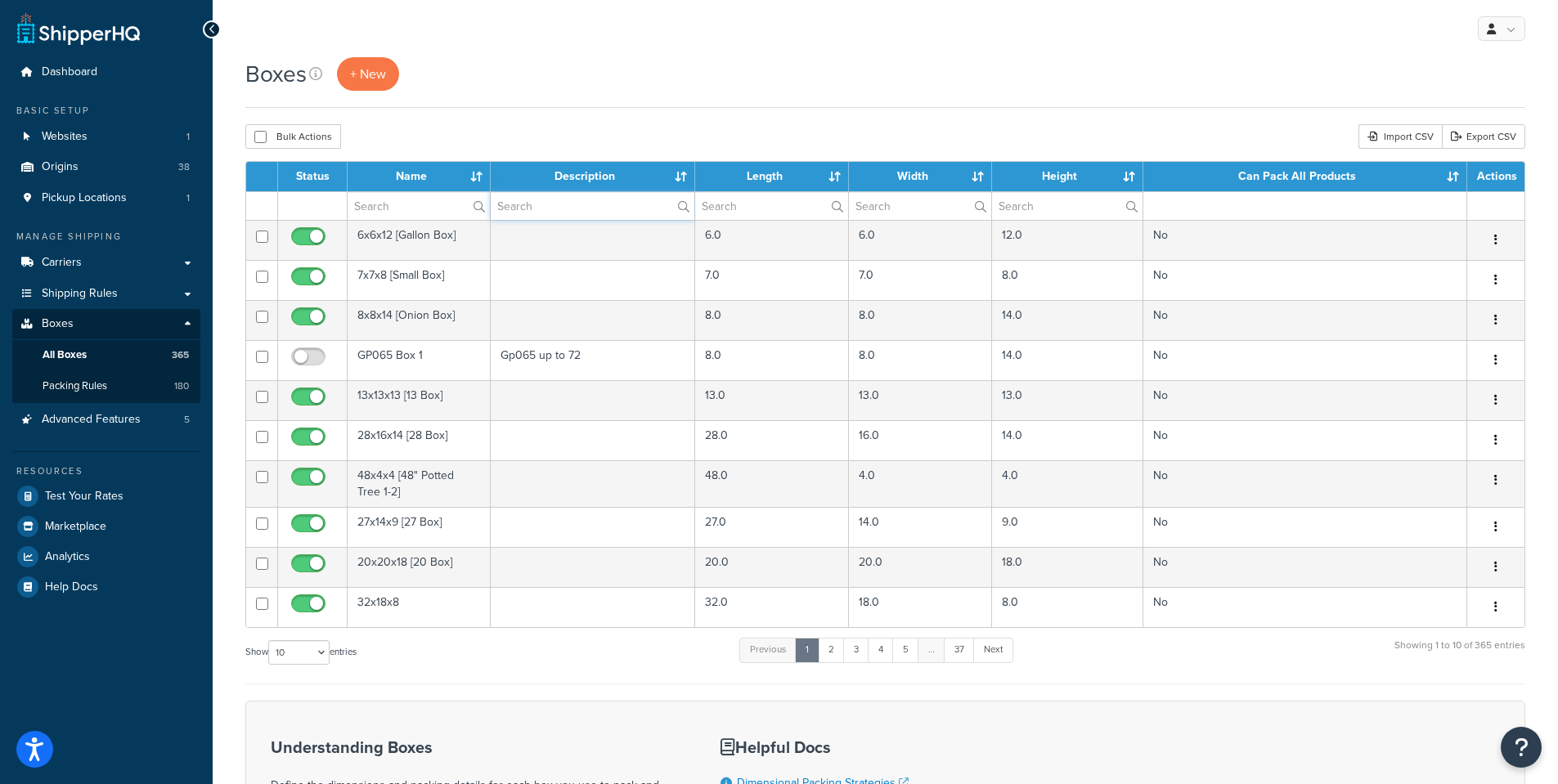
click at [536, 205] on input "text" at bounding box center [593, 205] width 205 height 28
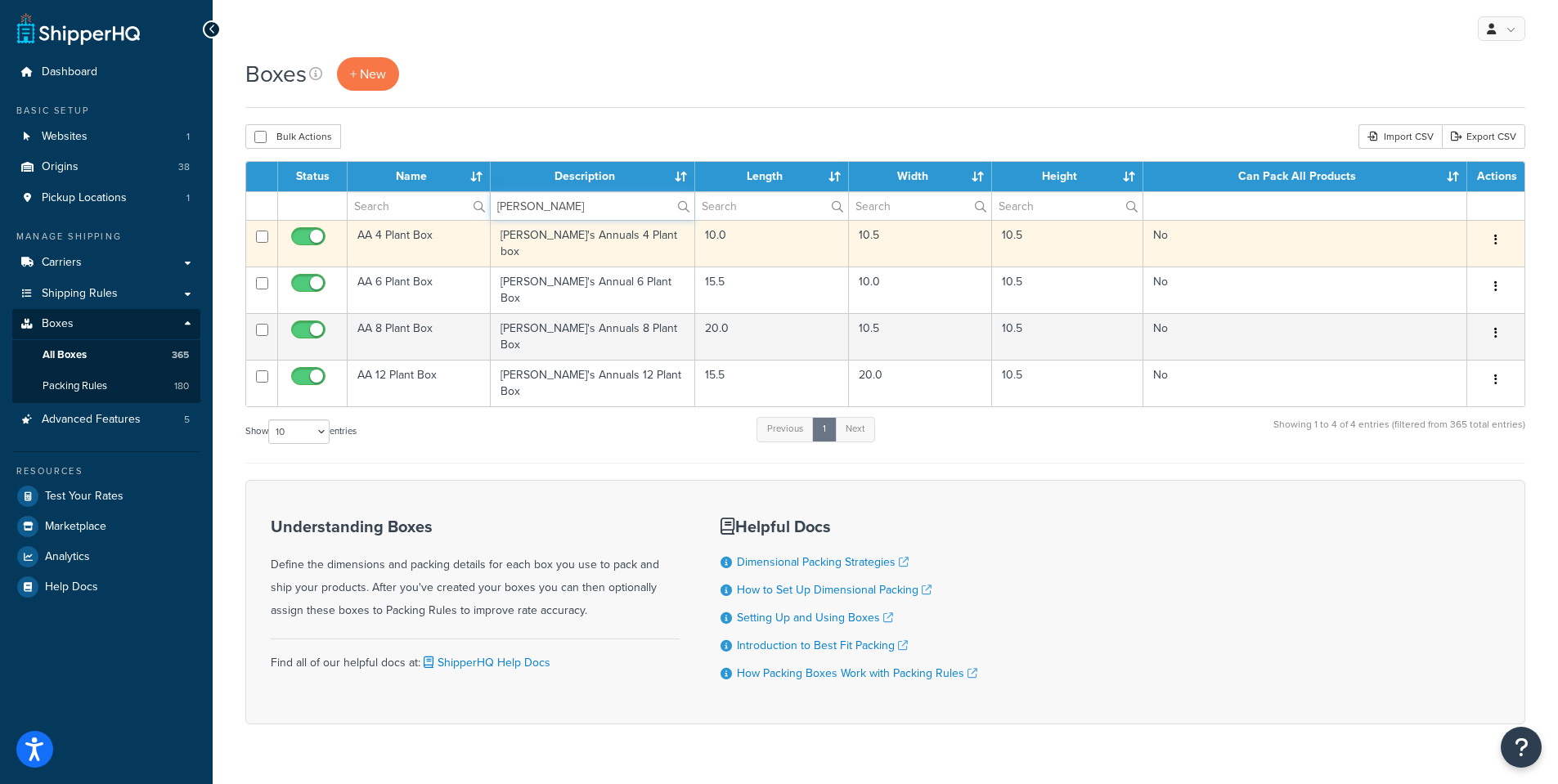
type input "Annie"
click at [391, 237] on td "AA 4 Plant Box" at bounding box center [419, 243] width 143 height 46
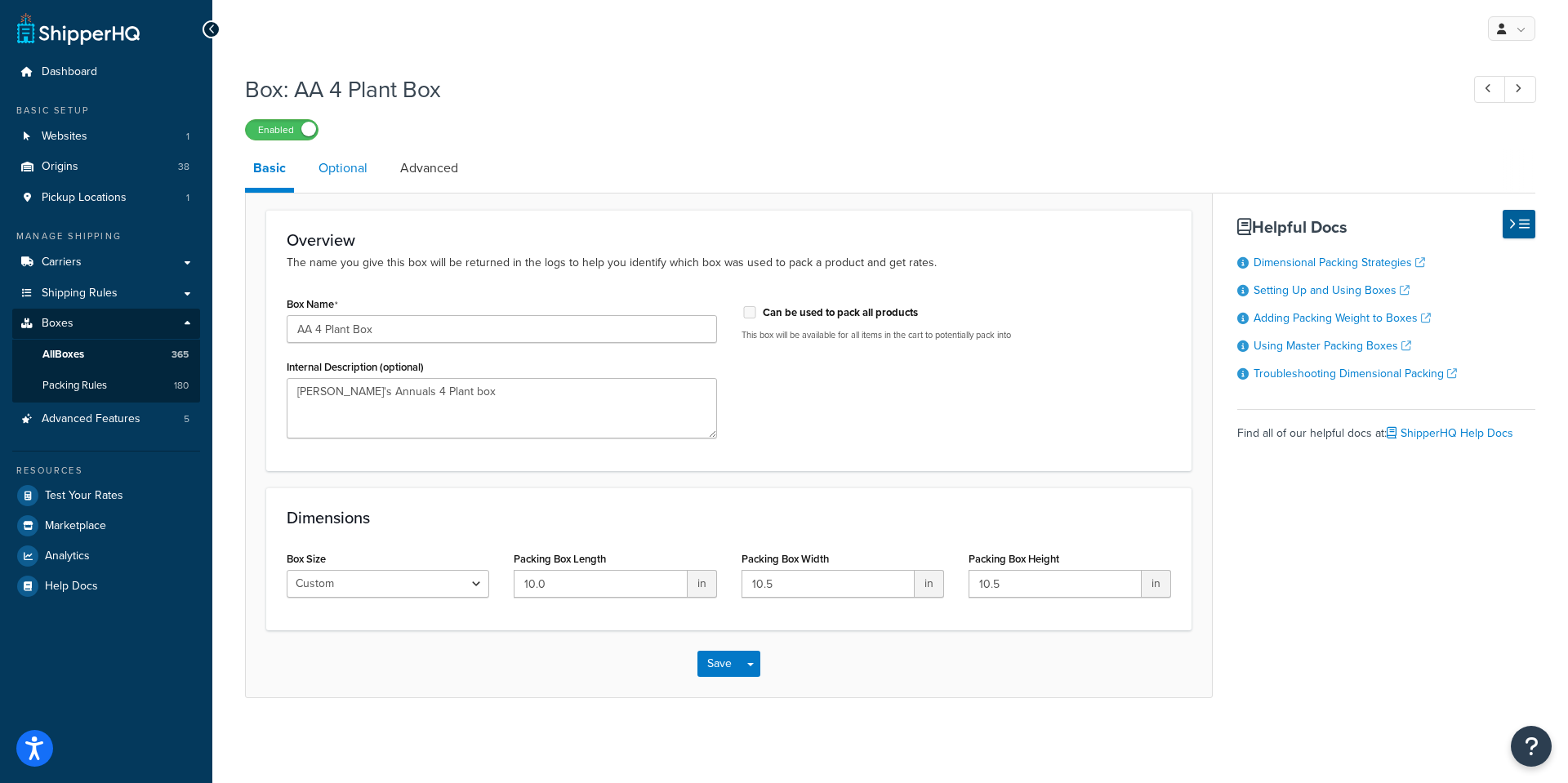
click at [341, 164] on link "Optional" at bounding box center [343, 168] width 65 height 39
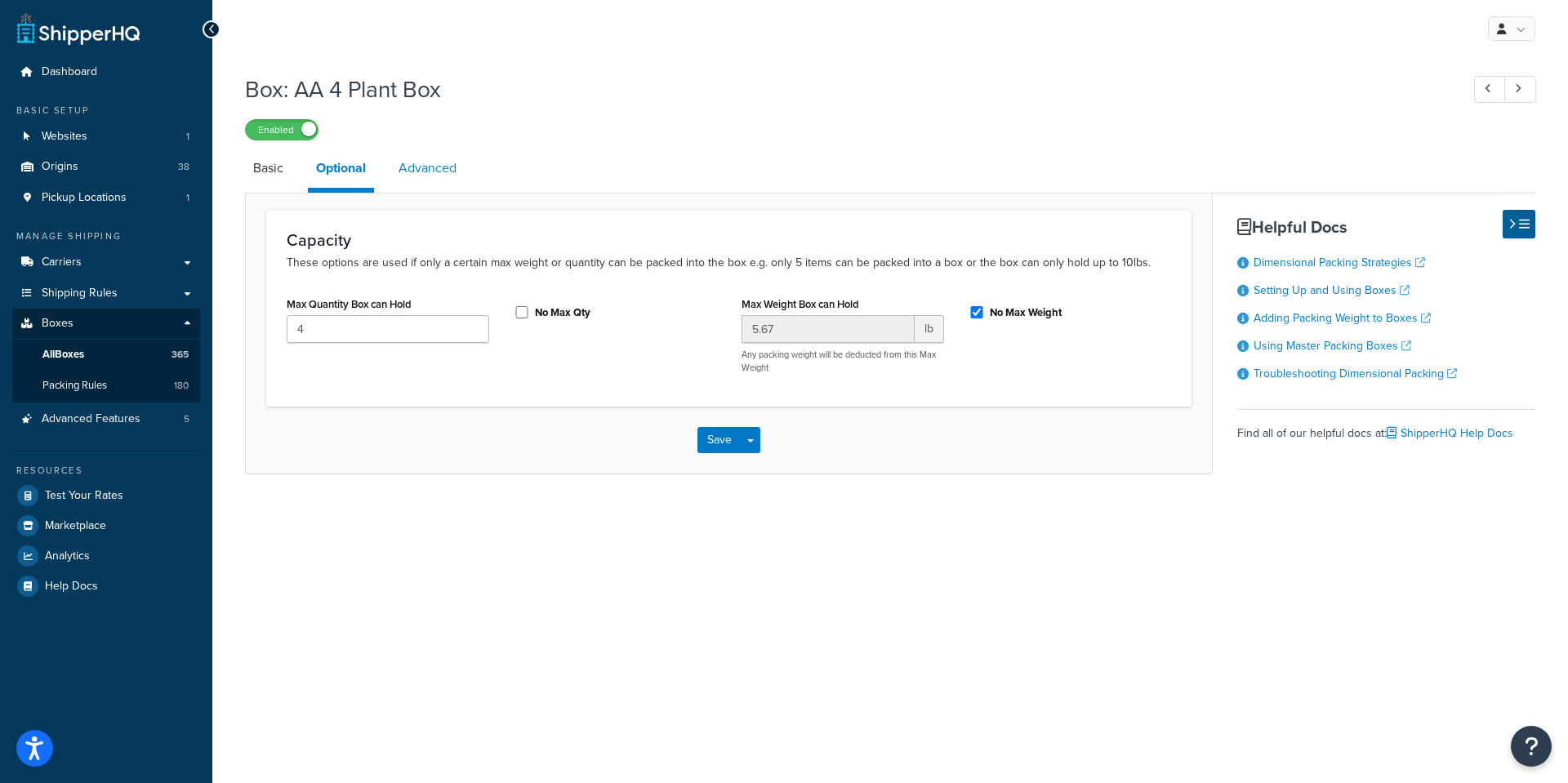
click at [425, 168] on link "Advanced" at bounding box center [427, 168] width 74 height 39
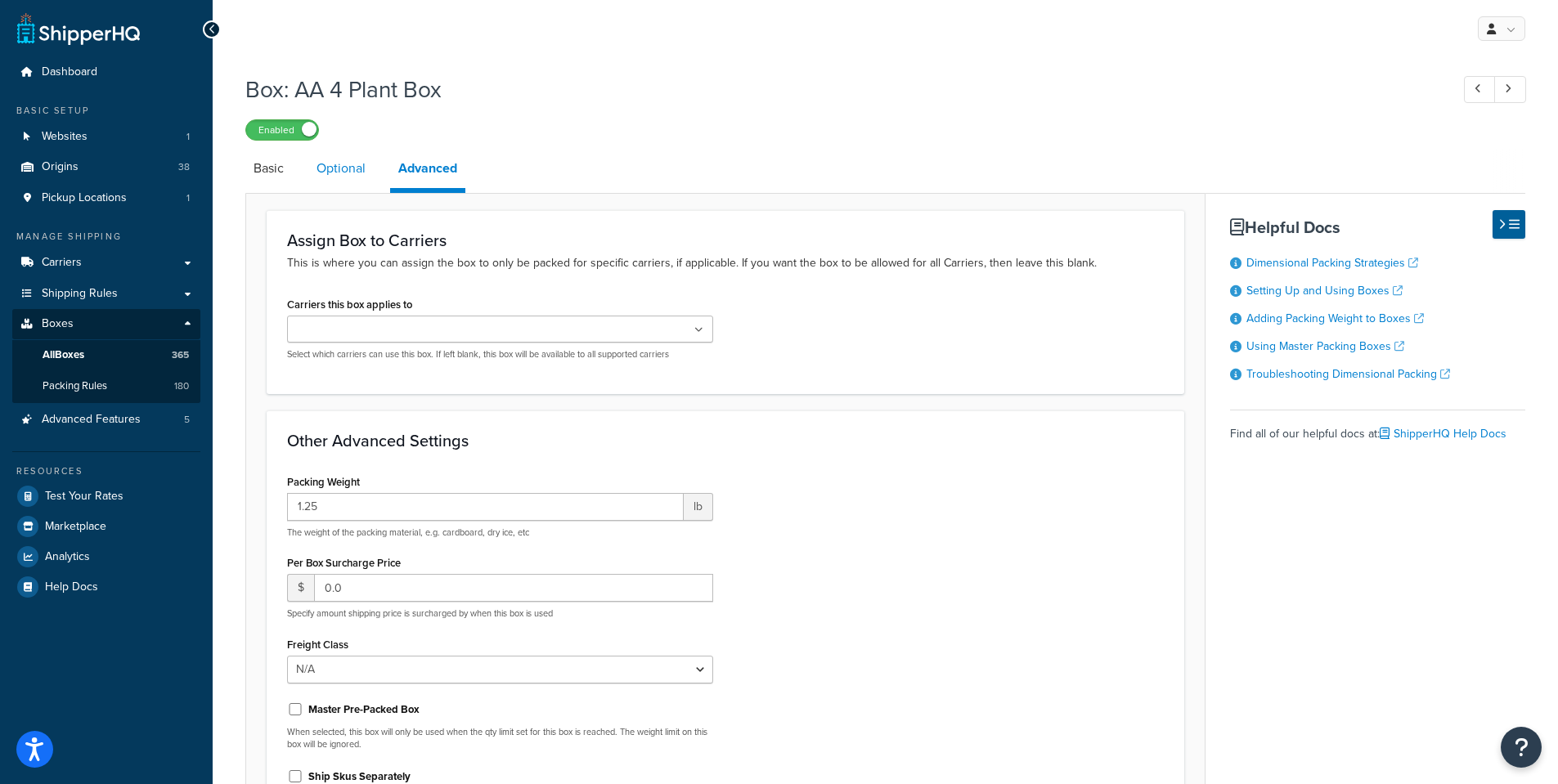
click at [337, 169] on link "Optional" at bounding box center [342, 168] width 66 height 40
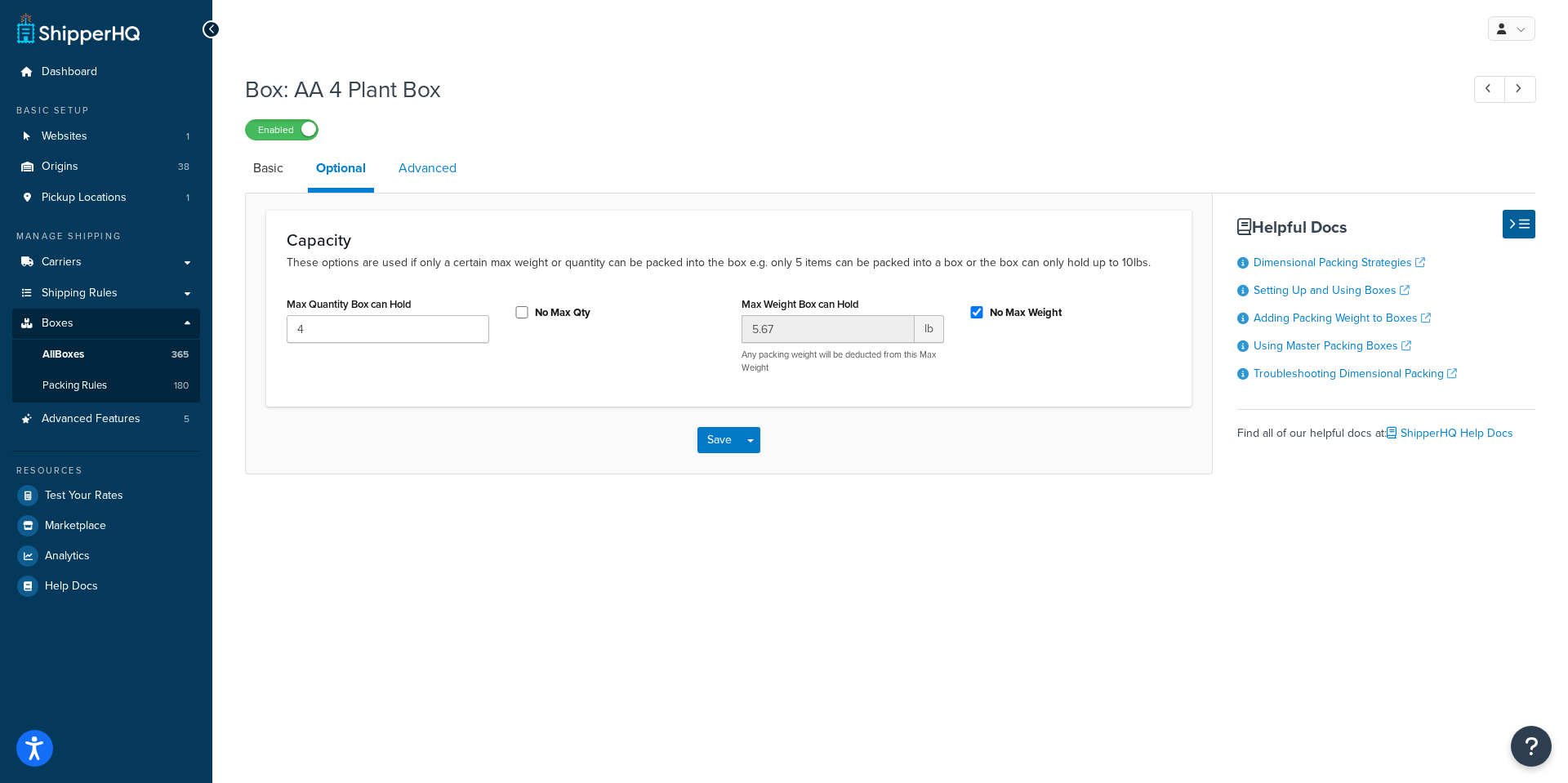
click at [436, 170] on link "Advanced" at bounding box center [427, 168] width 74 height 39
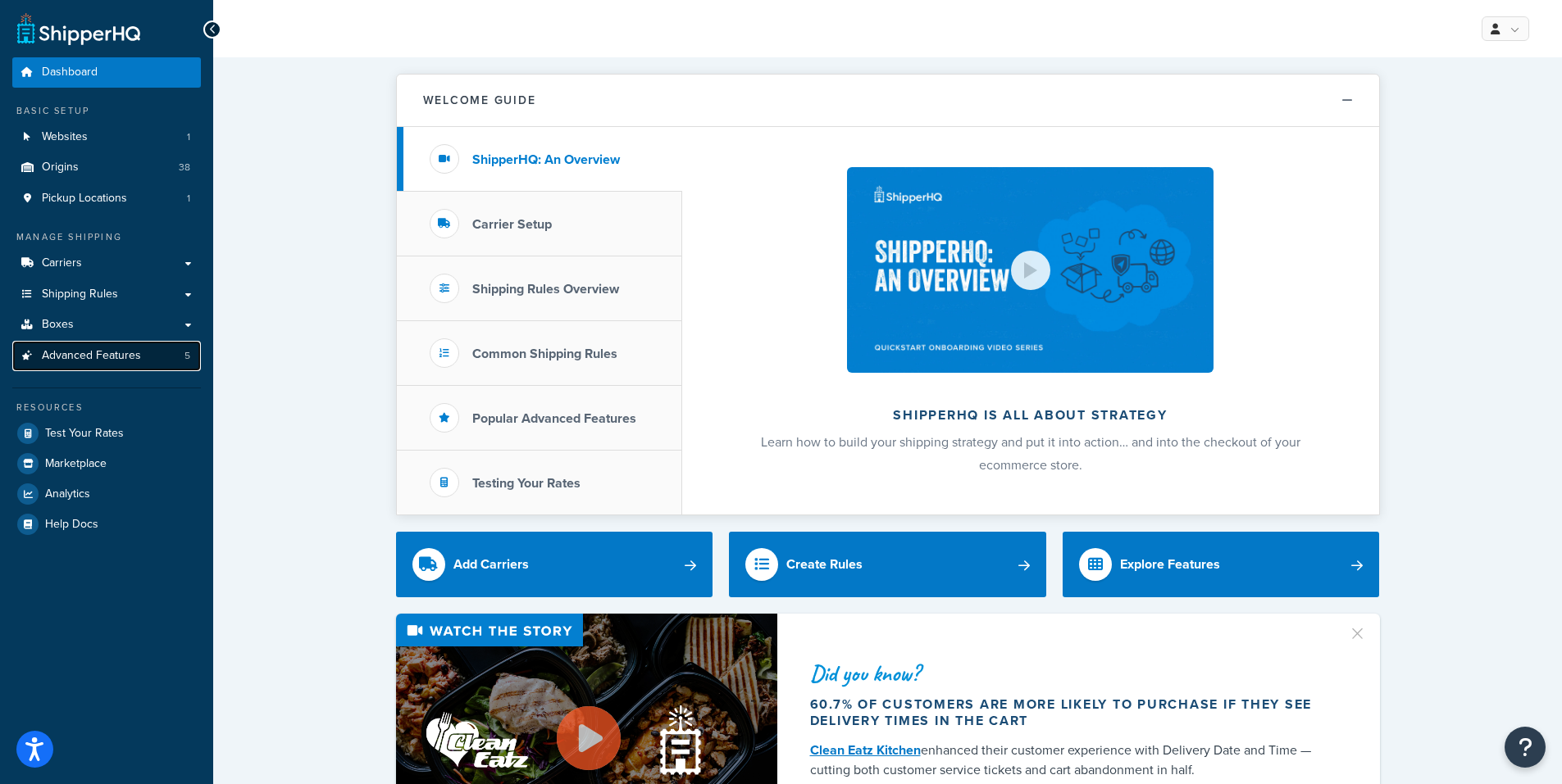
click at [72, 355] on span "Advanced Features" at bounding box center [91, 356] width 100 height 14
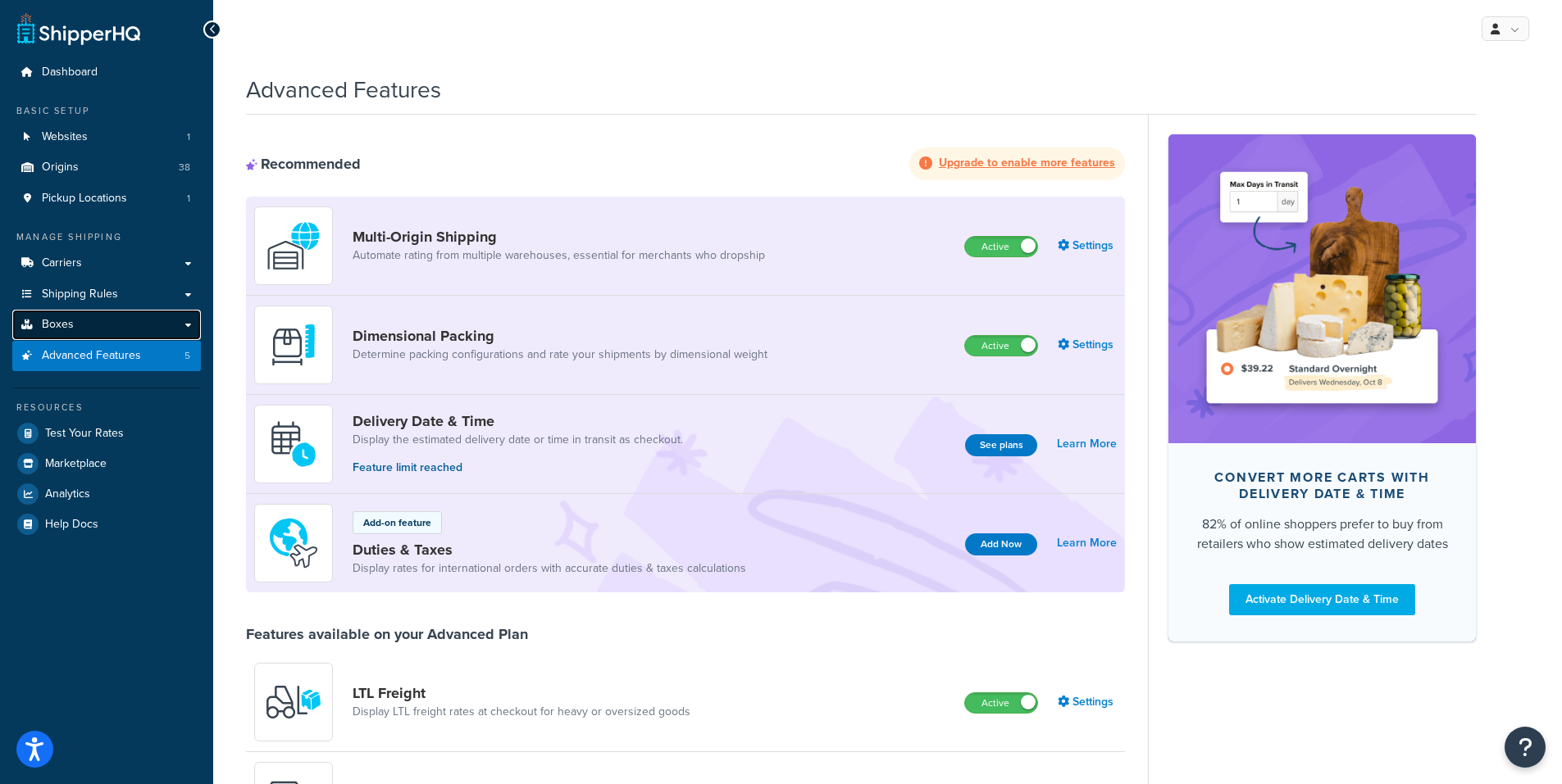
click at [88, 324] on link "Boxes" at bounding box center [106, 324] width 189 height 30
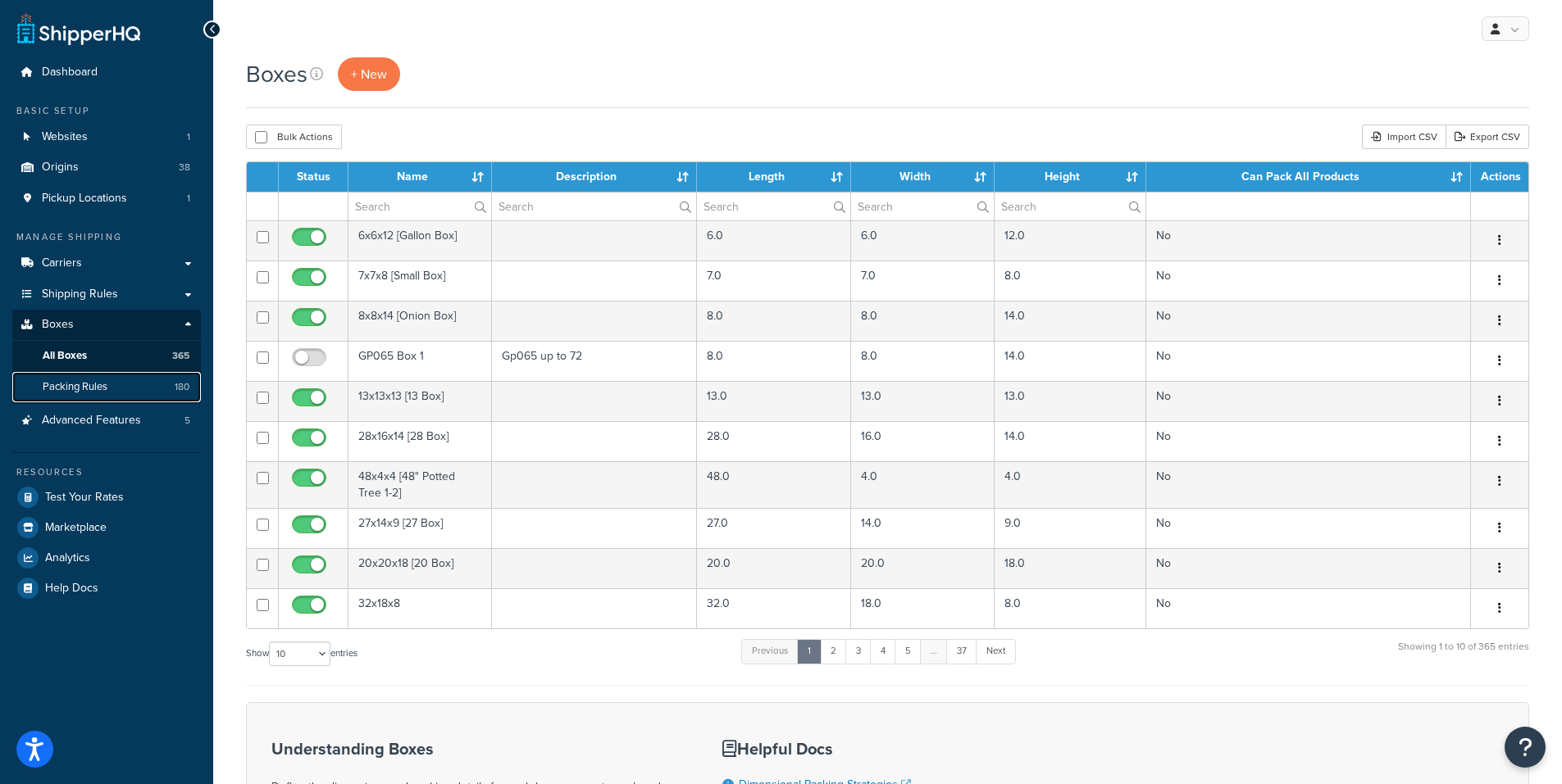
click at [81, 385] on span "Packing Rules" at bounding box center [74, 387] width 65 height 14
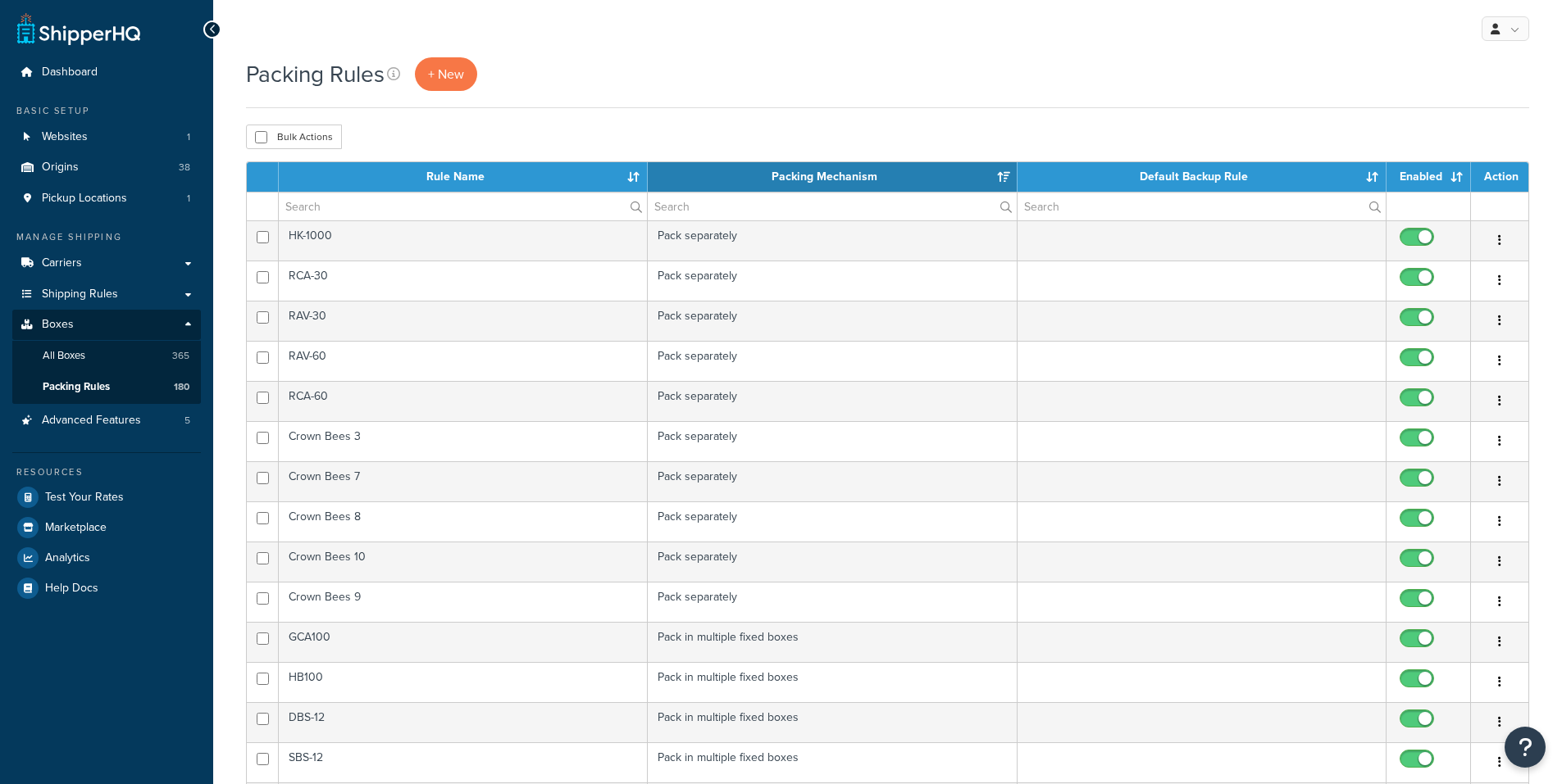
select select "15"
click at [392, 209] on input "text" at bounding box center [462, 206] width 368 height 28
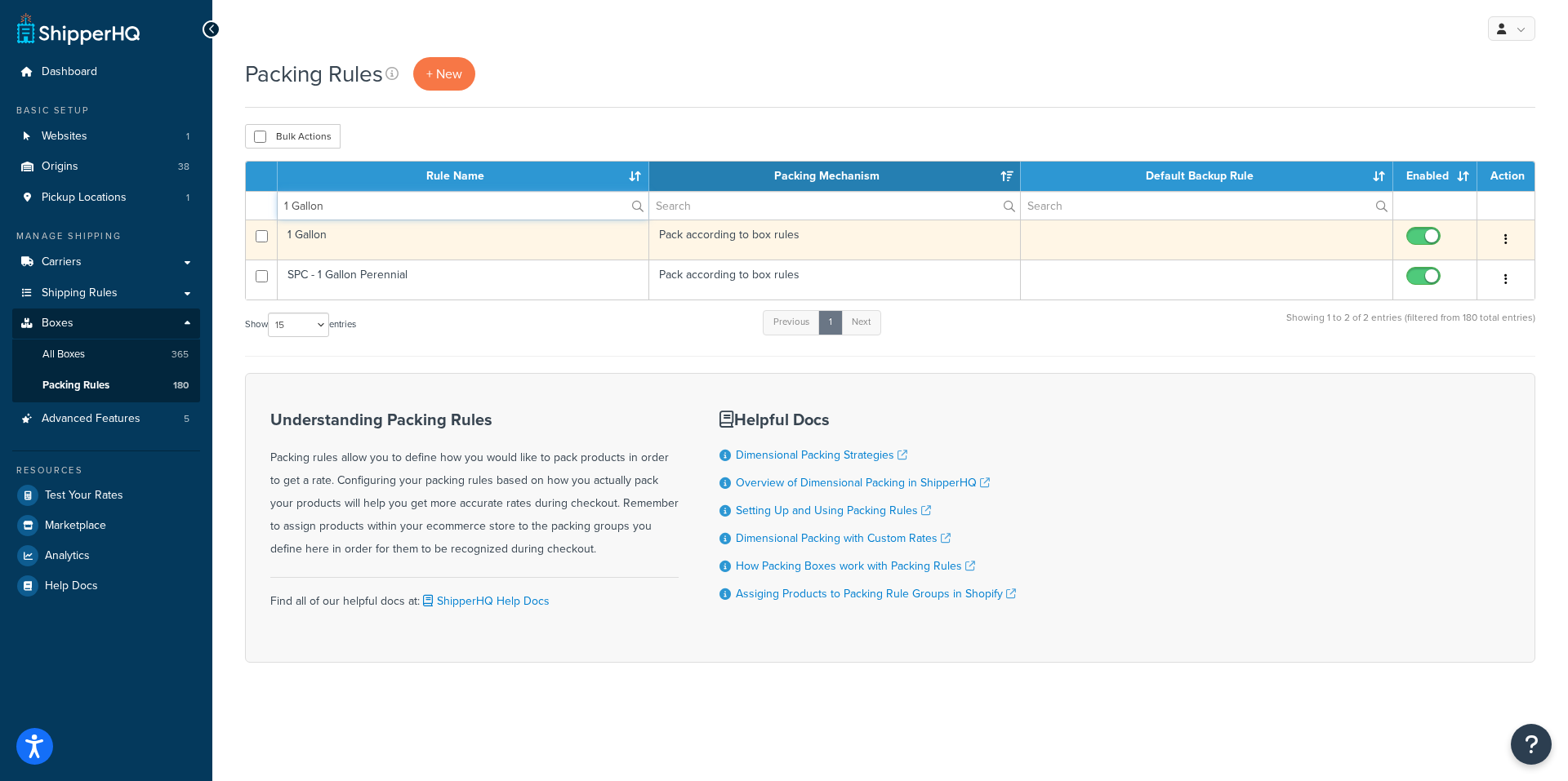
type input "1 Gallon"
click at [313, 234] on td "1 Gallon" at bounding box center [463, 240] width 372 height 40
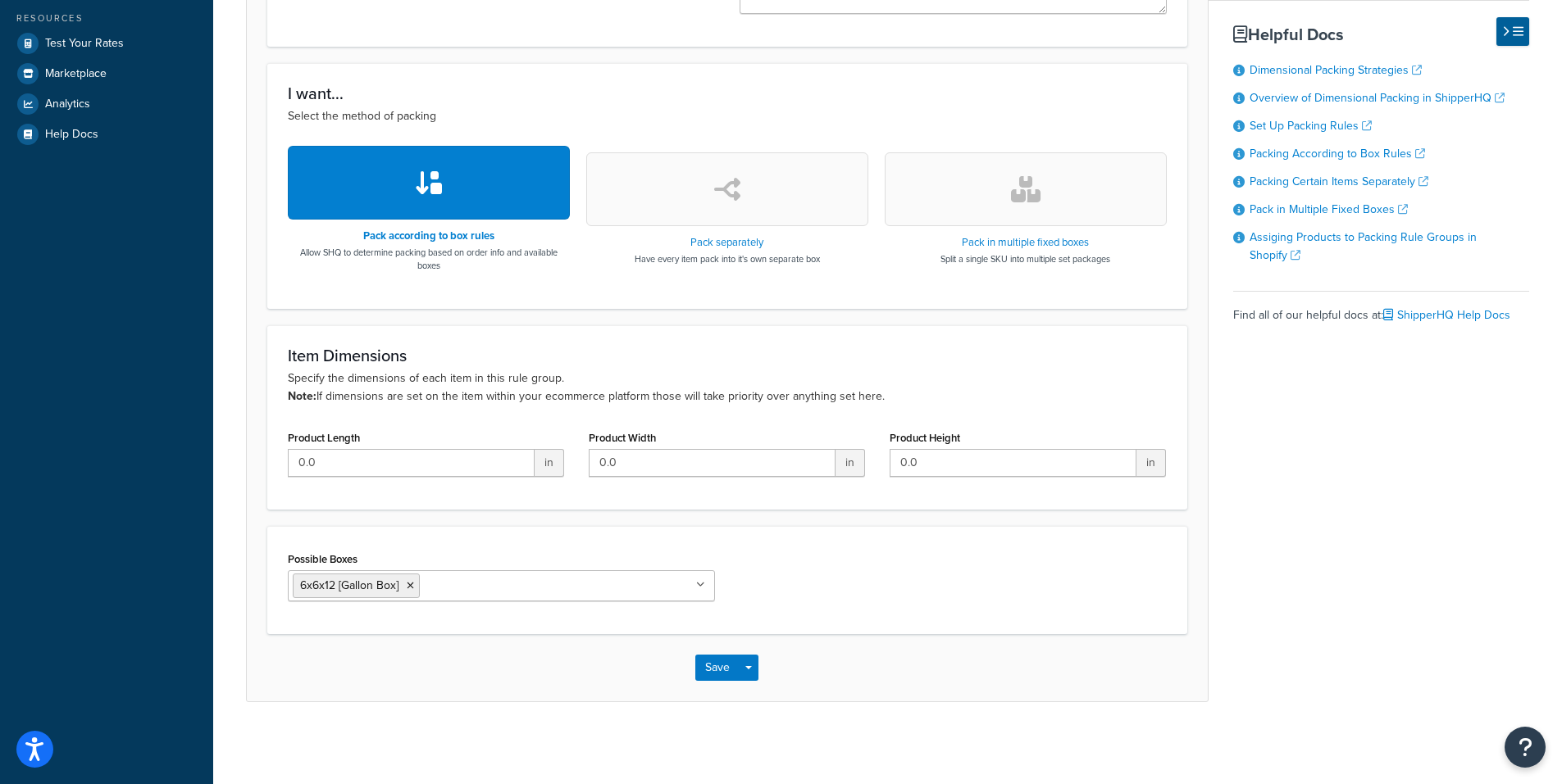
scroll to position [454, 0]
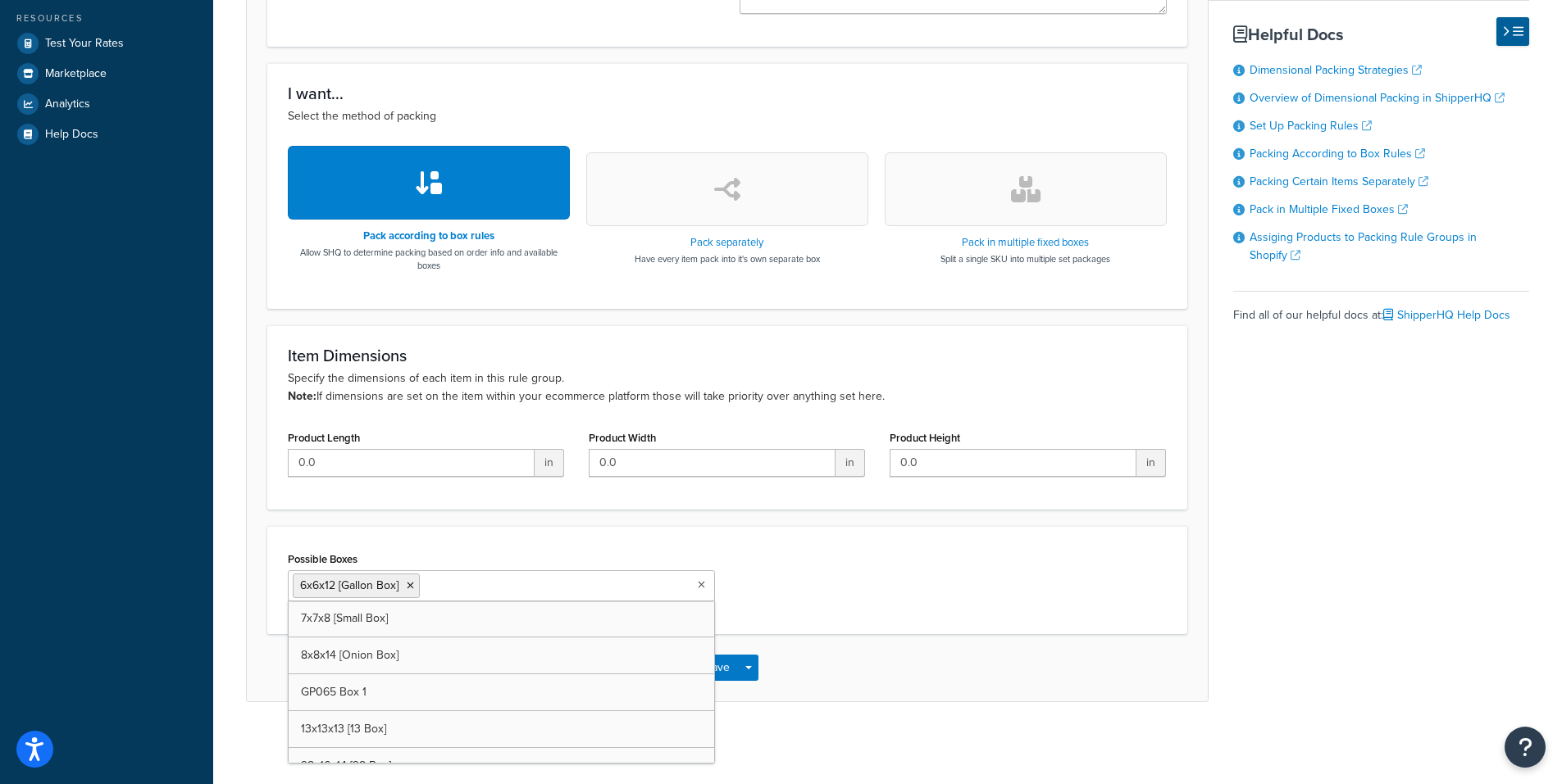
click at [505, 585] on input "Possible Boxes" at bounding box center [496, 585] width 145 height 18
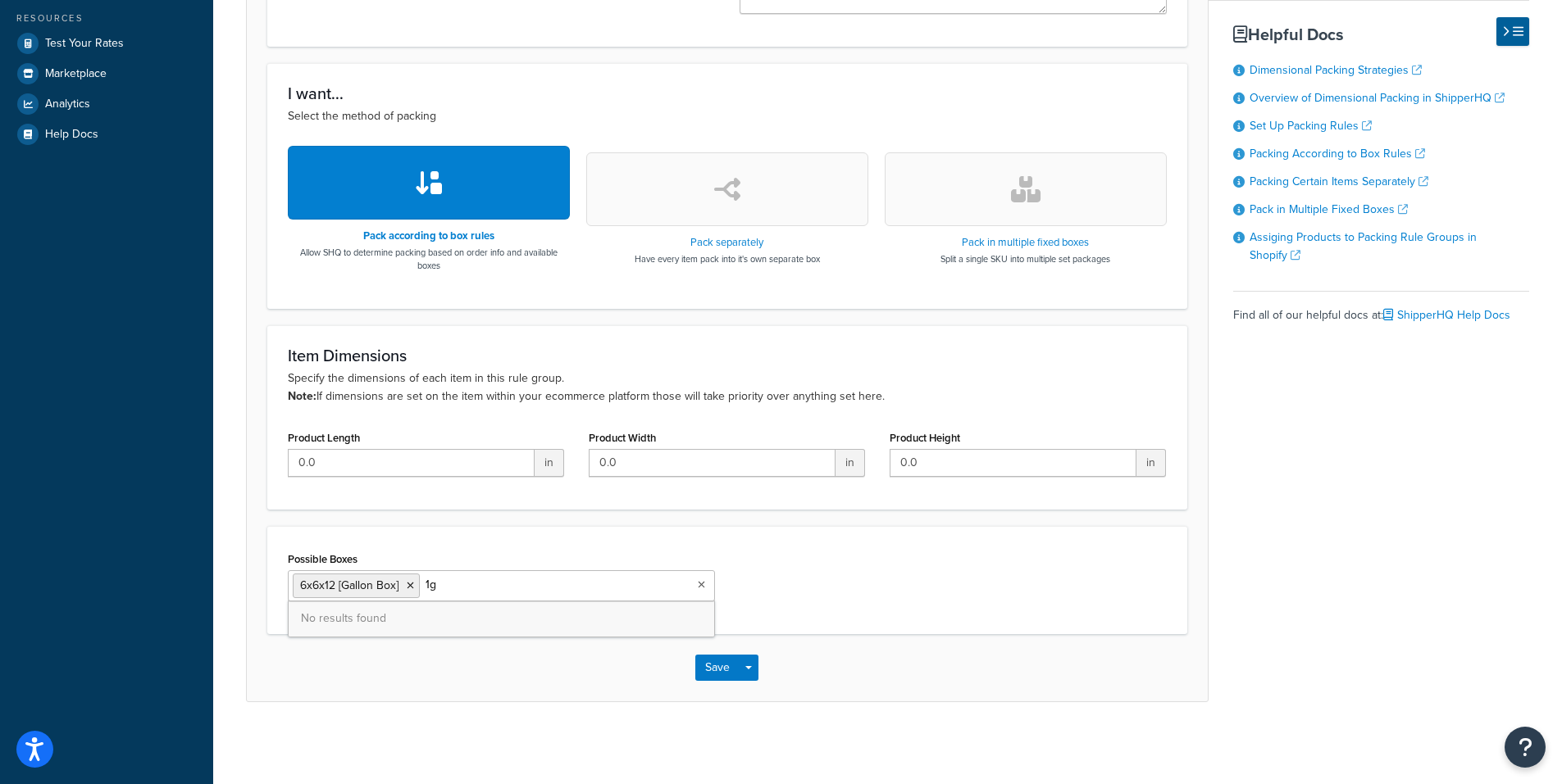
type input "1"
type input "Gallon"
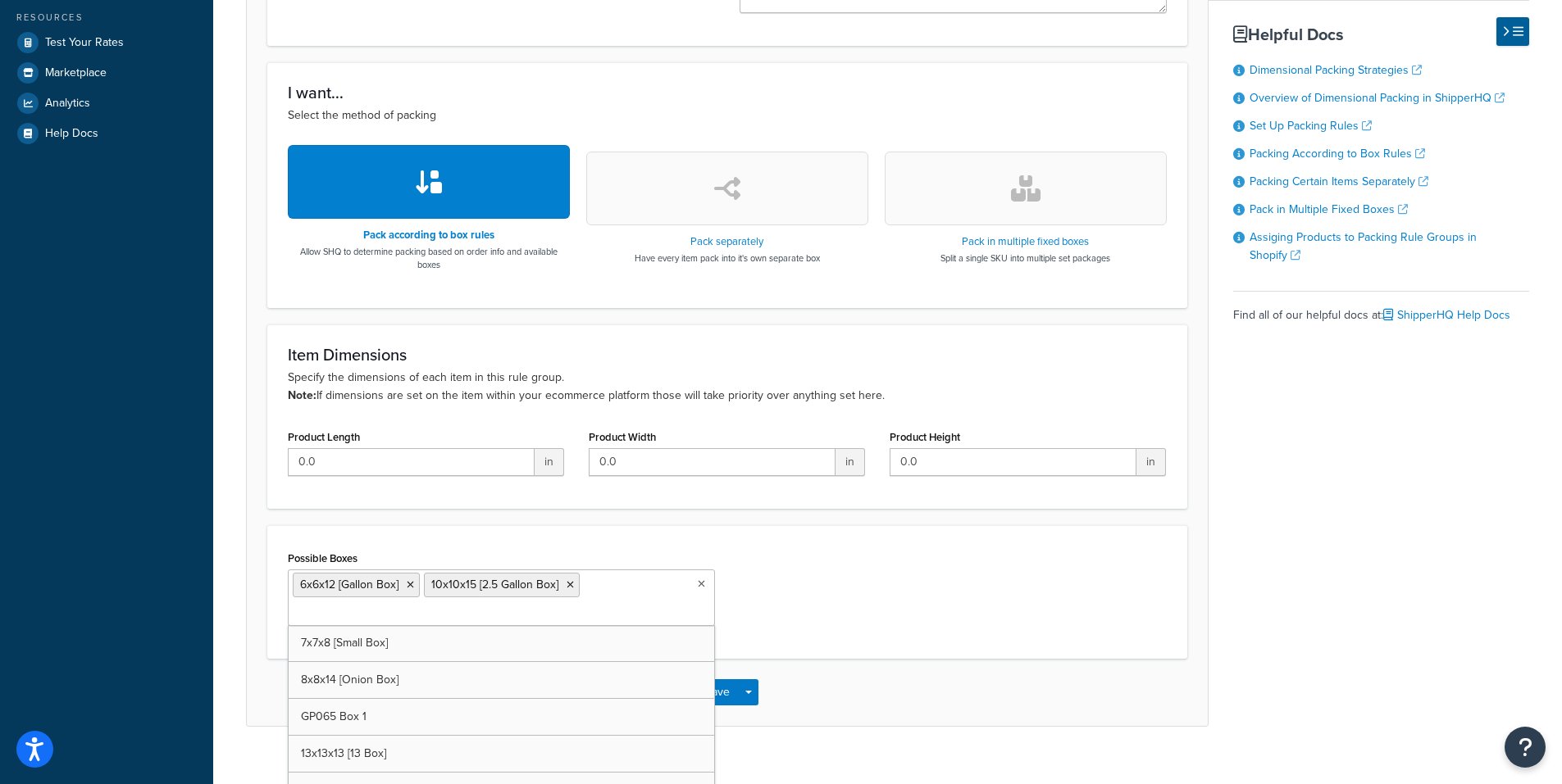
click at [941, 583] on div "Possible Boxes 6x6x12 [Gallon Box] 10x10x15 [2.5 Gallon Box] 7x7x8 [Small Box] …" at bounding box center [727, 592] width 903 height 92
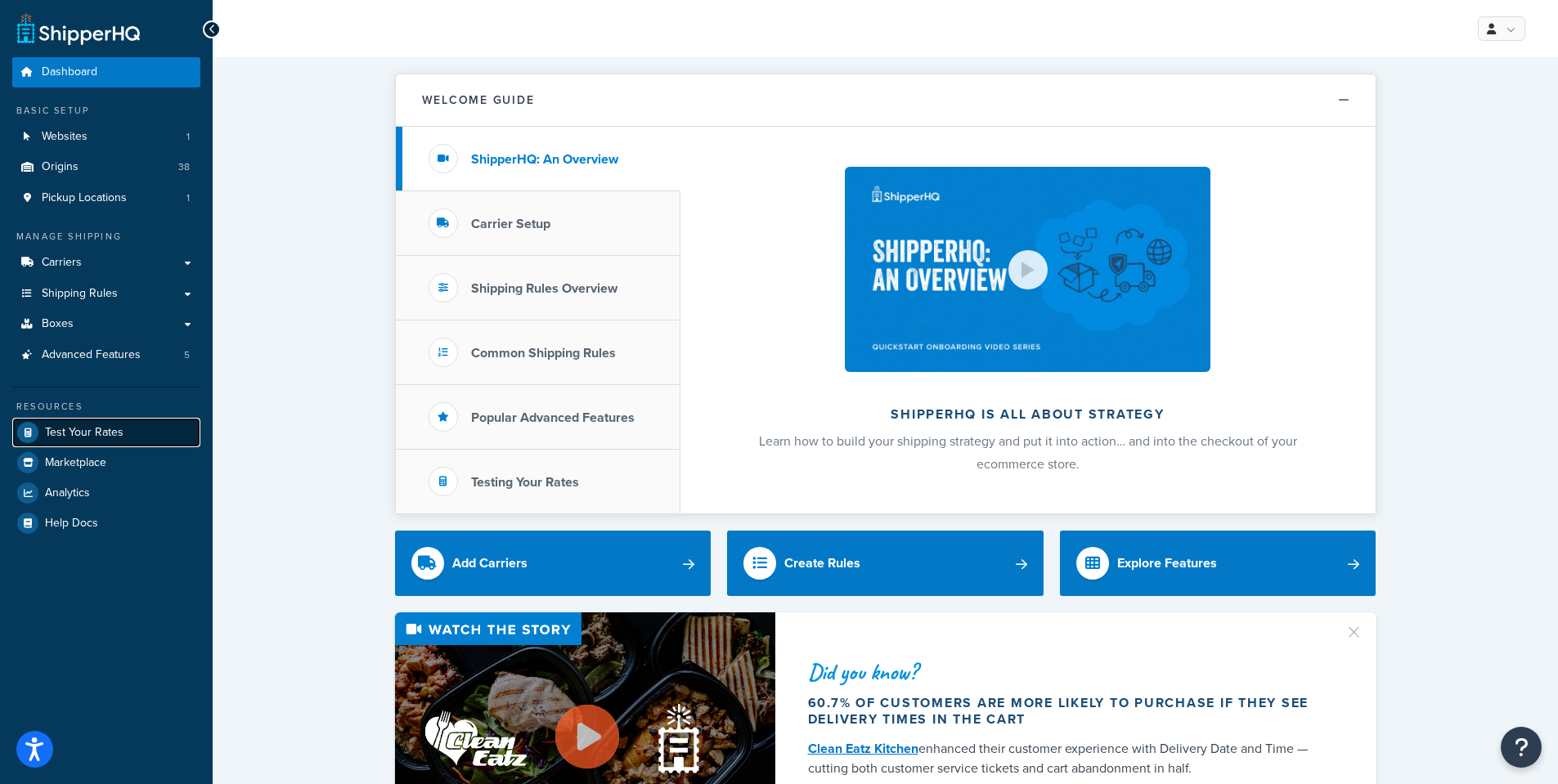
click at [74, 432] on span "Test Your Rates" at bounding box center [84, 433] width 78 height 14
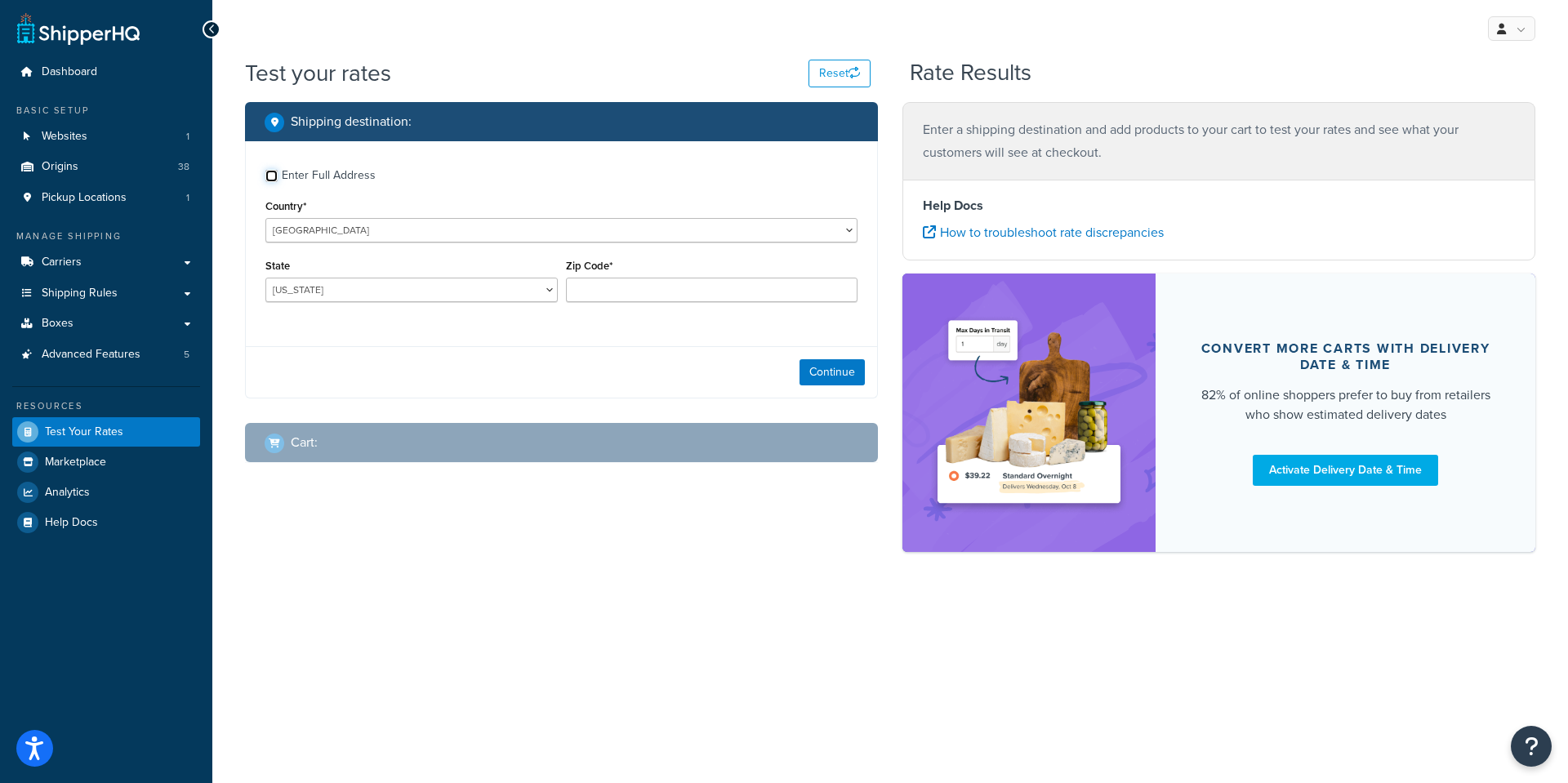
click at [271, 176] on input "Enter Full Address" at bounding box center [271, 175] width 13 height 13
checkbox input "true"
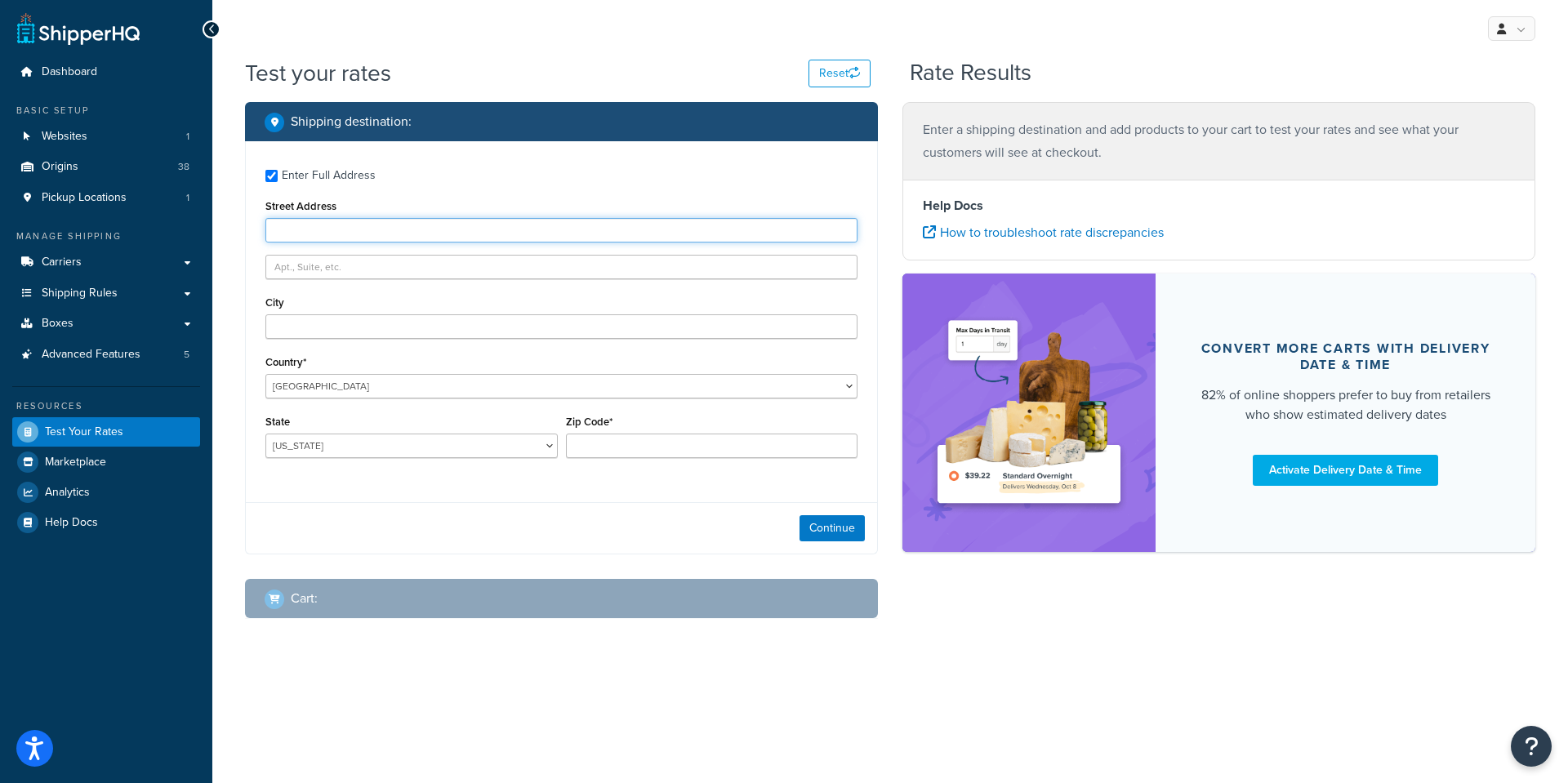
click at [306, 231] on input "Street Address" at bounding box center [561, 229] width 592 height 24
paste input "[STREET_ADDRESS][PERSON_NAME]"
type input "[STREET_ADDRESS][PERSON_NAME]"
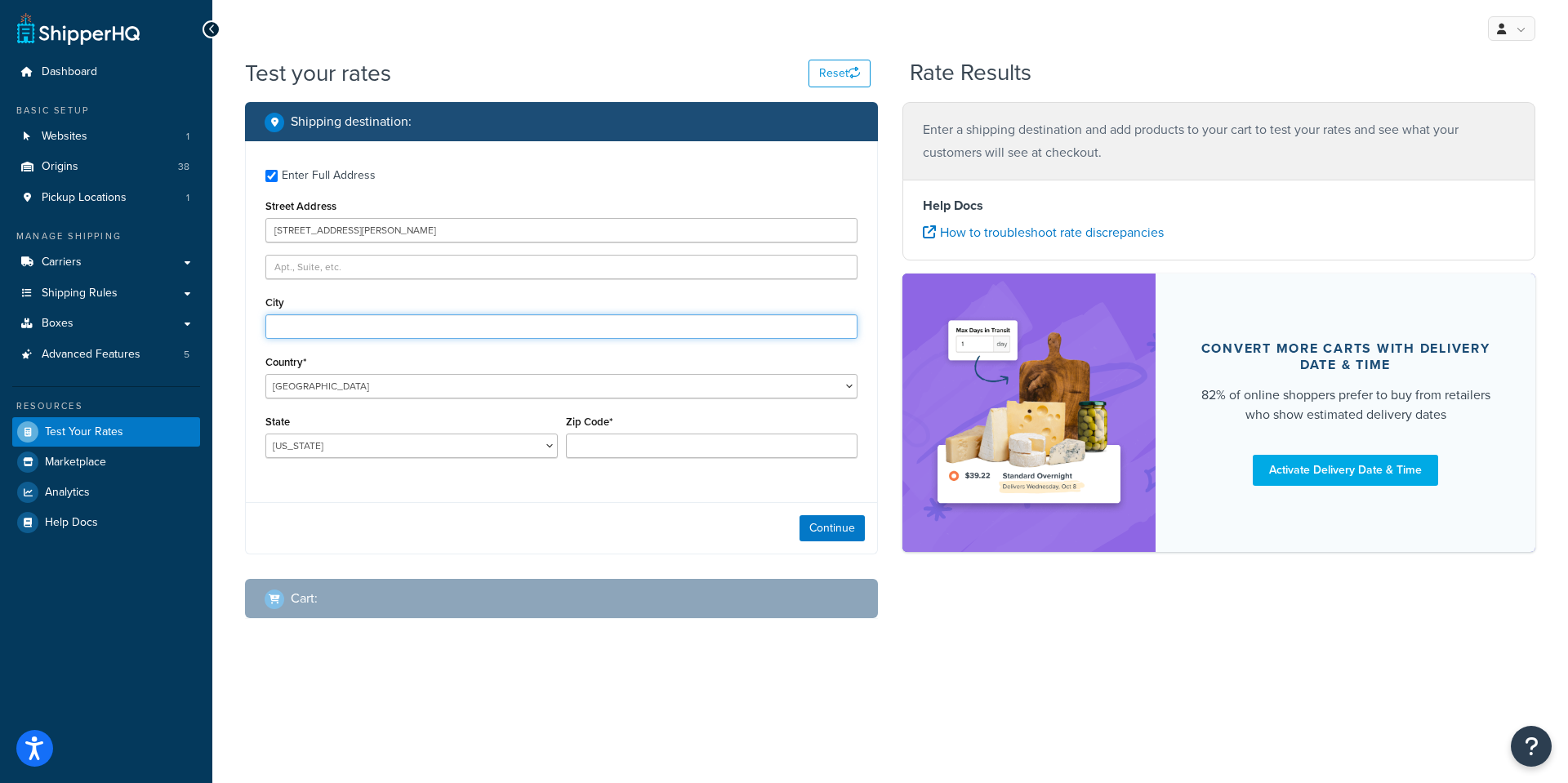
click at [296, 329] on input "City" at bounding box center [561, 326] width 592 height 24
paste input "[GEOGRAPHIC_DATA]"
type input "[GEOGRAPHIC_DATA]"
click at [335, 444] on select "[US_STATE] [US_STATE] [US_STATE] [US_STATE] [US_STATE] Armed Forces Americas Ar…" at bounding box center [410, 445] width 292 height 24
select select "CA"
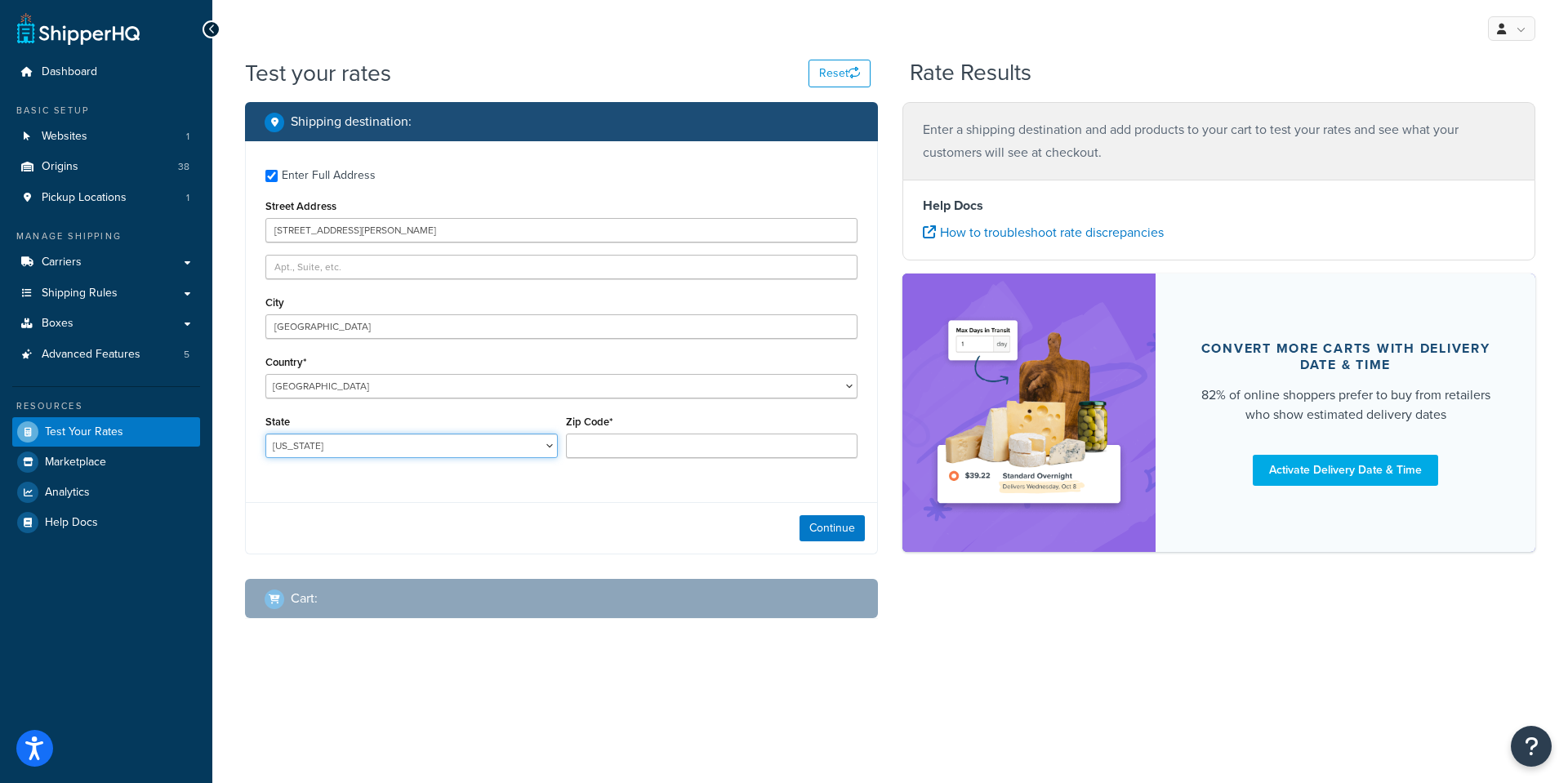
click at [265, 433] on select "[US_STATE] [US_STATE] [US_STATE] [US_STATE] [US_STATE] Armed Forces Americas Ar…" at bounding box center [410, 445] width 292 height 24
click at [608, 444] on input "Zip Code*" at bounding box center [711, 445] width 292 height 24
paste input "[GEOGRAPHIC_DATA]"
drag, startPoint x: 643, startPoint y: 448, endPoint x: 550, endPoint y: 427, distance: 95.3
click at [550, 437] on div "State [US_STATE] [US_STATE] [US_STATE] [US_STATE] [US_STATE] Armed Forces Ameri…" at bounding box center [561, 440] width 600 height 60
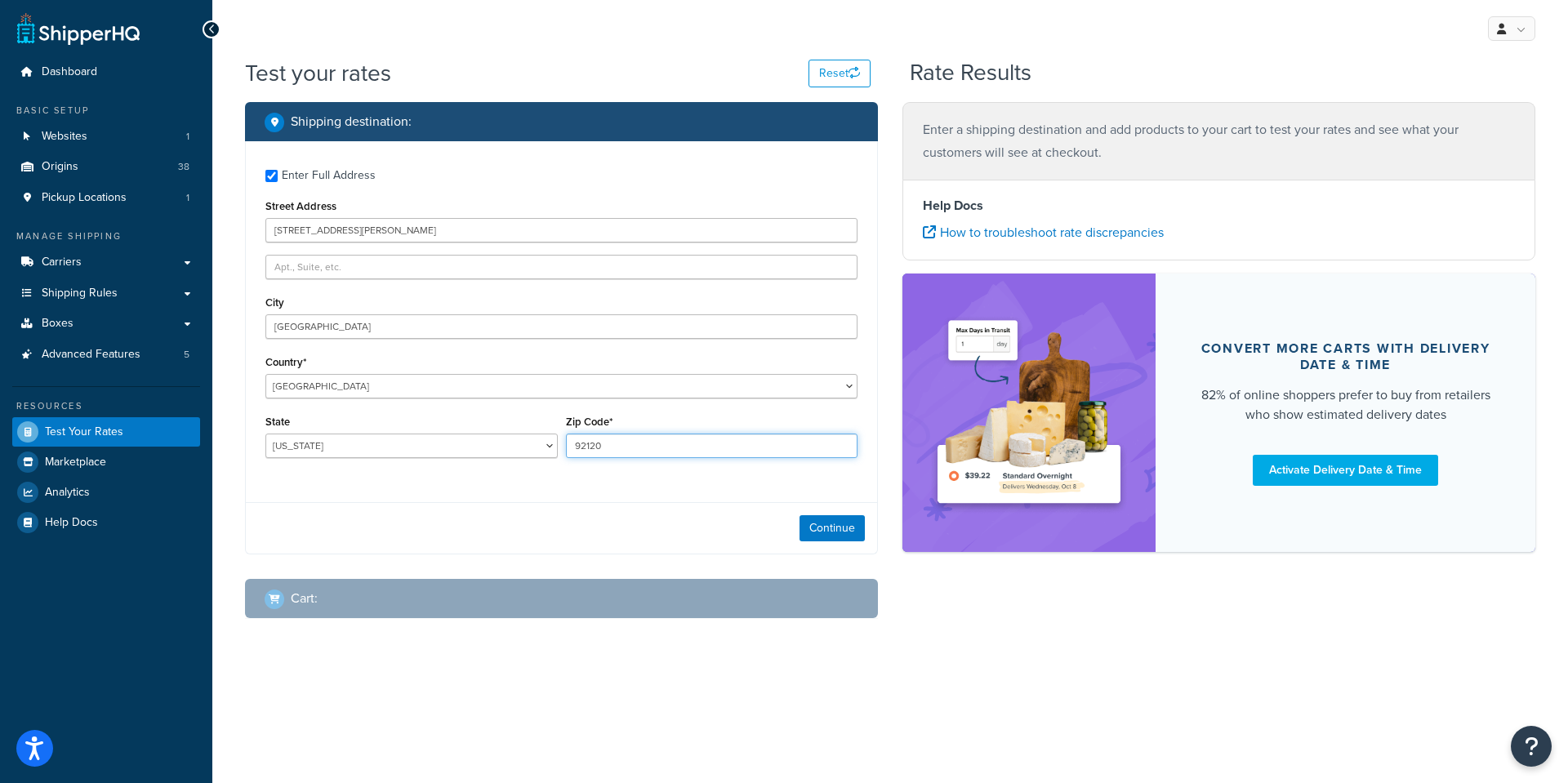
type input "92120"
drag, startPoint x: 322, startPoint y: 326, endPoint x: 416, endPoint y: 335, distance: 94.4
click at [416, 335] on input "[GEOGRAPHIC_DATA]" at bounding box center [561, 326] width 592 height 24
type input "[GEOGRAPHIC_DATA]"
click at [828, 521] on button "Continue" at bounding box center [832, 528] width 65 height 26
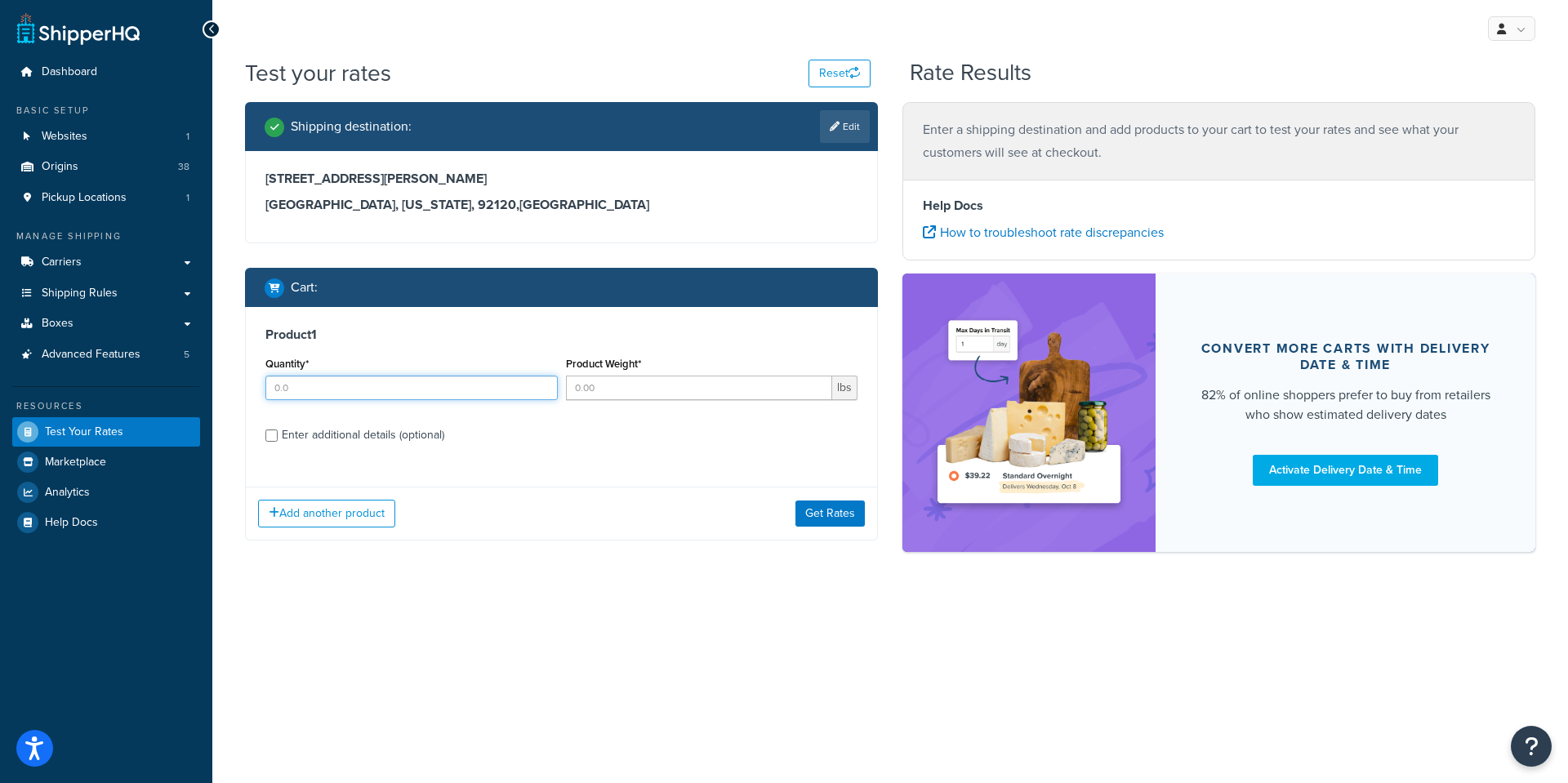
click at [301, 388] on input "Quantity*" at bounding box center [410, 387] width 292 height 24
type input "4"
click at [588, 386] on input "Product Weight*" at bounding box center [698, 387] width 267 height 24
type input "10"
click at [277, 436] on div "Enter additional details (optional)" at bounding box center [561, 433] width 592 height 26
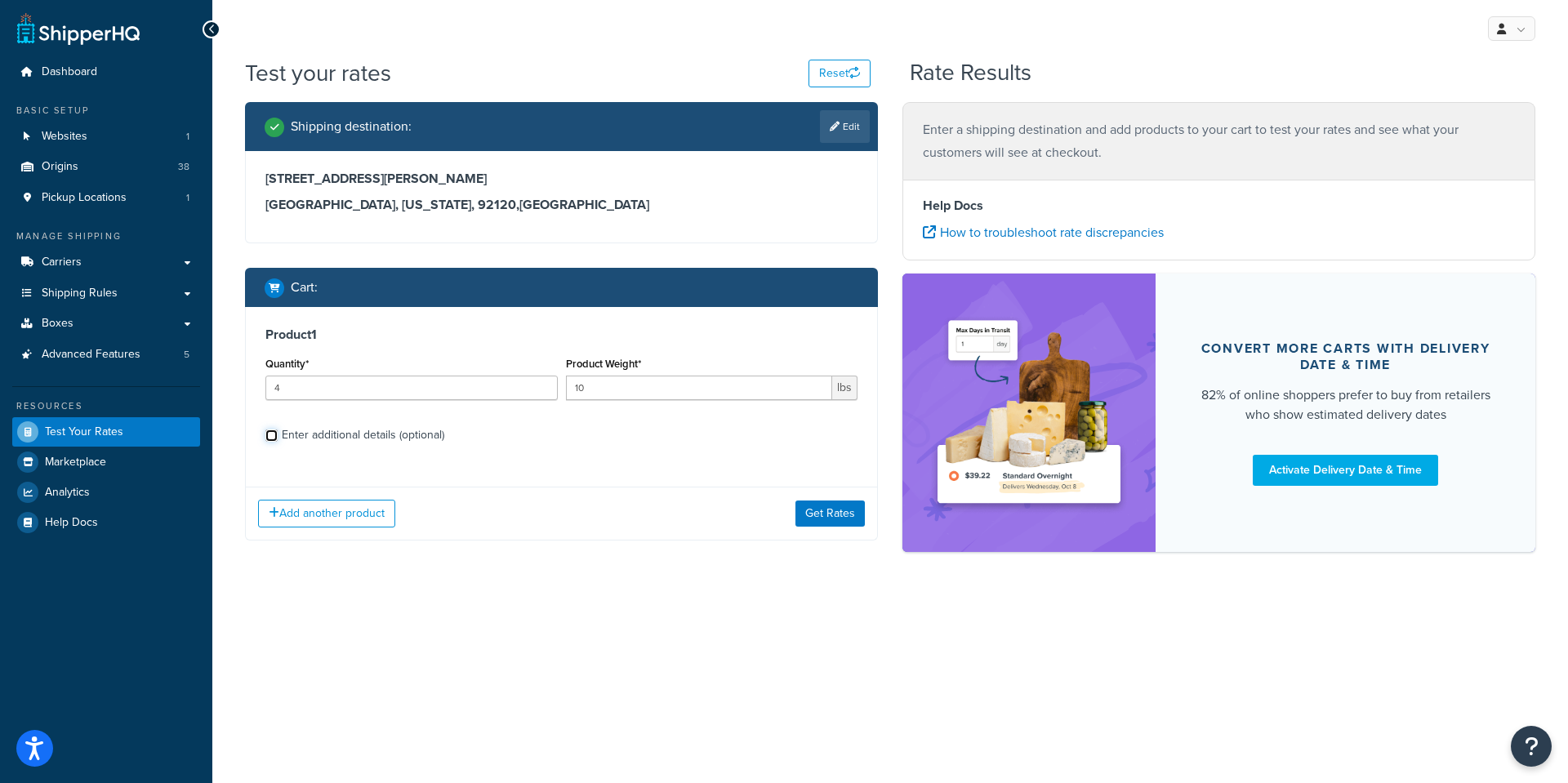
click at [271, 436] on input "Enter additional details (optional)" at bounding box center [271, 435] width 13 height 13
checkbox input "true"
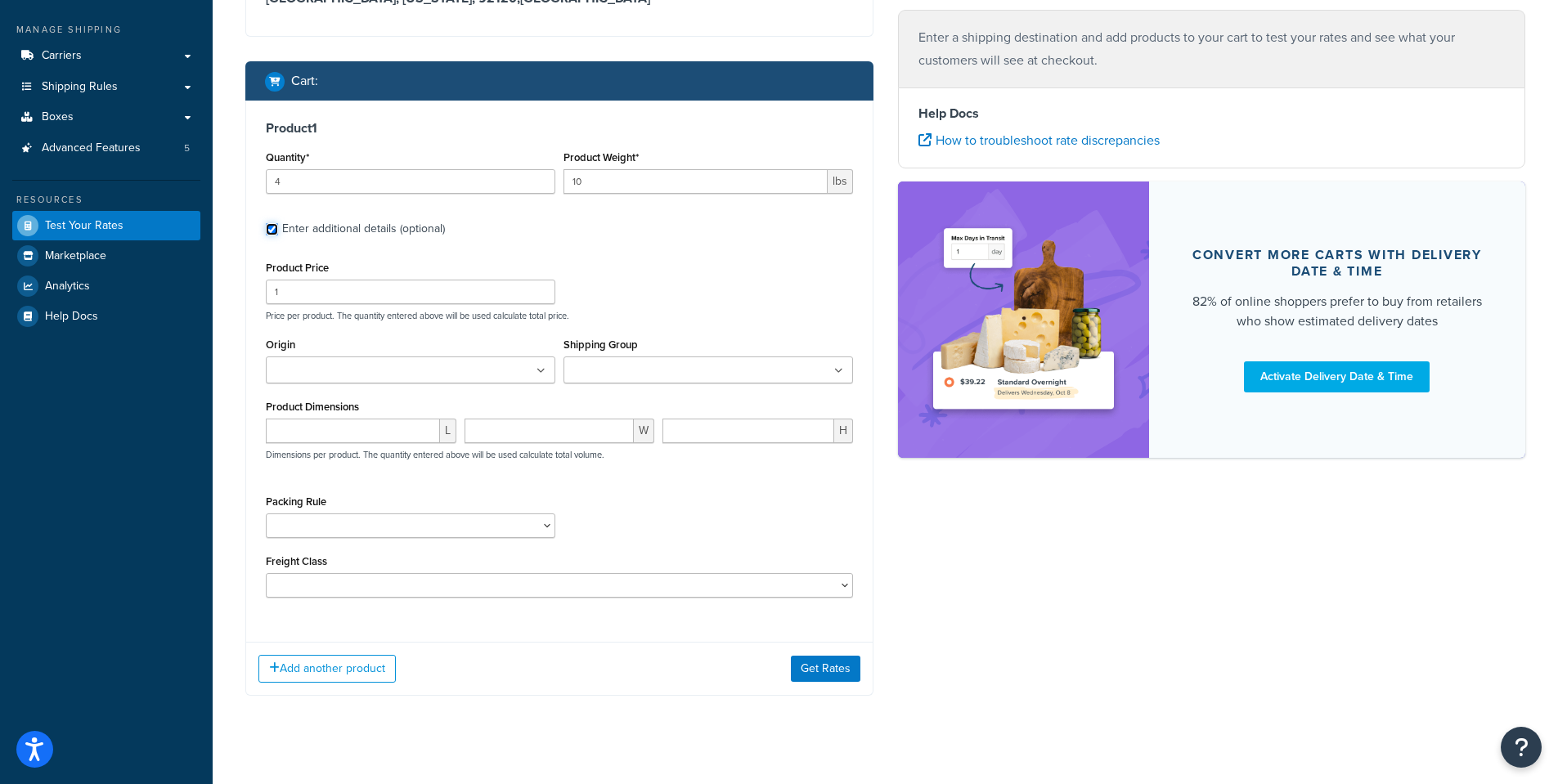
scroll to position [225, 0]
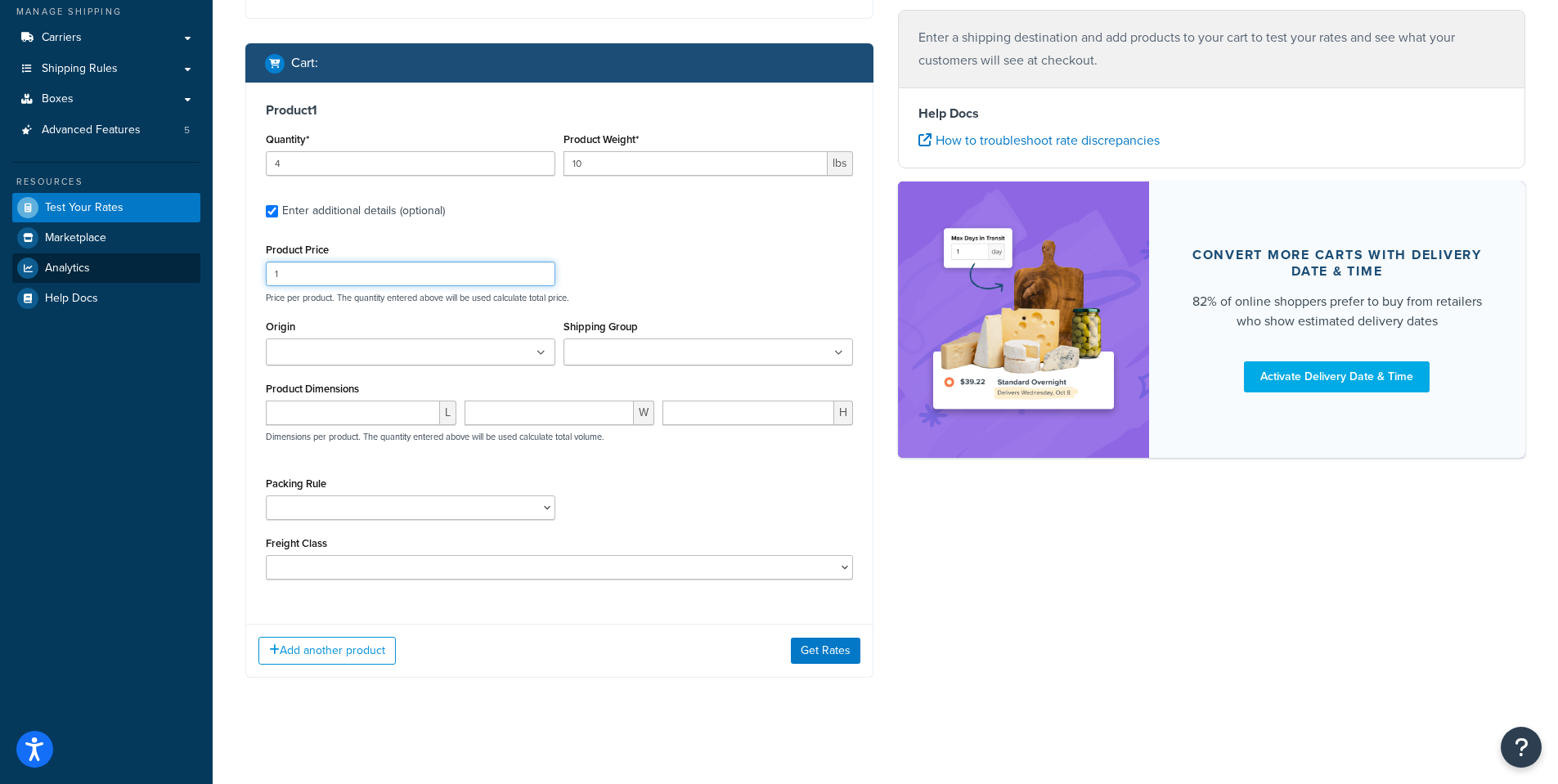
drag, startPoint x: 299, startPoint y: 278, endPoint x: 192, endPoint y: 269, distance: 107.4
click at [192, 269] on div "Dashboard Basic Setup Websites 1 Origins 38 Pickup Locations 1 Manage Shipping …" at bounding box center [779, 280] width 1558 height 1009
type input "37.99"
click at [330, 352] on input "Origin" at bounding box center [343, 353] width 145 height 18
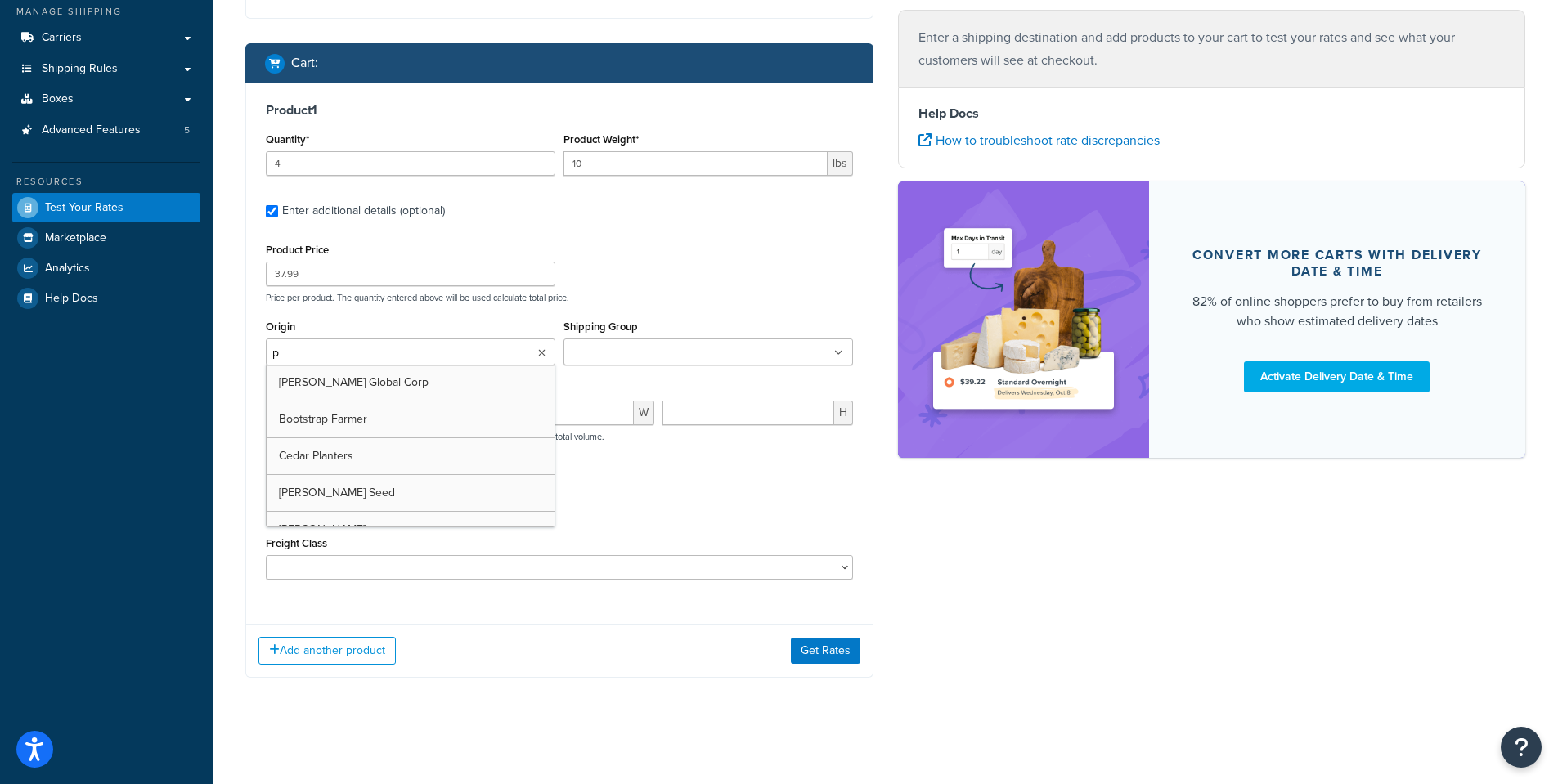
type input "pv"
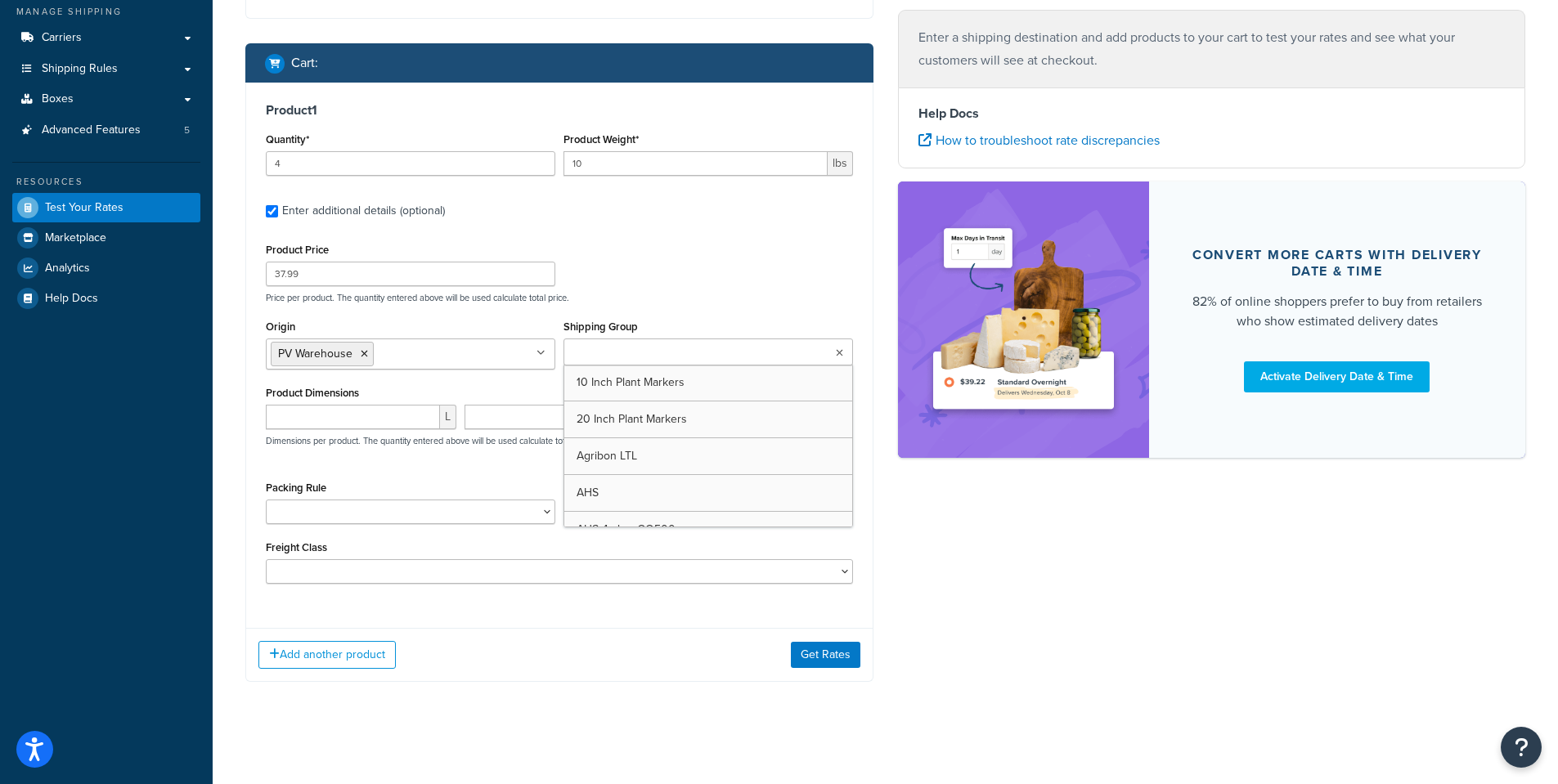
click at [601, 344] on input "Shipping Group" at bounding box center [641, 353] width 145 height 18
click at [301, 416] on input "number" at bounding box center [352, 417] width 175 height 24
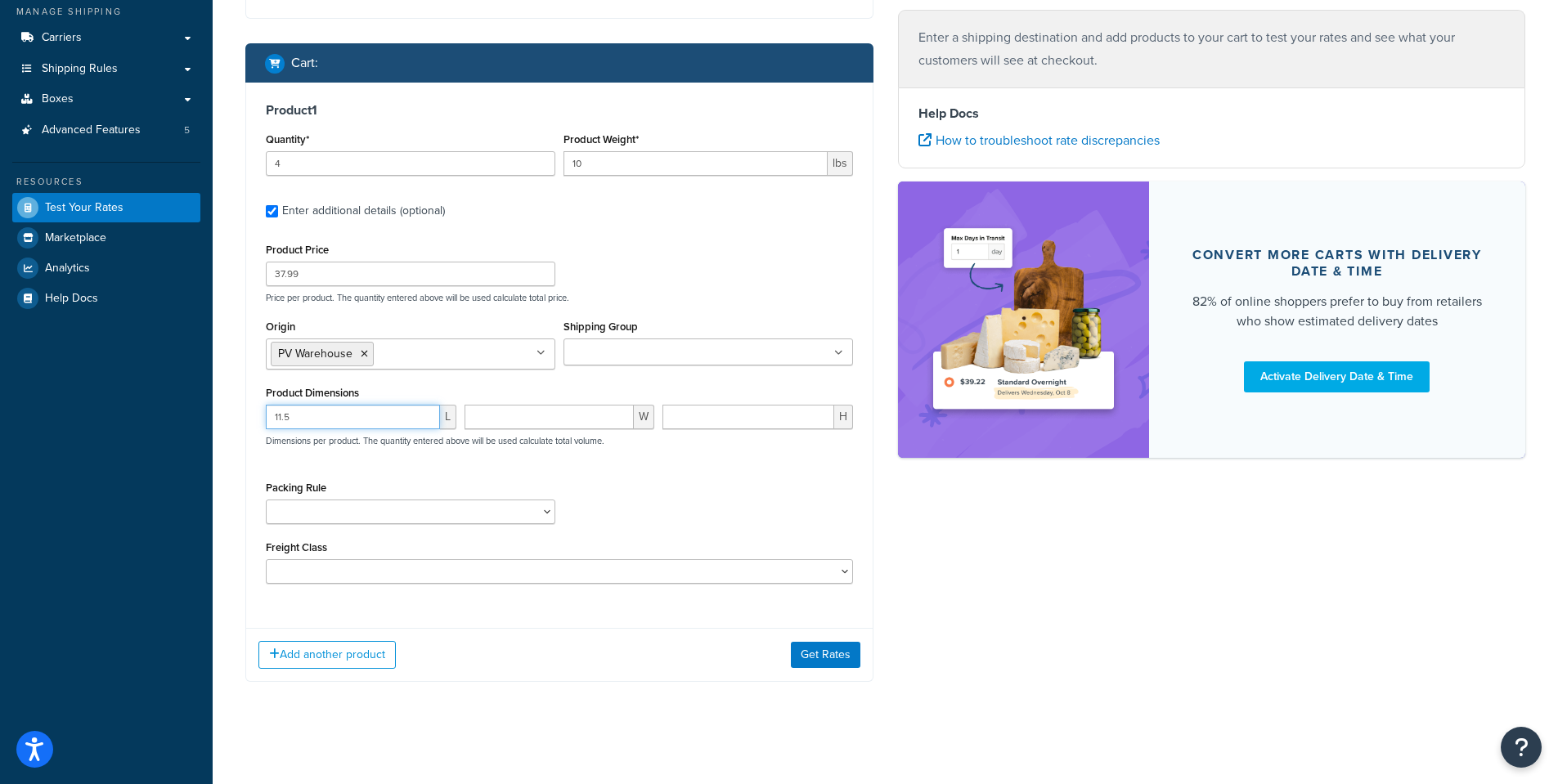
type input "11.5"
click at [490, 419] on input "number" at bounding box center [549, 417] width 170 height 24
drag, startPoint x: 280, startPoint y: 275, endPoint x: 248, endPoint y: 276, distance: 32.0
click at [248, 276] on div "Product 1 Quantity* 4 Product Weight* 10 lbs Enter additional details (optional…" at bounding box center [559, 349] width 626 height 533
type input "27.99"
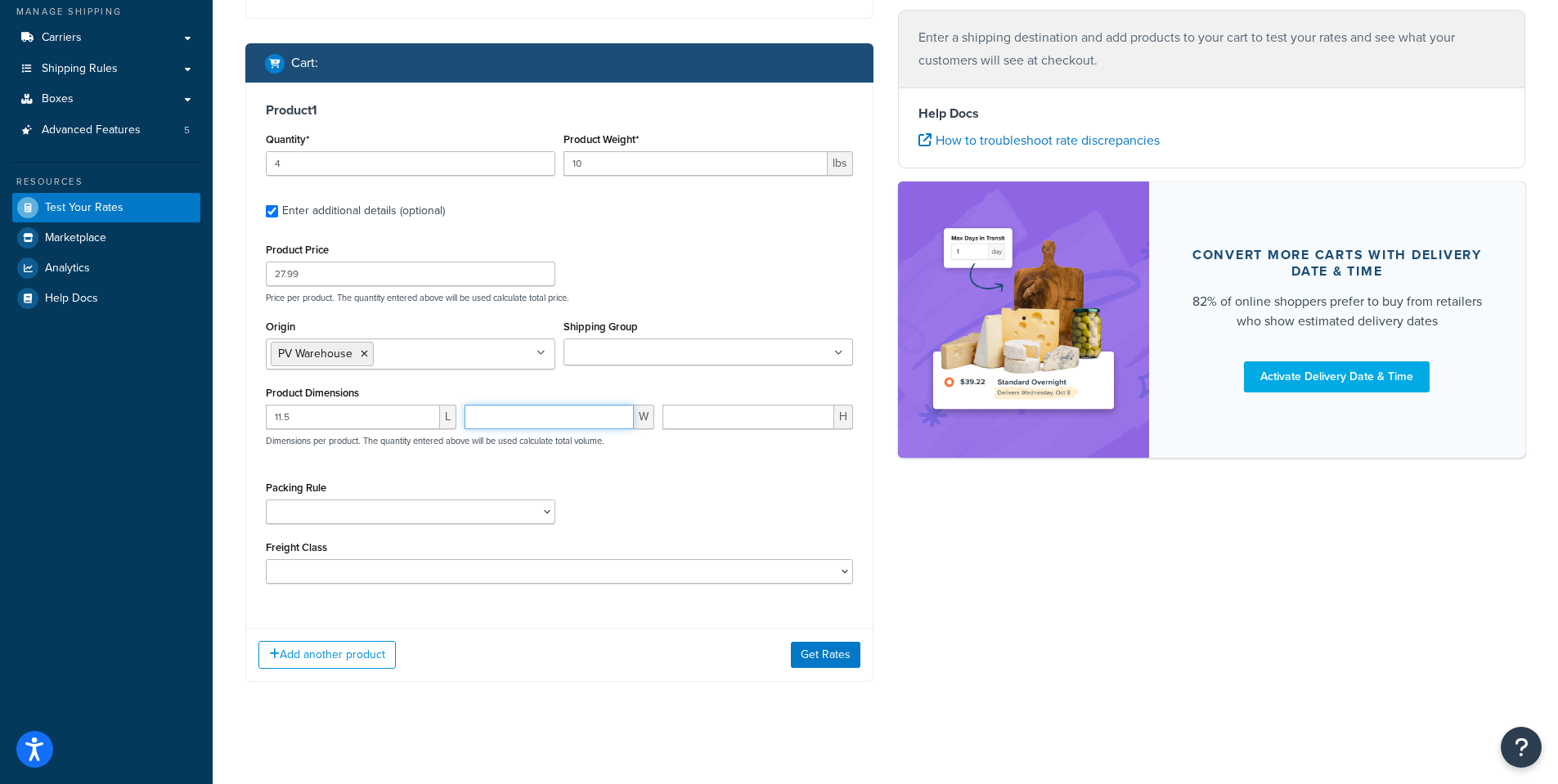
click at [505, 419] on input "number" at bounding box center [549, 417] width 170 height 24
click at [547, 421] on input "number" at bounding box center [549, 417] width 170 height 24
type input "5.5"
click at [687, 411] on input "number" at bounding box center [749, 417] width 172 height 24
type input "5.5"
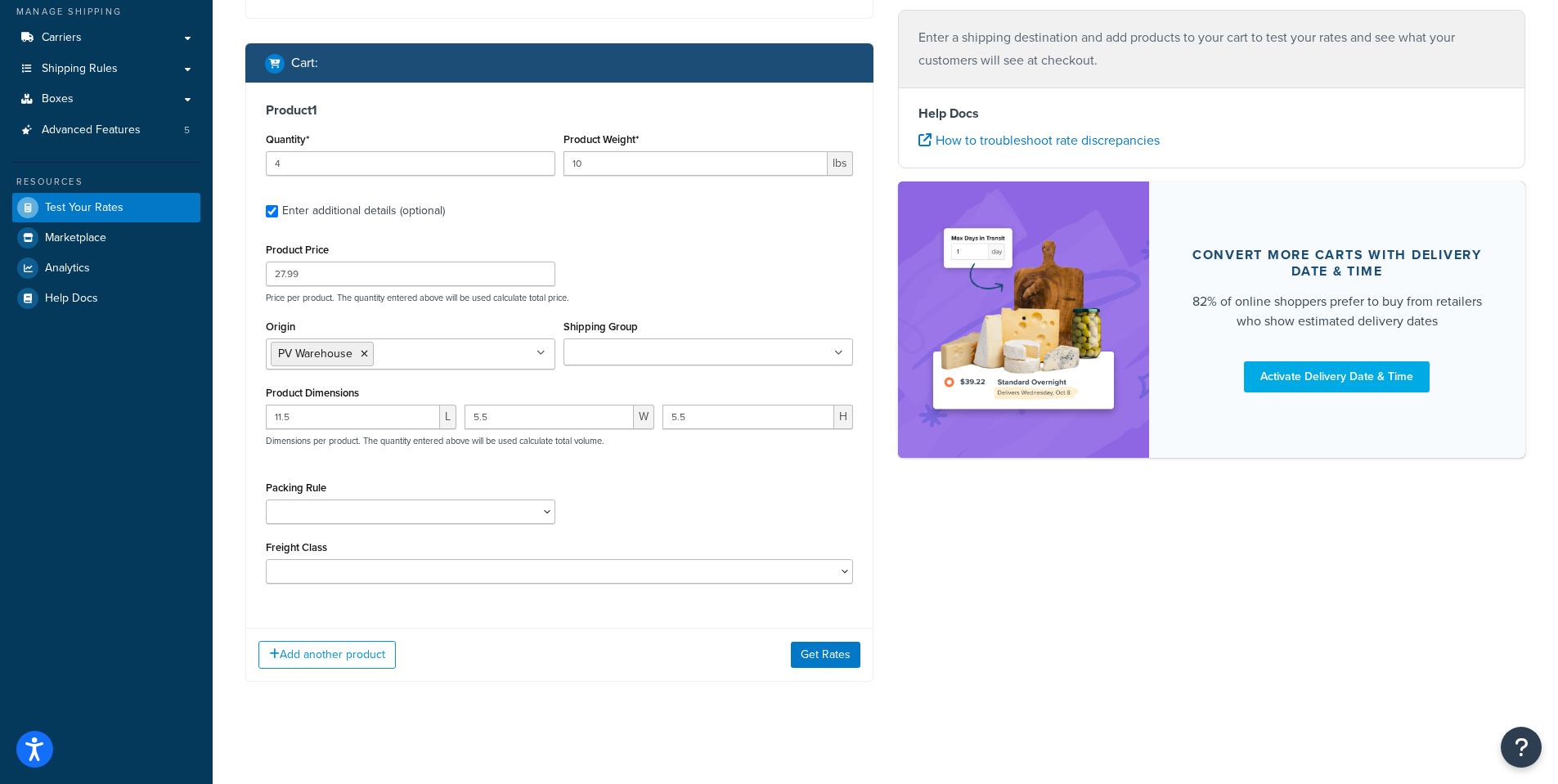
click at [688, 242] on div "Product Price 27.99 Price per product. The quantity entered above will be used …" at bounding box center [559, 271] width 595 height 65
click at [342, 660] on button "Add another product" at bounding box center [327, 655] width 137 height 28
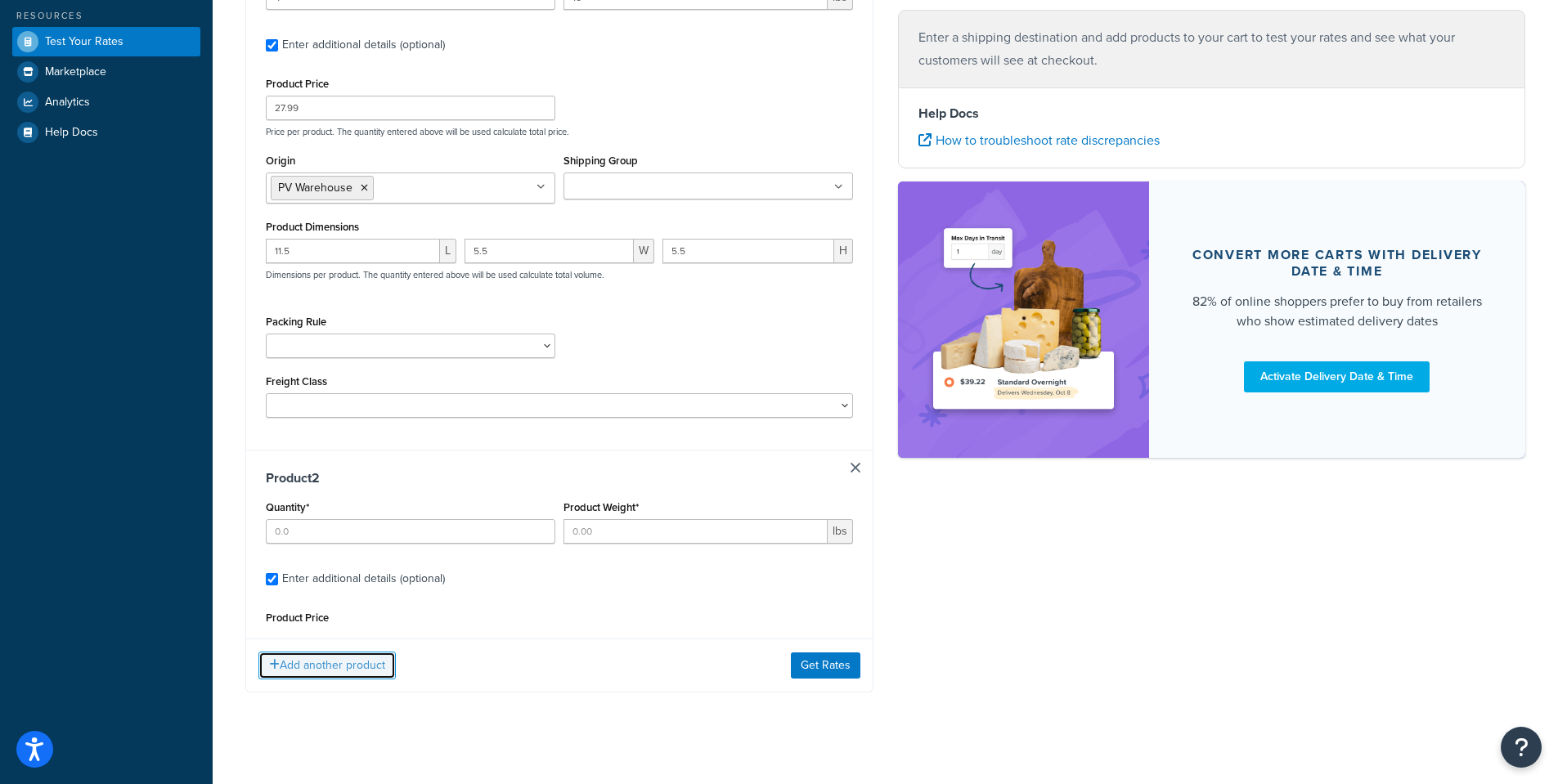
scroll to position [393, 0]
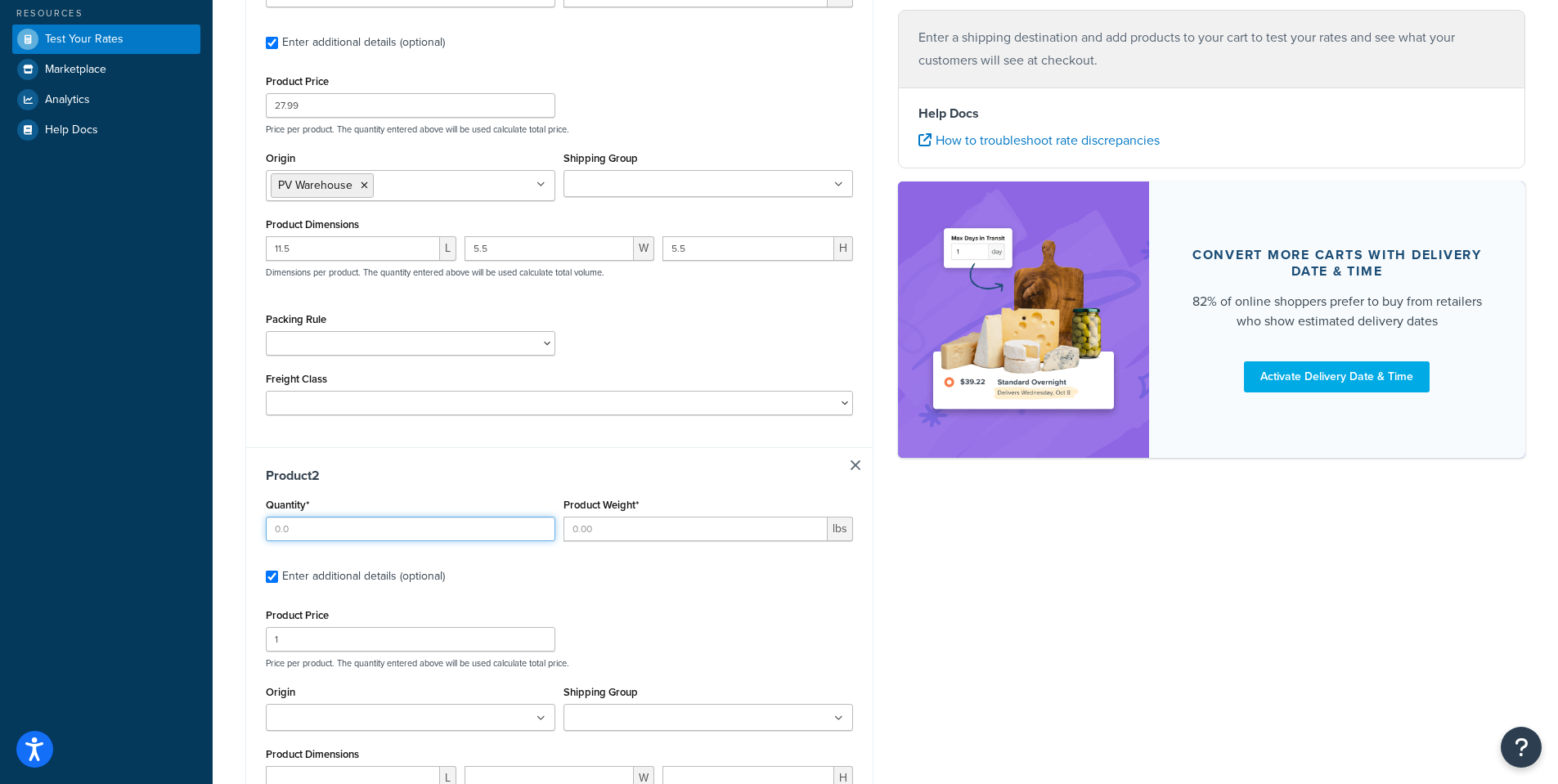
click at [302, 529] on input "Quantity*" at bounding box center [410, 528] width 289 height 24
type input "4"
click at [597, 529] on input "Product Weight*" at bounding box center [696, 528] width 264 height 24
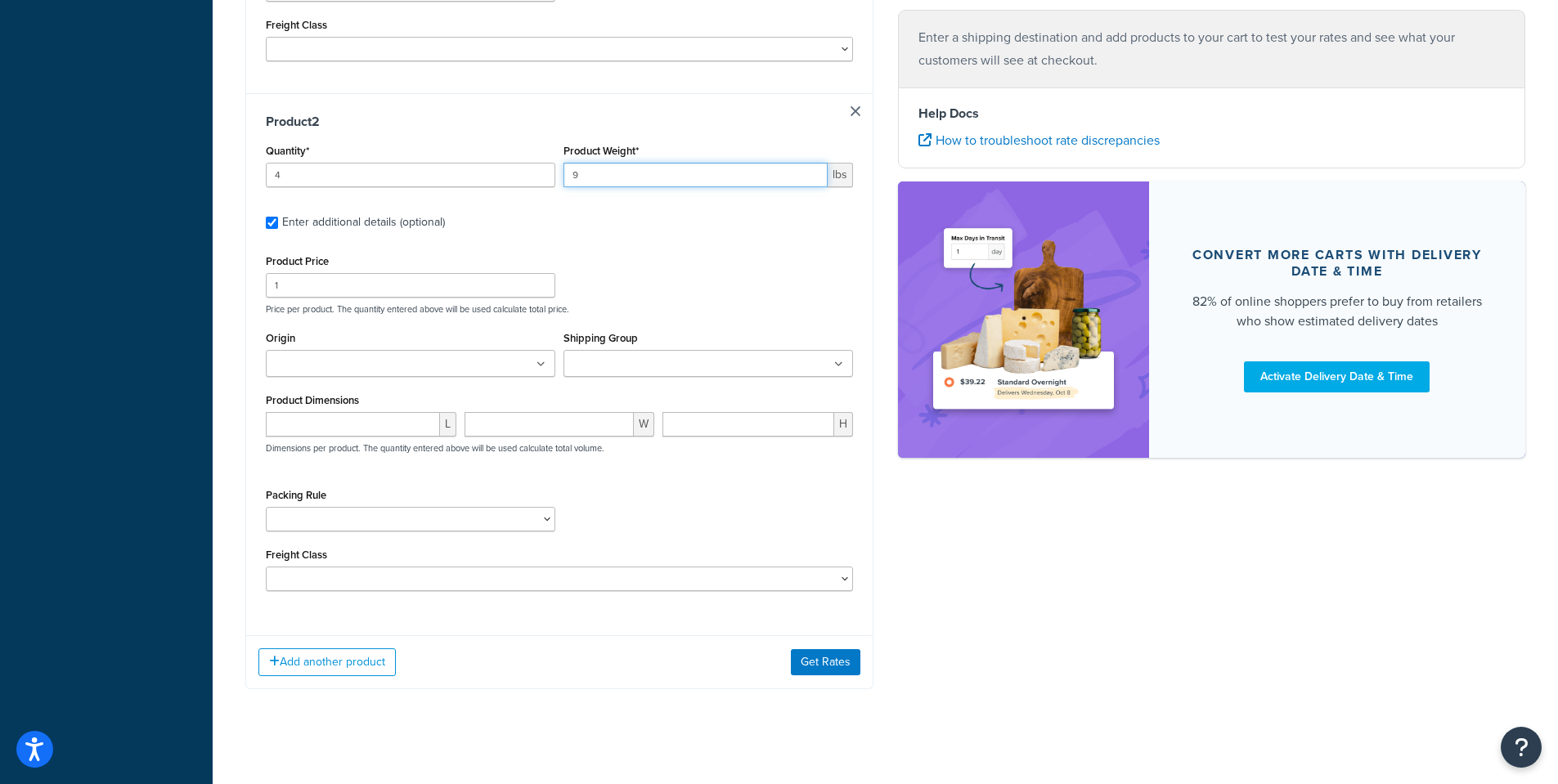
scroll to position [759, 0]
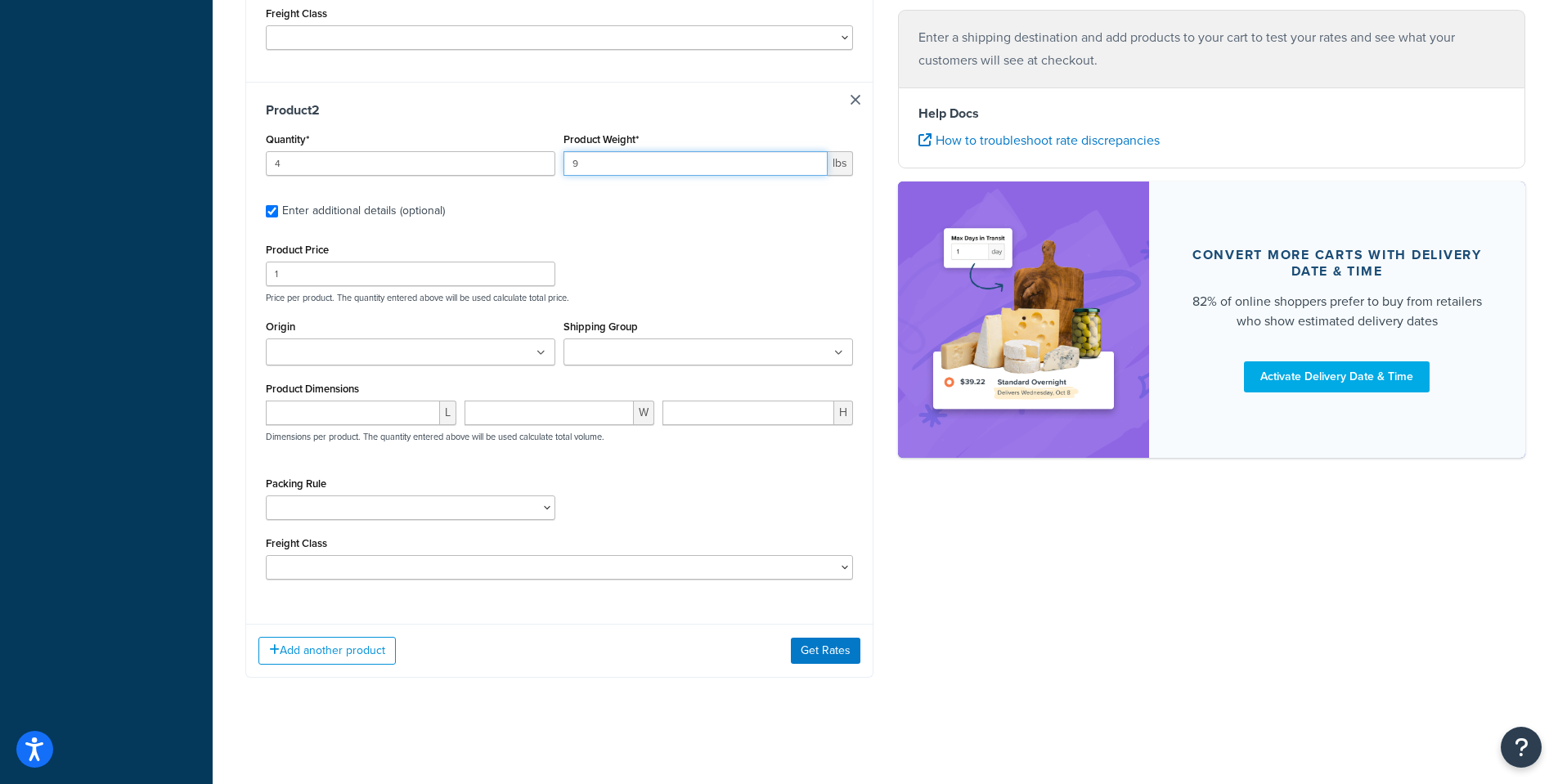
type input "9"
drag, startPoint x: 290, startPoint y: 273, endPoint x: 235, endPoint y: 263, distance: 55.9
click at [235, 263] on div "Shipping destination : Edit [STREET_ADDRESS][PERSON_NAME][US_STATE] Cart : Prod…" at bounding box center [560, 22] width 652 height 1359
type input "24.99"
click at [314, 355] on input "Origin" at bounding box center [343, 353] width 145 height 18
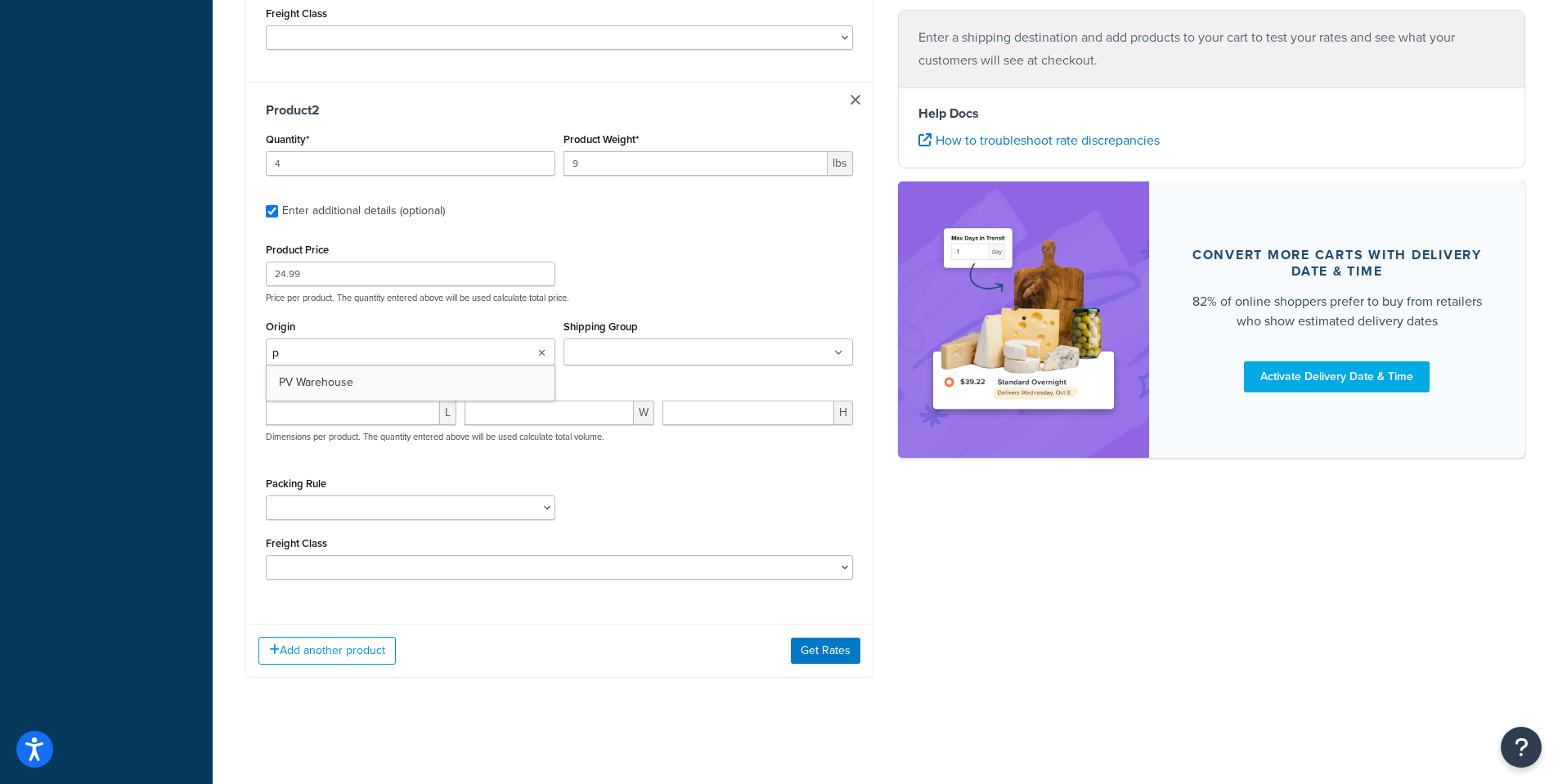
type input "pv"
click at [745, 519] on div "Packing Rule 1 Gallon 10 Inch Plant Markers 20 Inch Plant Markers AHS 4 claw GO…" at bounding box center [559, 506] width 595 height 60
click at [300, 420] on input "number" at bounding box center [352, 417] width 175 height 24
type input "11.5"
click at [546, 424] on input "number" at bounding box center [549, 417] width 170 height 24
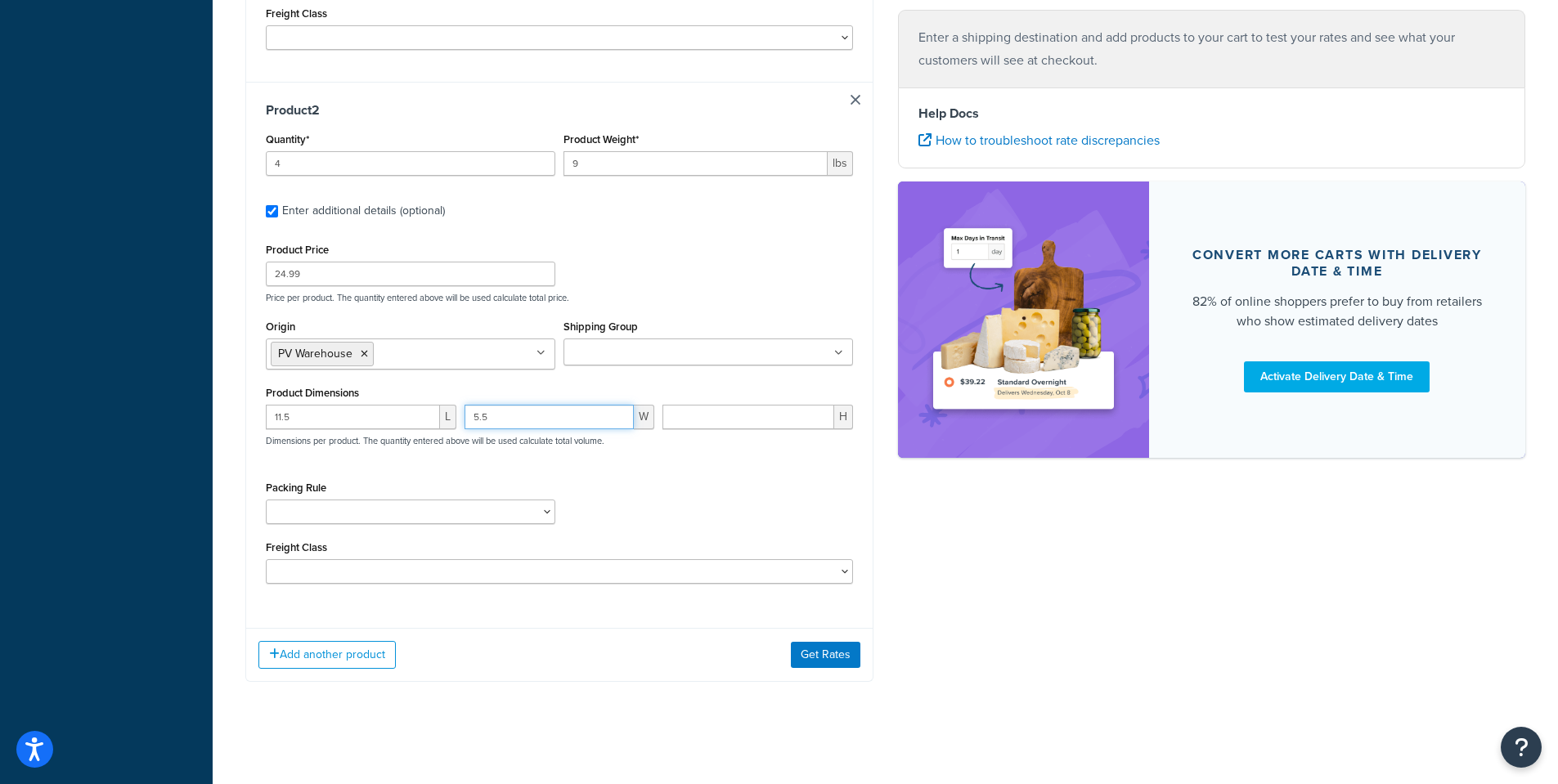
type input "5.5"
click at [773, 418] on input "number" at bounding box center [749, 417] width 172 height 24
type input "5.5"
click at [828, 654] on button "Get Rates" at bounding box center [826, 654] width 69 height 26
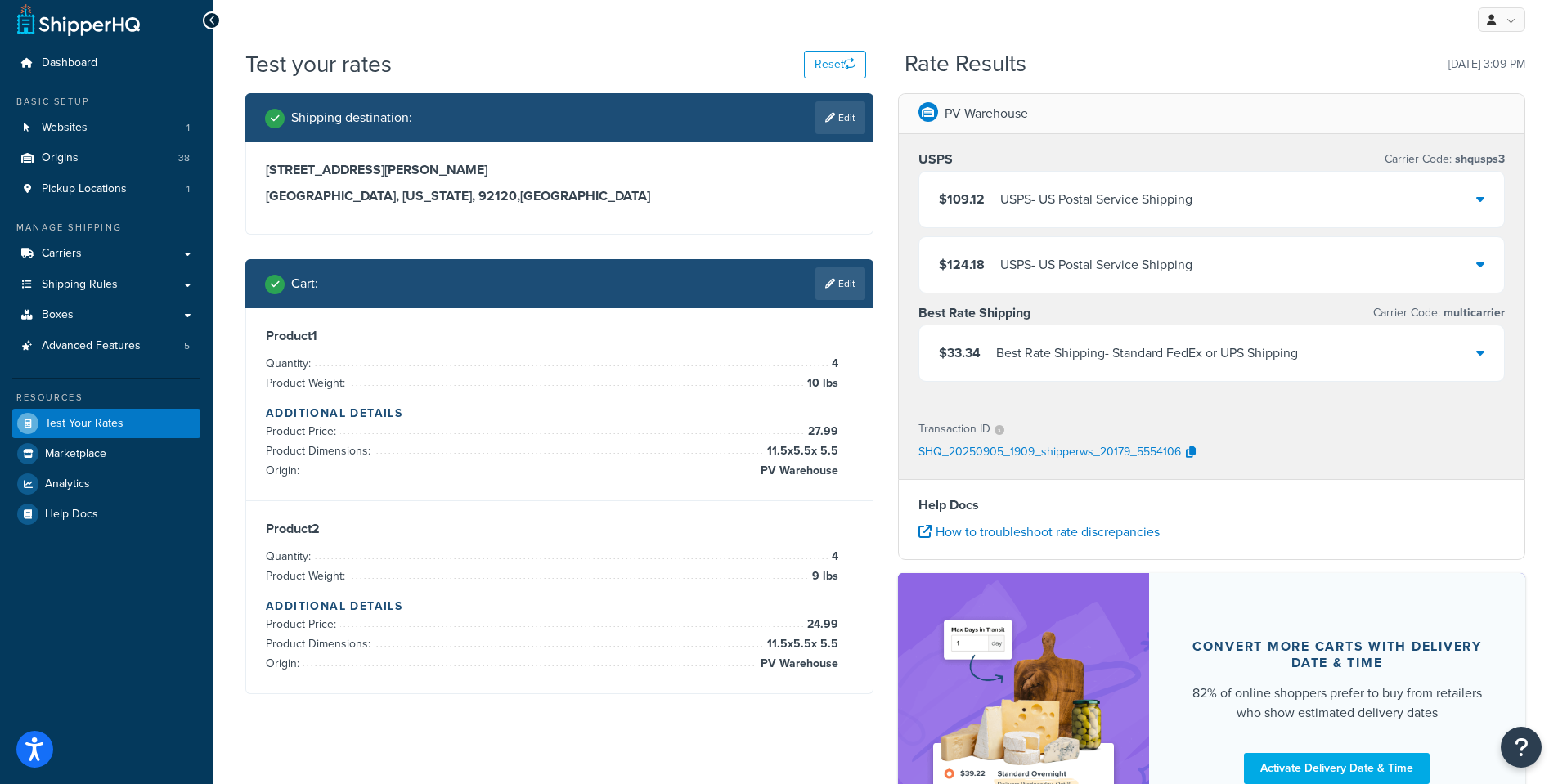
scroll to position [0, 0]
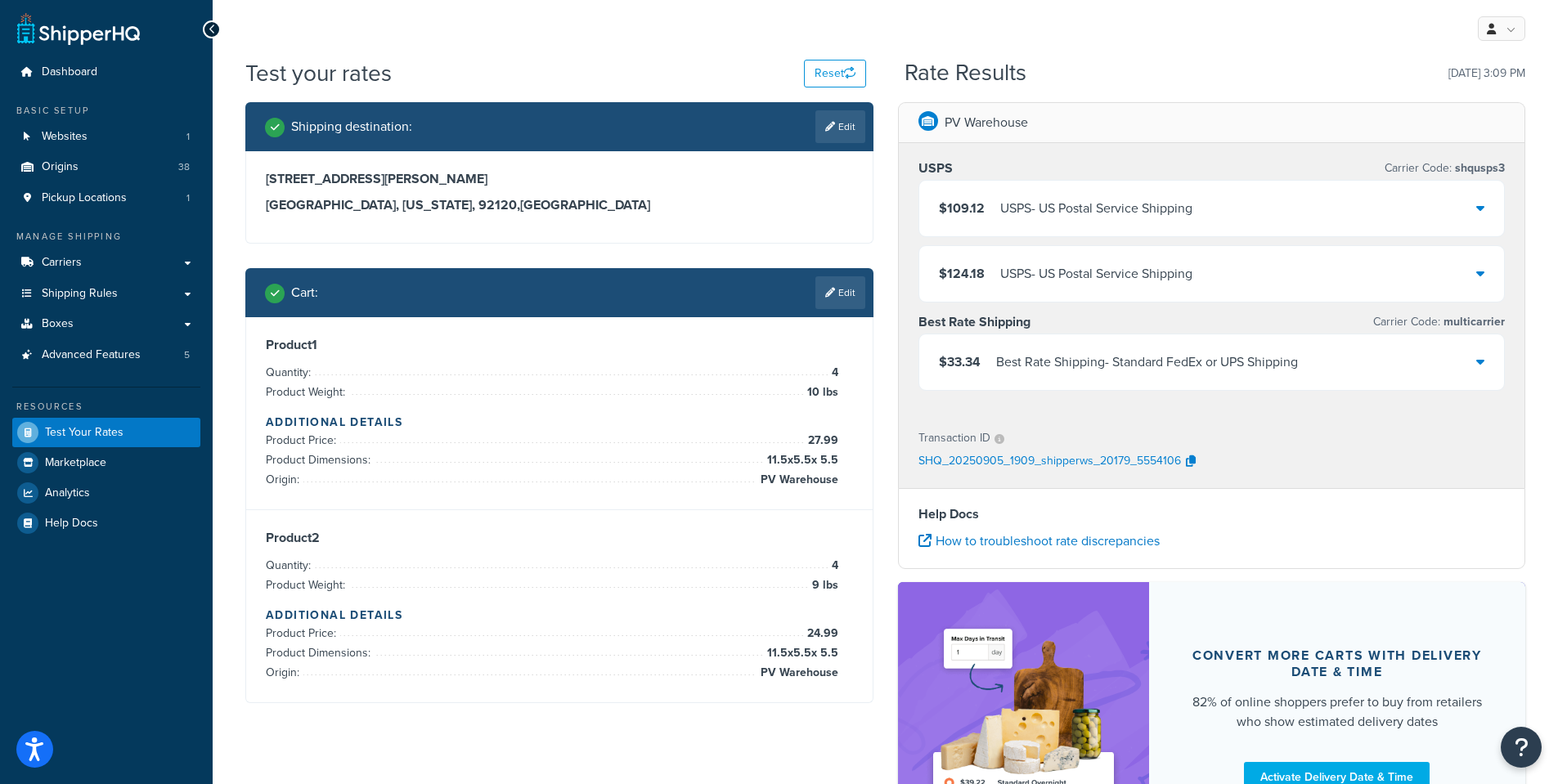
click at [1475, 364] on div "$33.34 Best Rate Shipping - Standard FedEx or UPS Shipping" at bounding box center [1212, 363] width 586 height 56
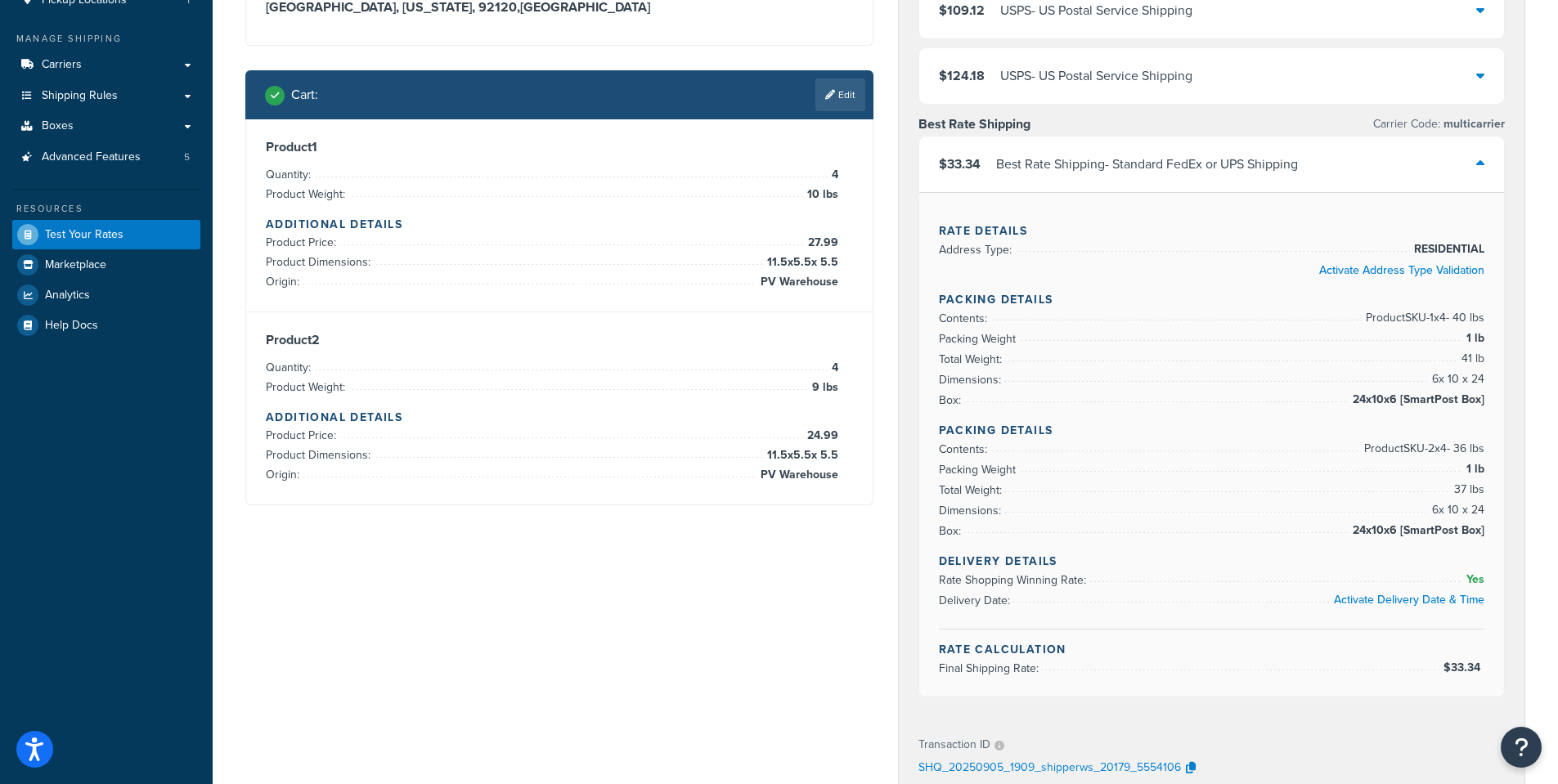
scroll to position [245, 0]
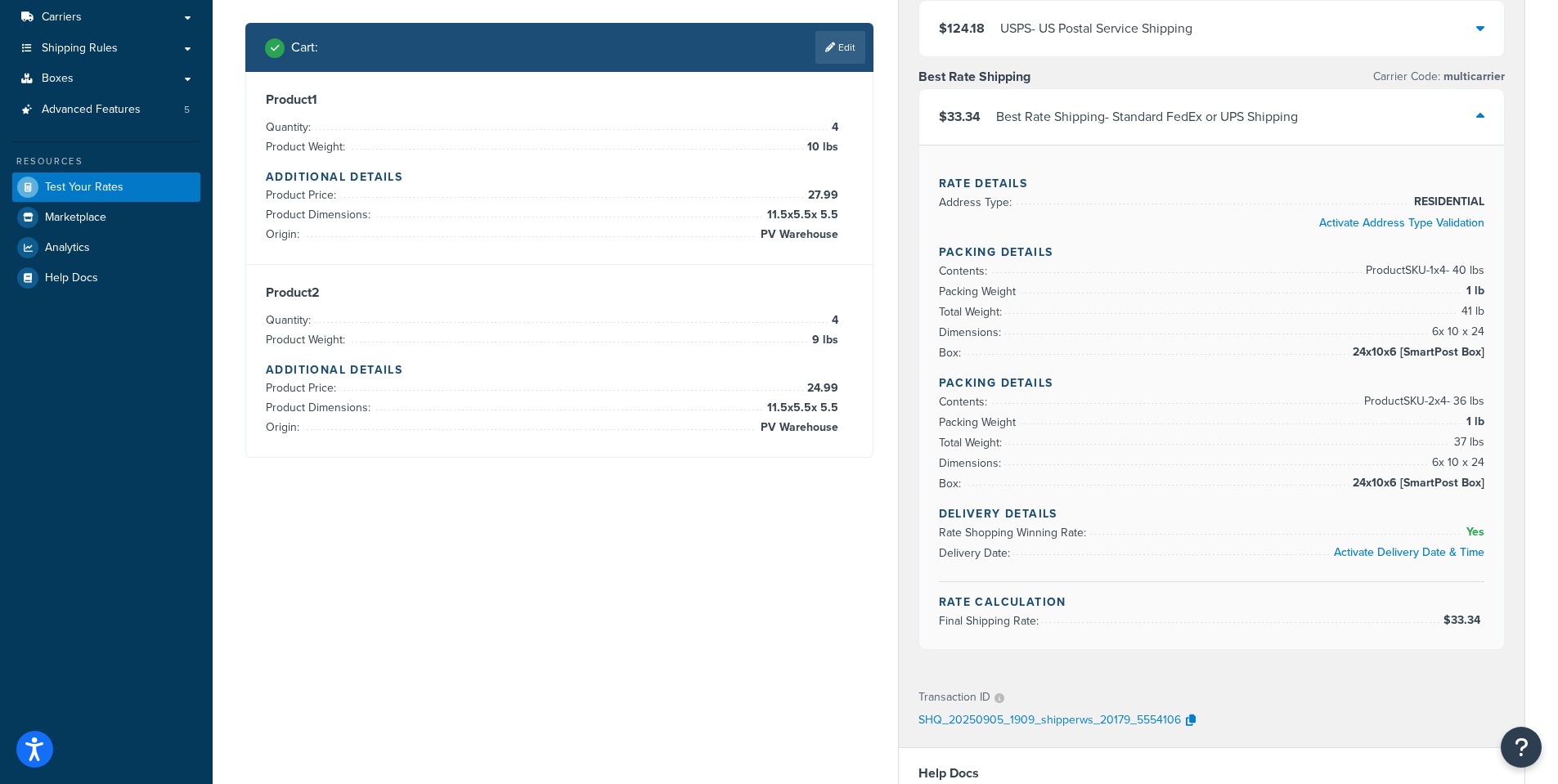
click at [833, 51] on link "Edit" at bounding box center [840, 47] width 50 height 33
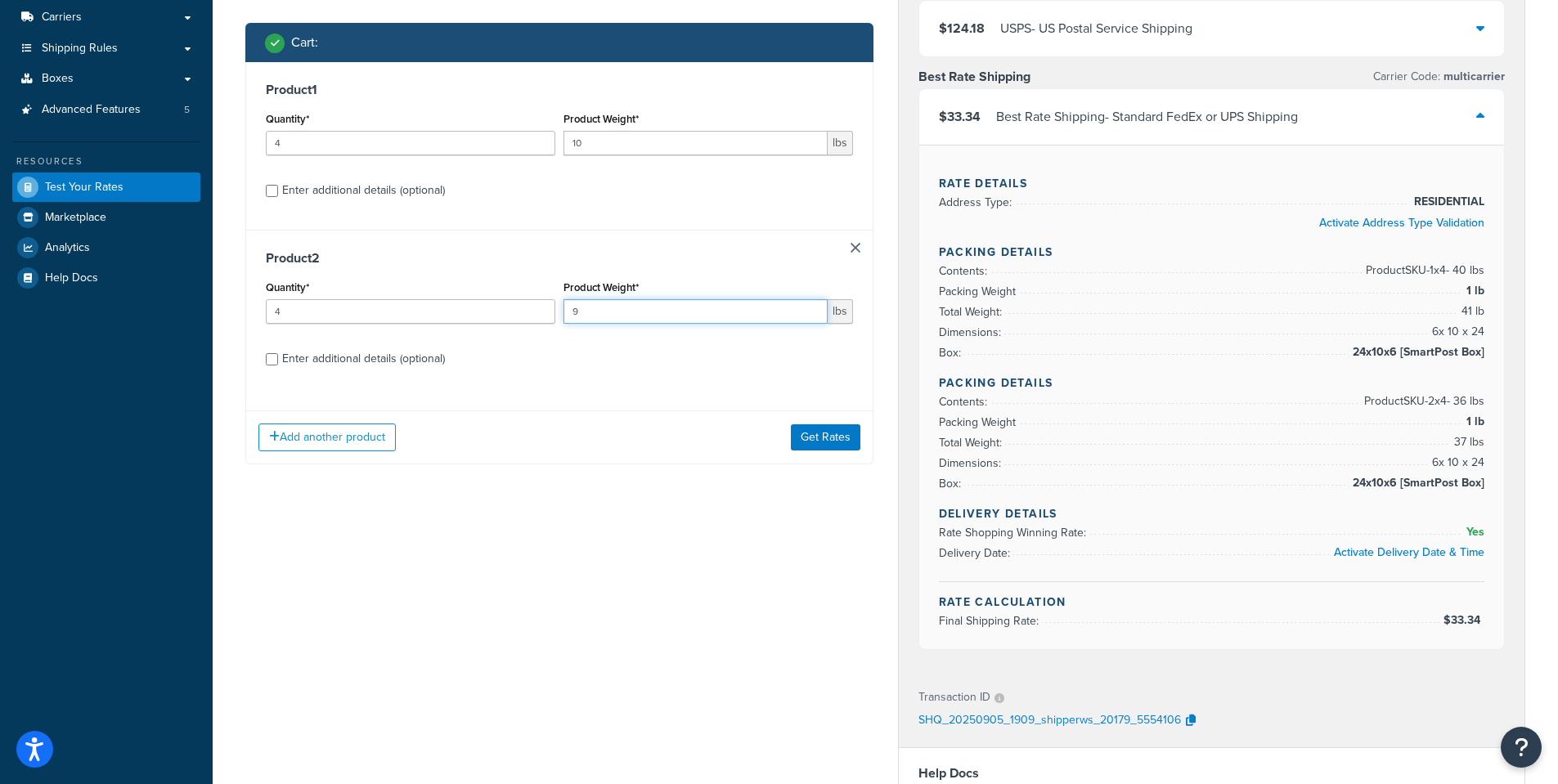
drag, startPoint x: 596, startPoint y: 311, endPoint x: 472, endPoint y: 311, distance: 124.0
click at [472, 311] on div "Quantity* 4 Product Weight* 9 lbs" at bounding box center [559, 307] width 595 height 60
type input "10"
click at [824, 437] on button "Get Rates" at bounding box center [826, 437] width 69 height 26
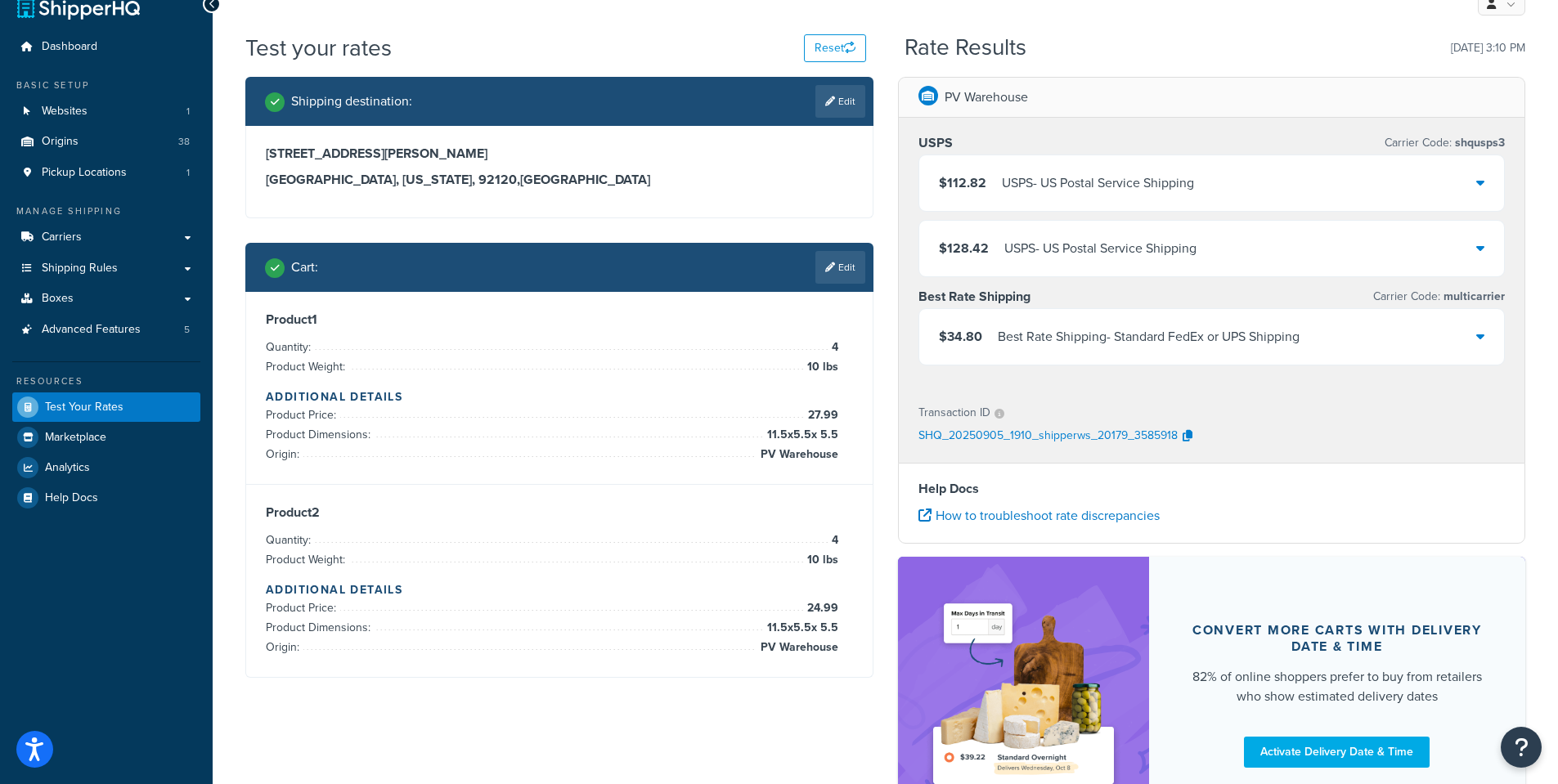
scroll to position [175, 0]
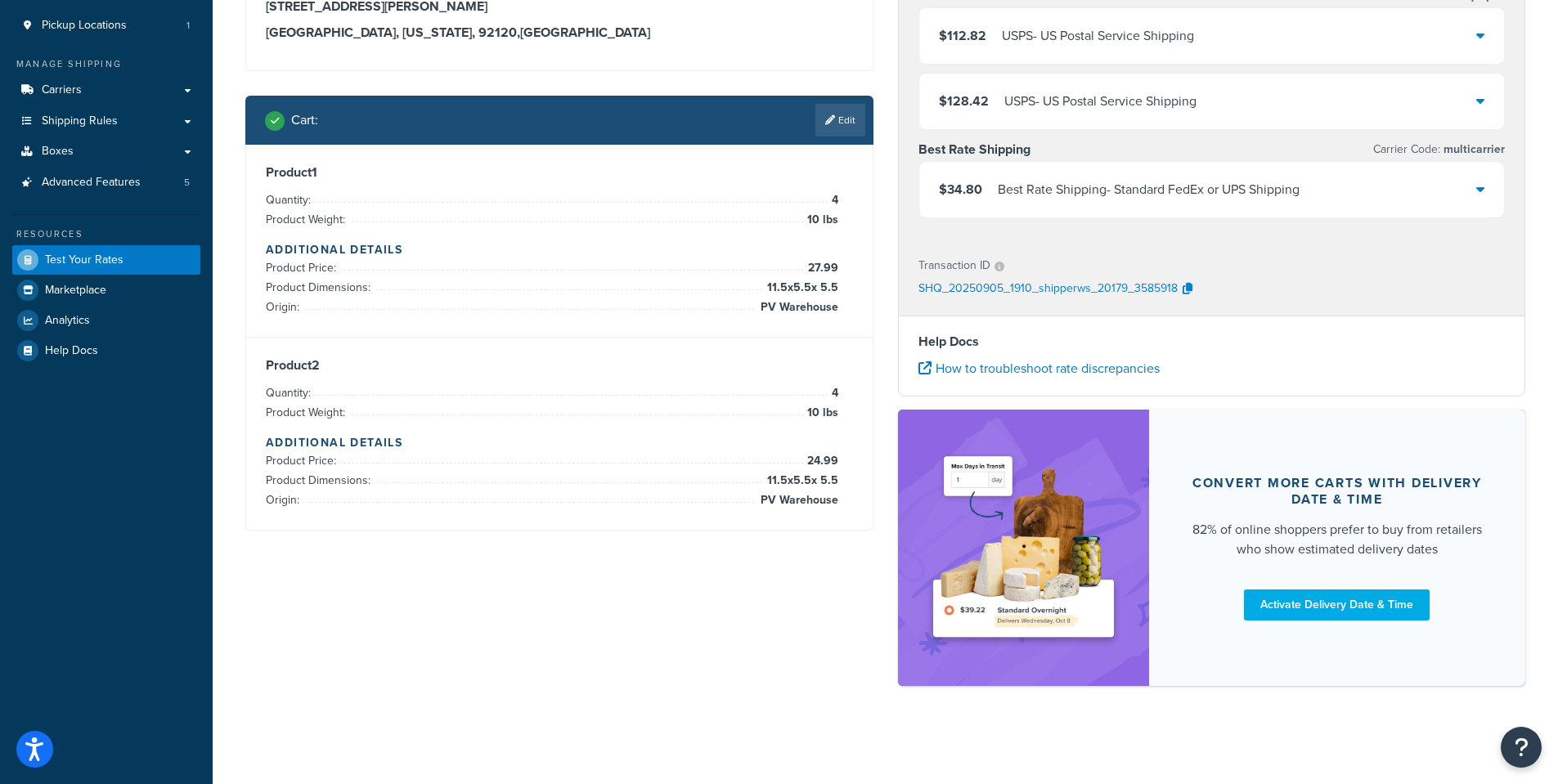
click at [1483, 186] on icon at bounding box center [1480, 189] width 8 height 14
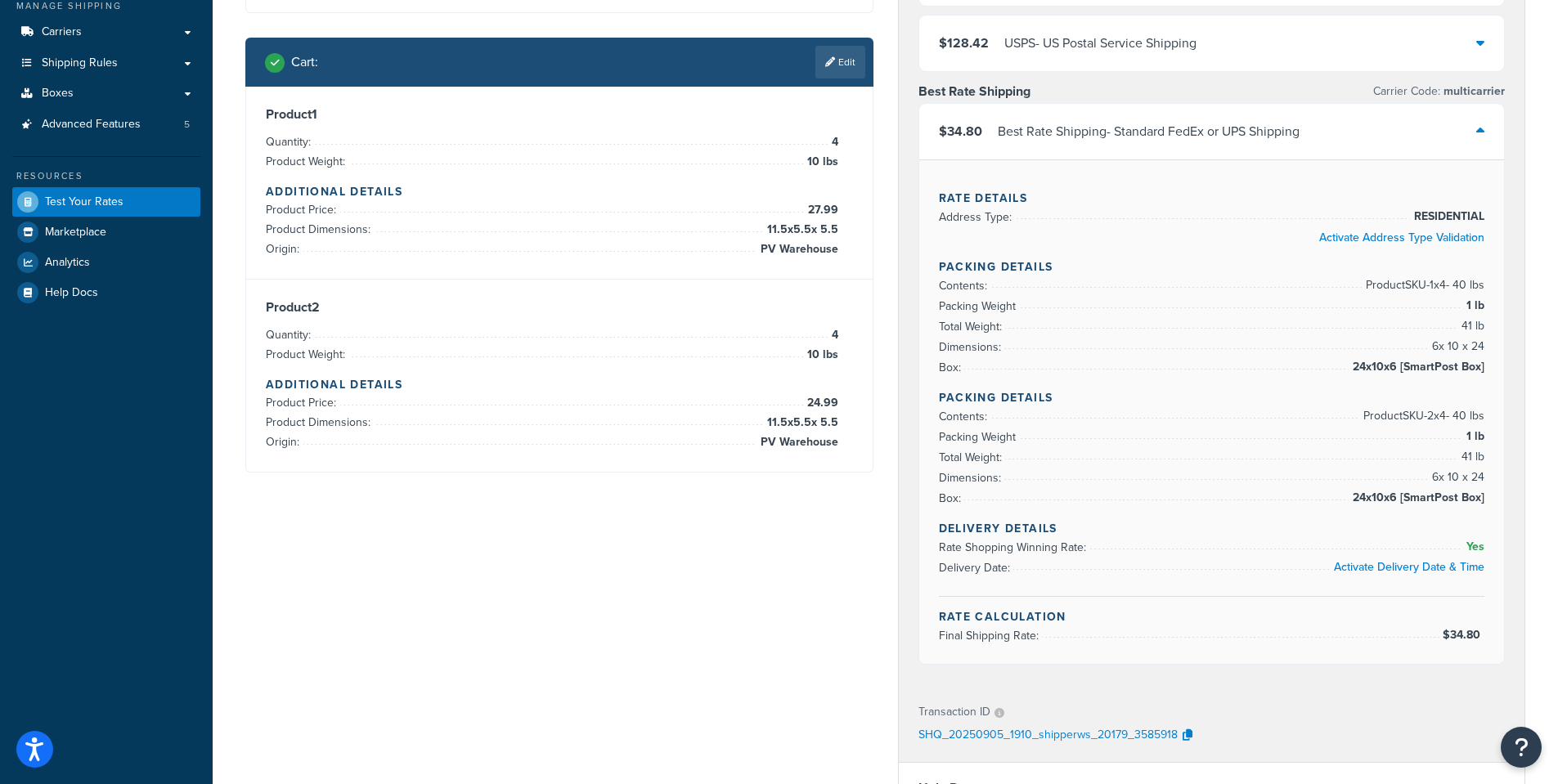
scroll to position [245, 0]
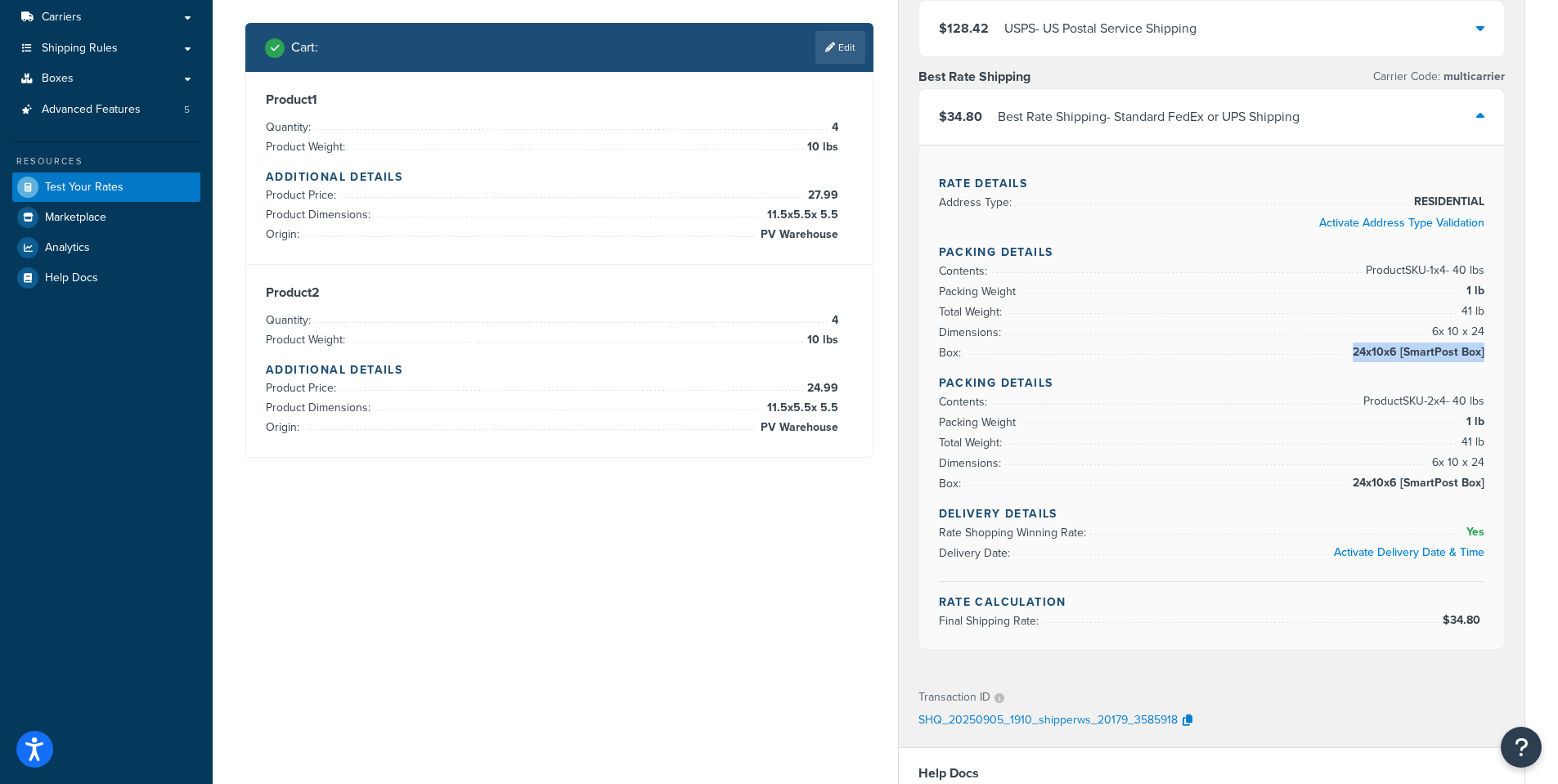
click at [1484, 355] on div "Rate Details Address Type: RESIDENTIAL Activate Address Type Validation Packing…" at bounding box center [1212, 396] width 586 height 504
copy li "24x10x6 [SmartPost Box]"
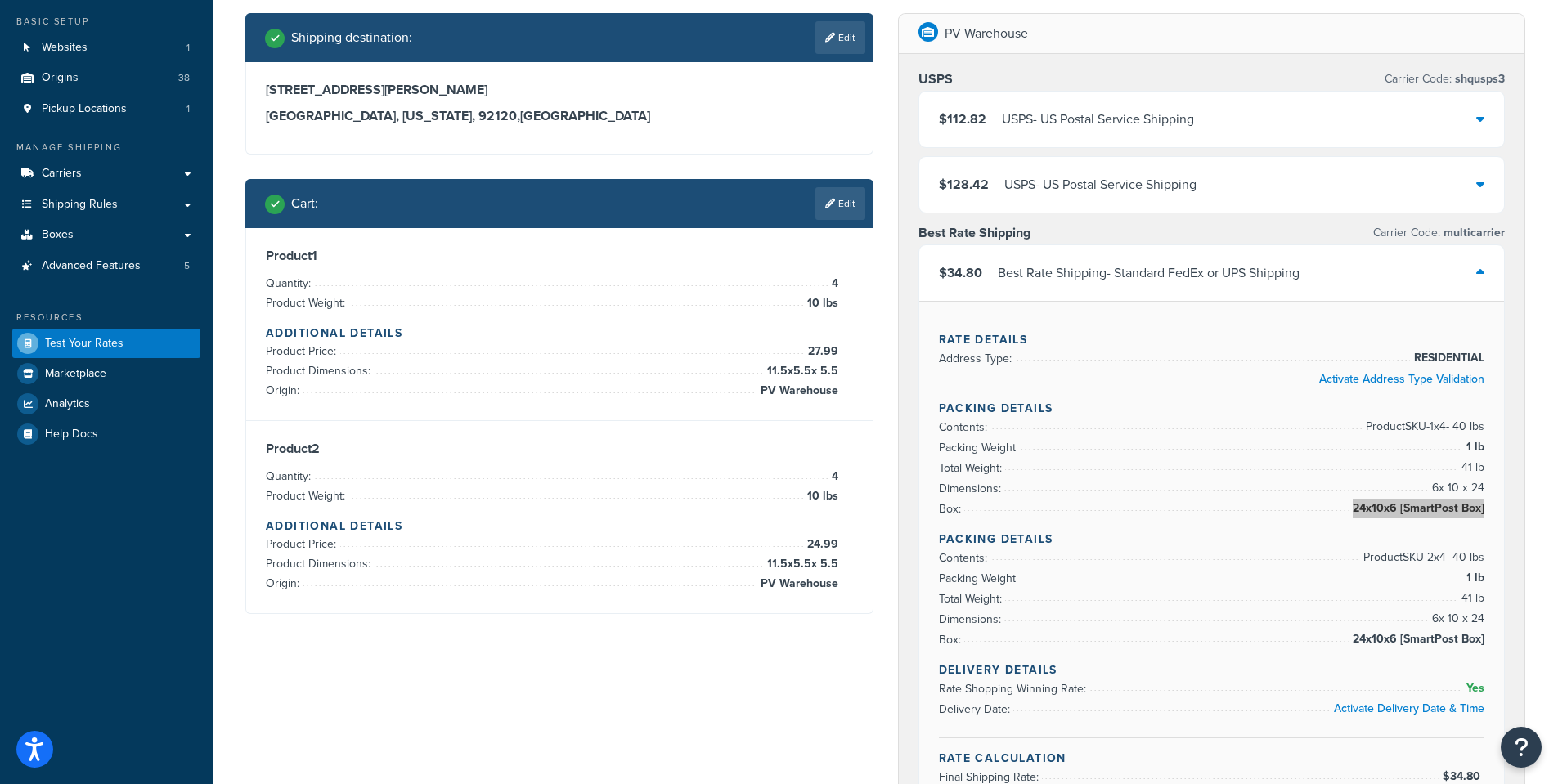
scroll to position [82, 0]
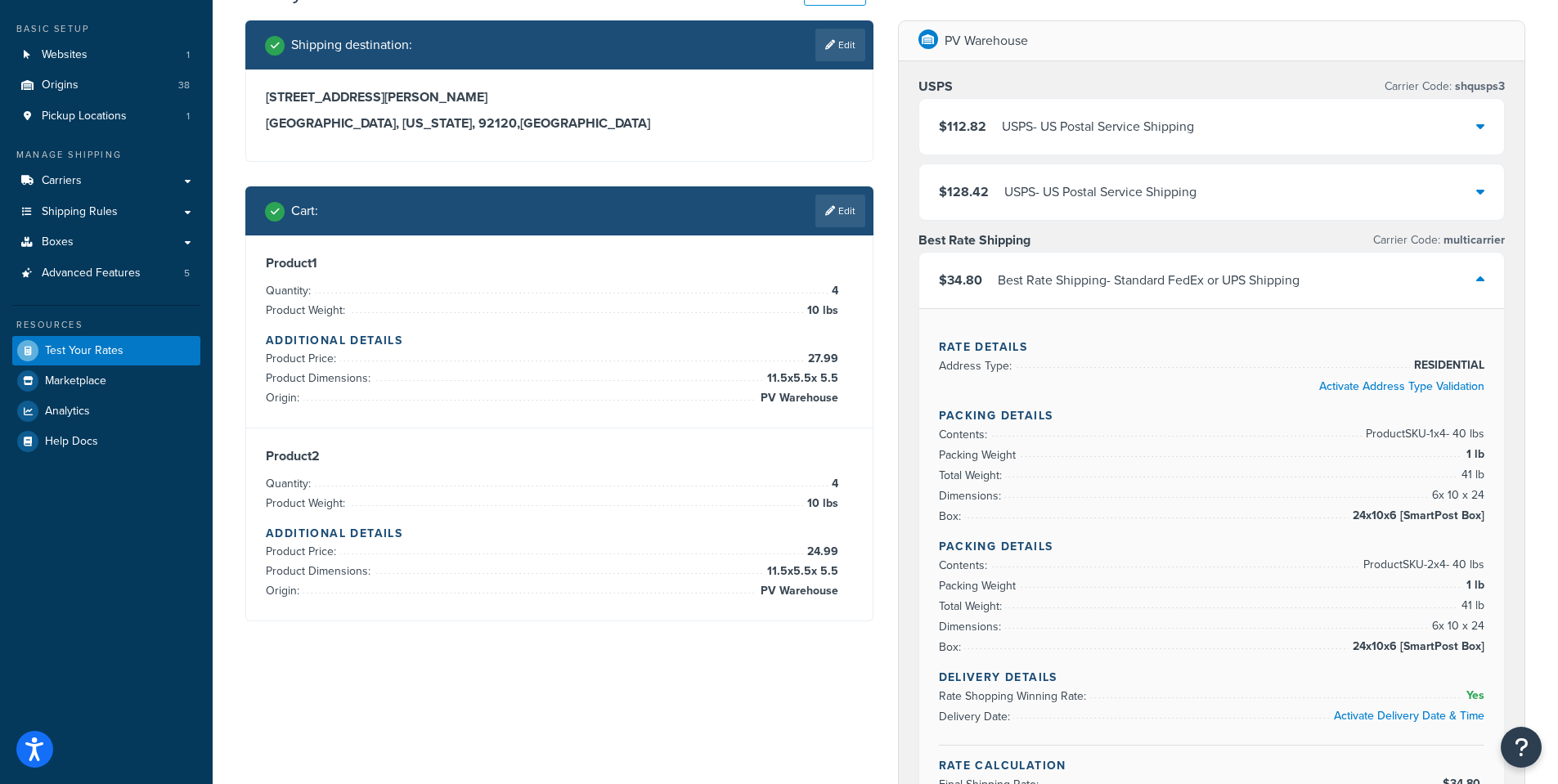
click at [1475, 126] on div "$112.82 USPS - US Postal Service Shipping" at bounding box center [1212, 127] width 586 height 56
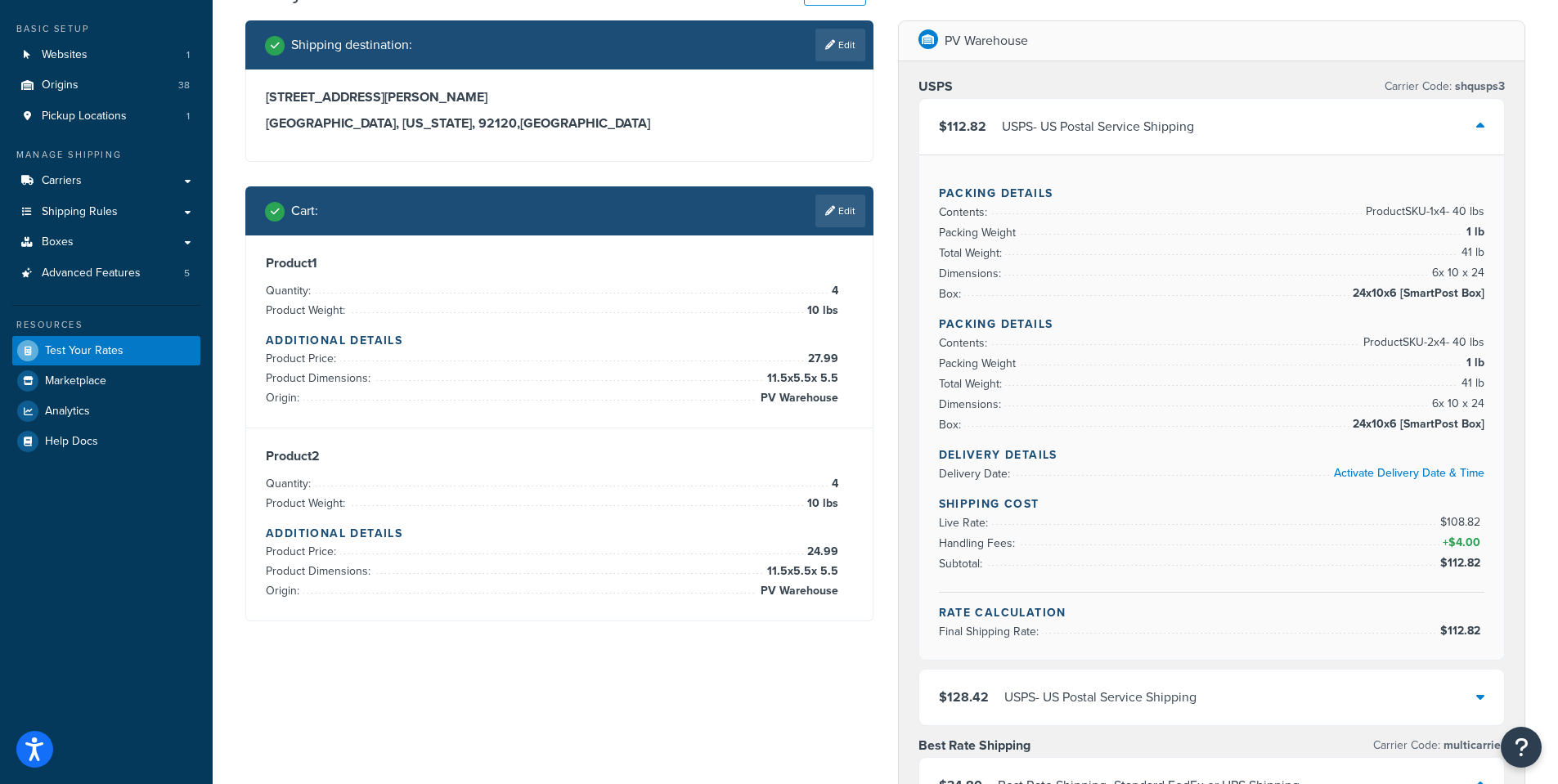
click at [1483, 129] on icon at bounding box center [1480, 126] width 8 height 14
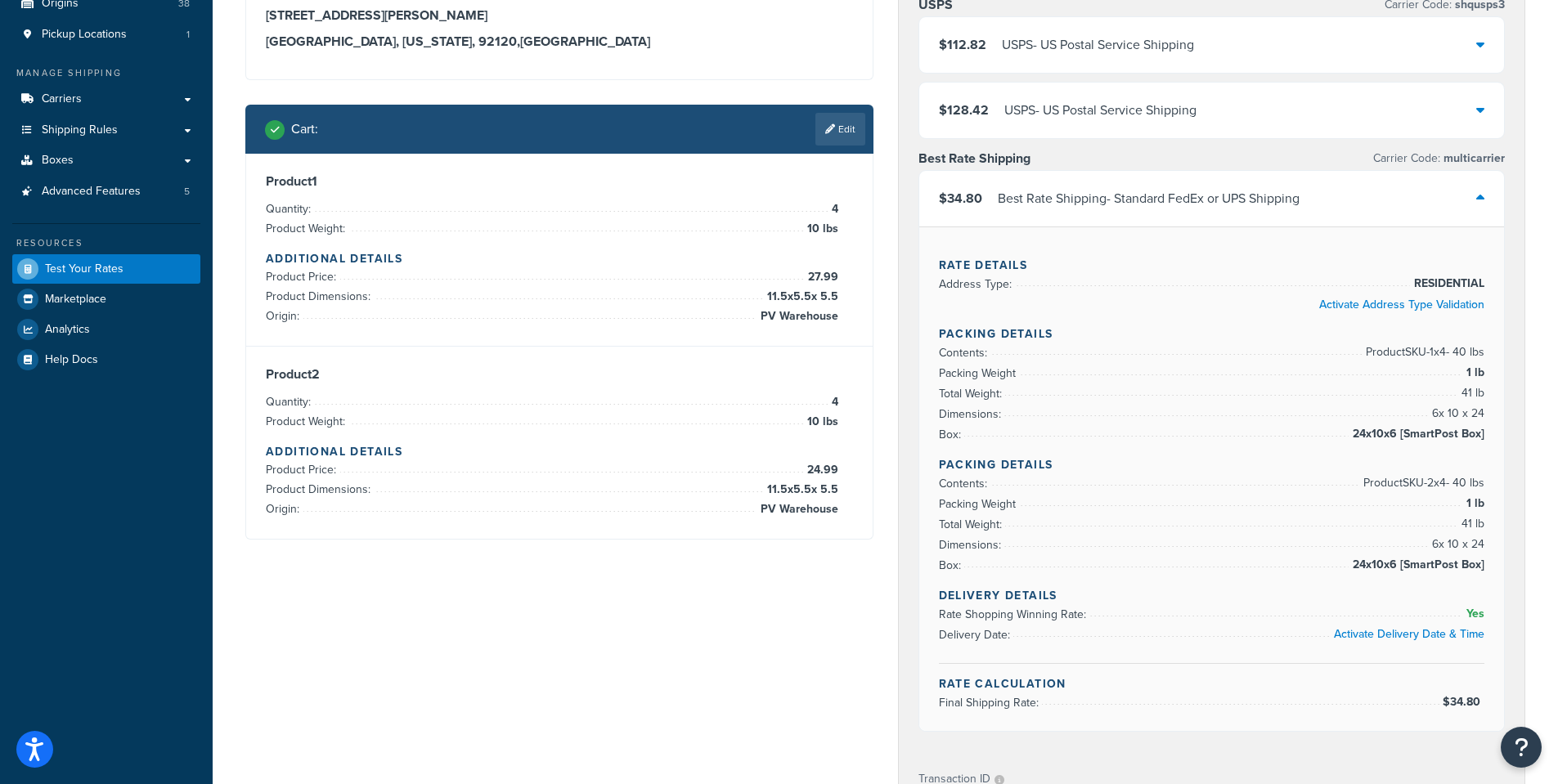
scroll to position [245, 0]
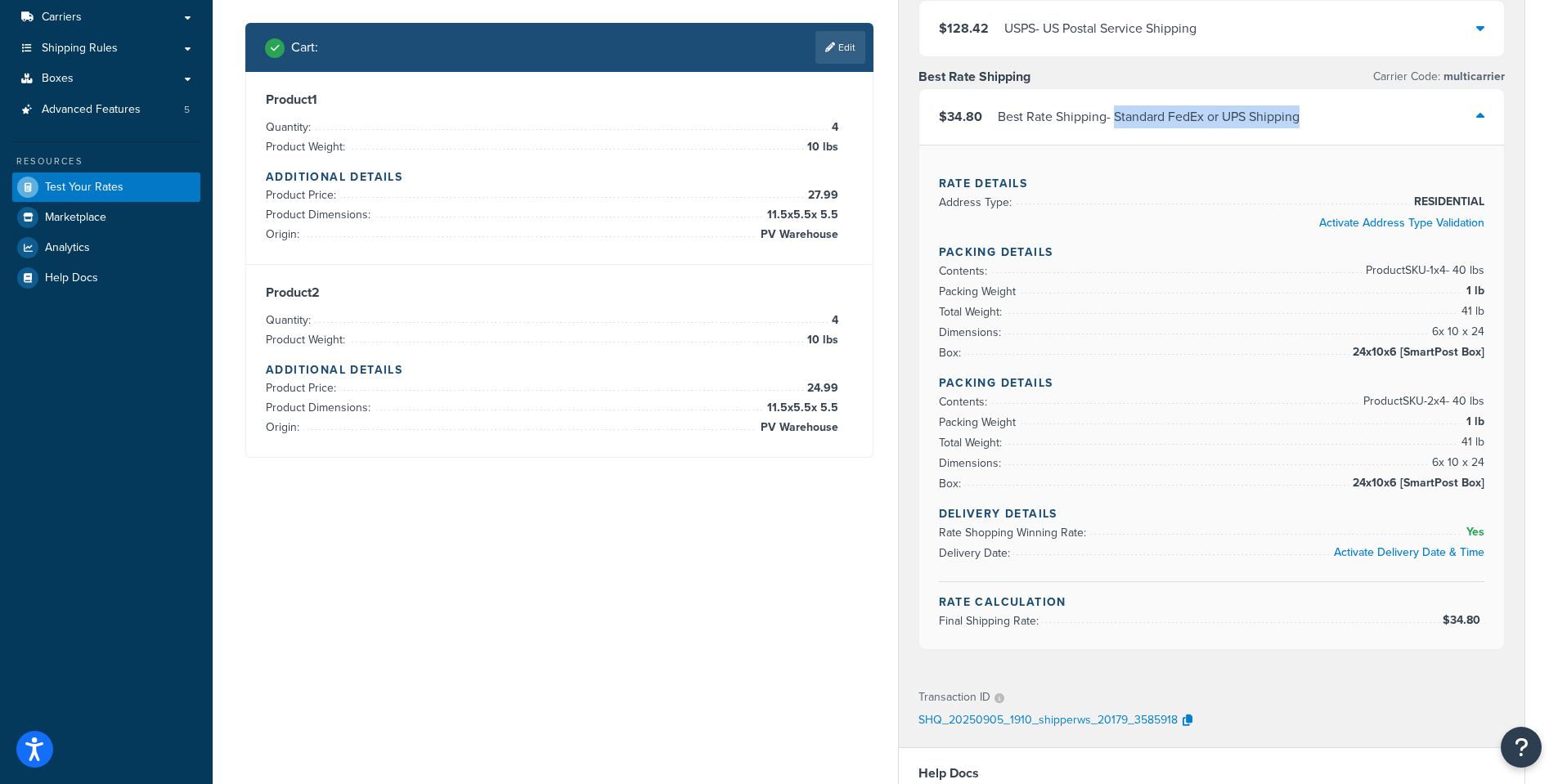
drag, startPoint x: 1307, startPoint y: 120, endPoint x: 1119, endPoint y: 116, distance: 188.0
click at [1119, 116] on div "$34.80 Best Rate Shipping - Standard FedEx or UPS Shipping" at bounding box center [1212, 117] width 586 height 56
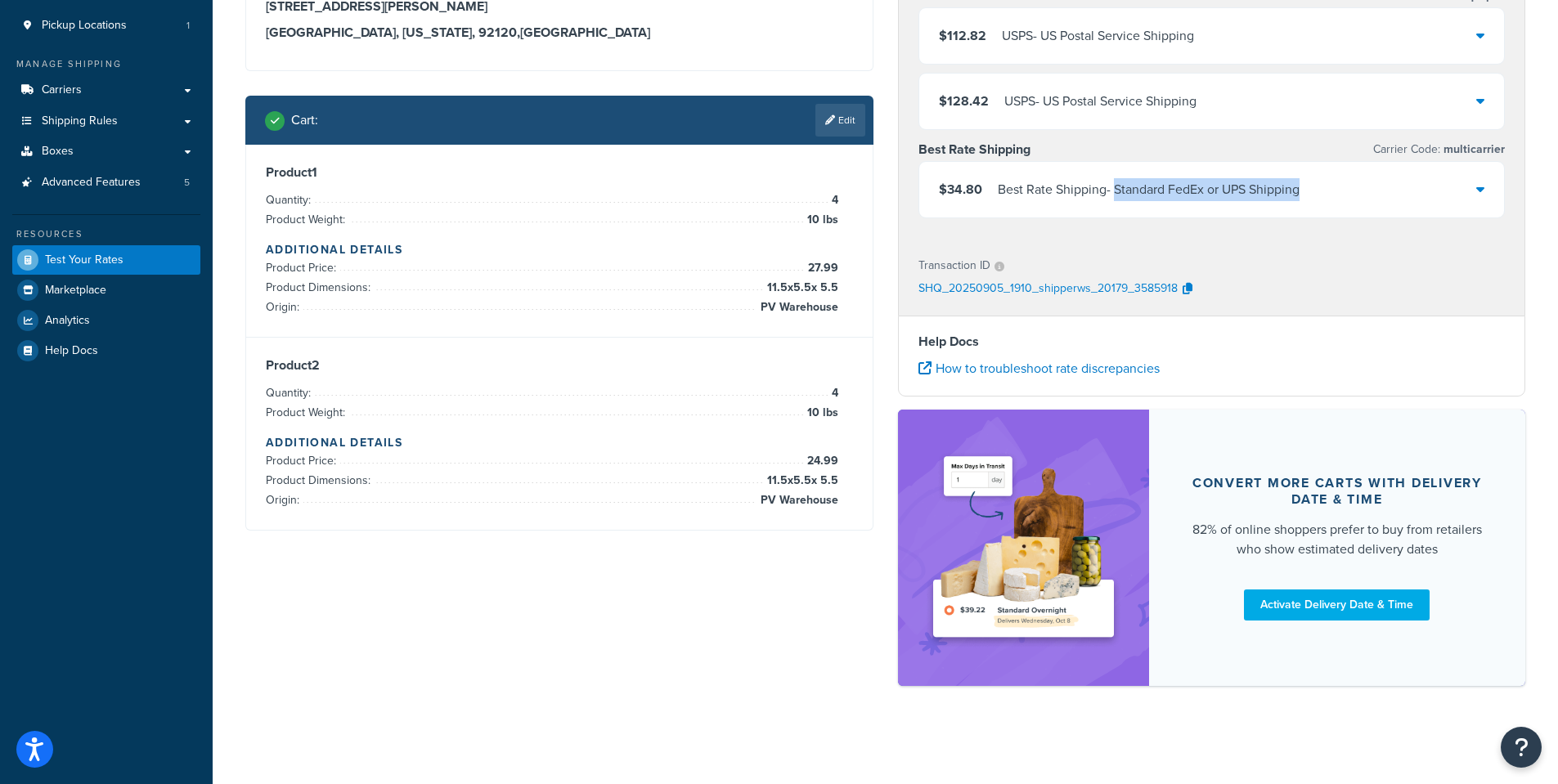
scroll to position [175, 0]
copy div "Standard FedEx or UPS Shipping"
click at [1483, 182] on icon at bounding box center [1480, 189] width 8 height 14
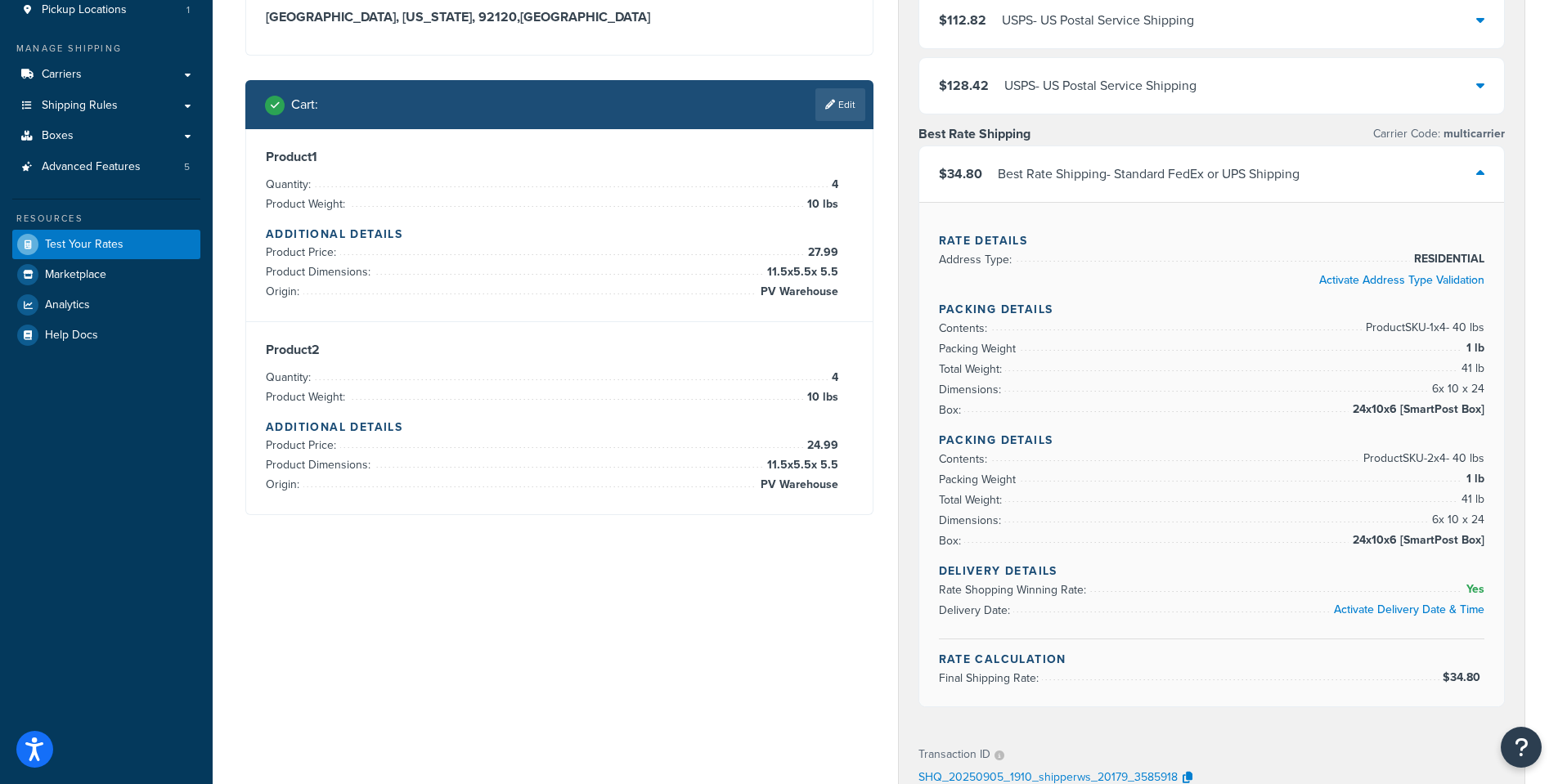
scroll to position [245, 0]
